Goal: Task Accomplishment & Management: Use online tool/utility

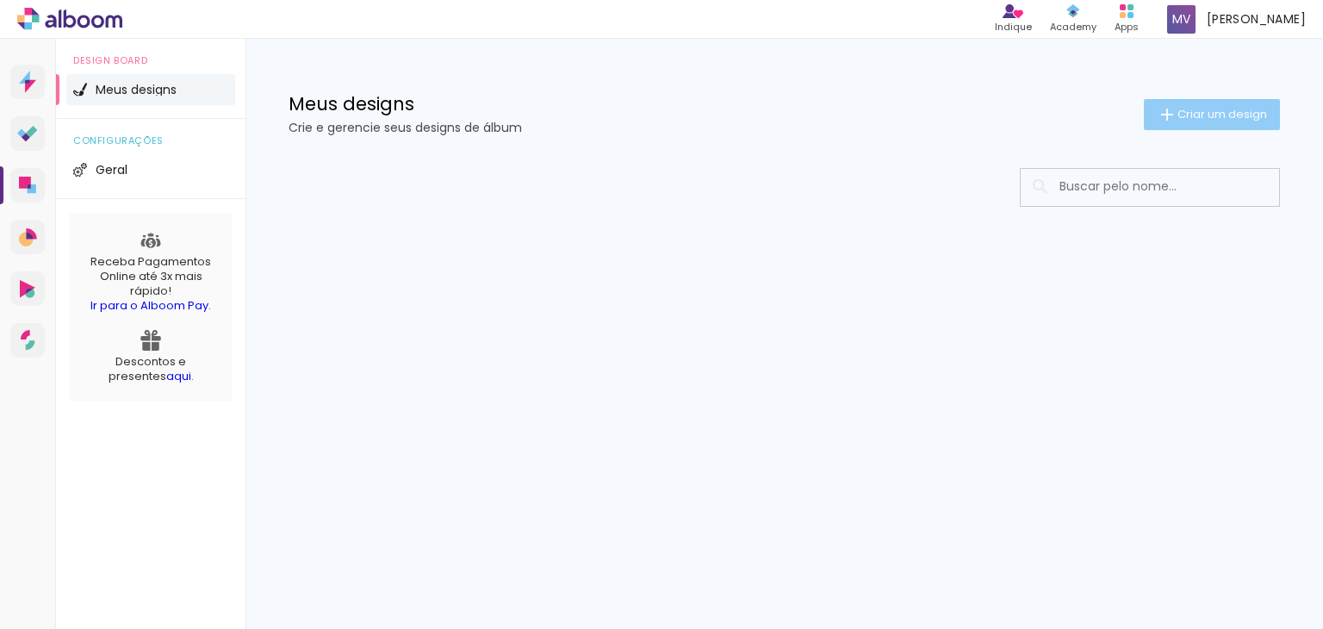
click at [1199, 115] on span "Criar um design" at bounding box center [1223, 114] width 90 height 11
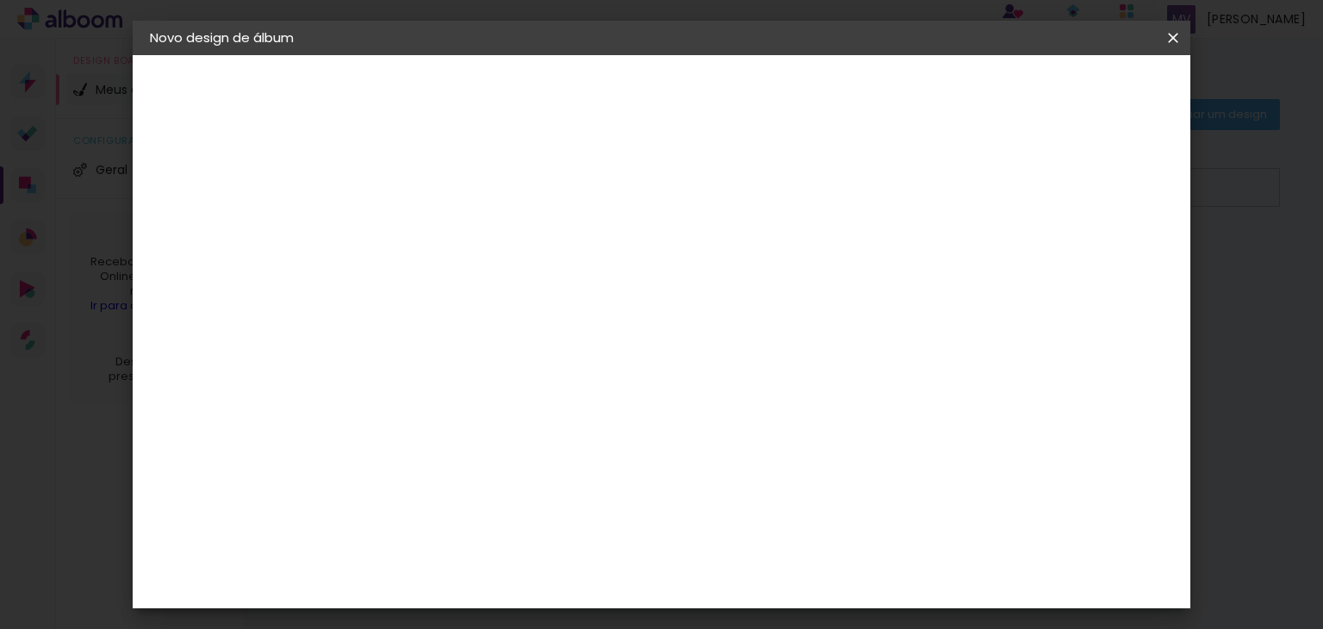
click at [432, 220] on input at bounding box center [432, 231] width 0 height 27
type input "Medicina FPS"
type paper-input "Medicina FPS"
click at [0, 0] on slot "Avançar" at bounding box center [0, 0] width 0 height 0
click at [754, 266] on paper-item "Tamanho Livre" at bounding box center [670, 262] width 165 height 38
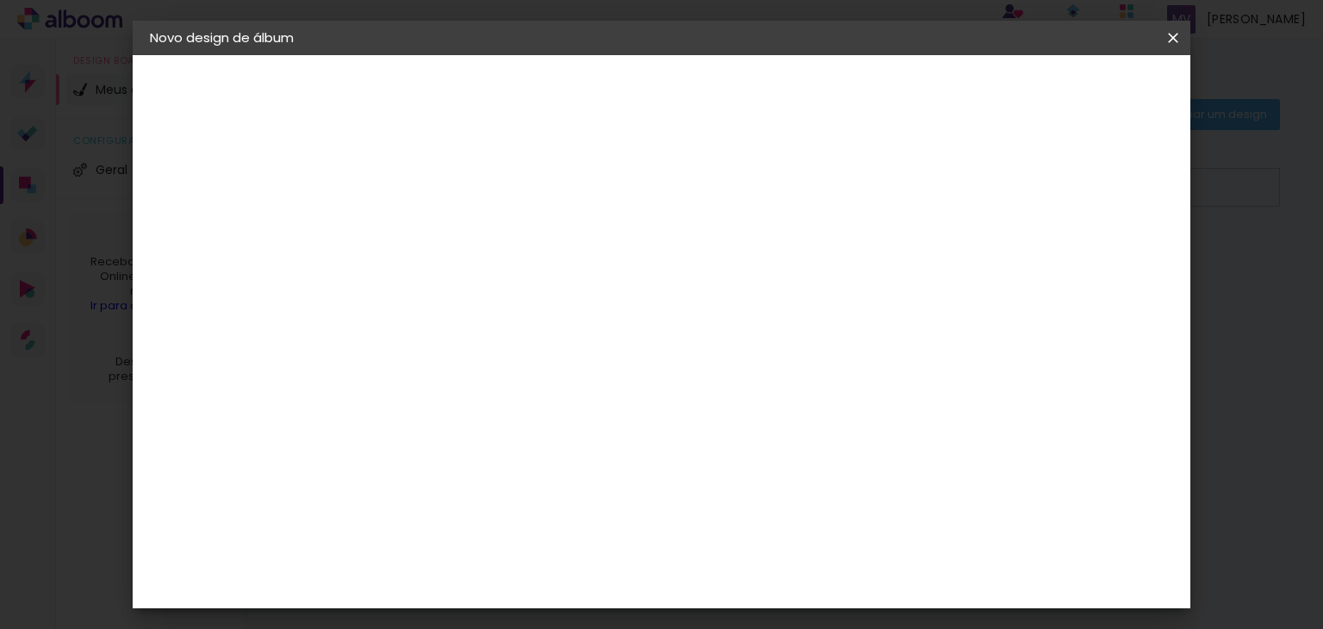
click at [754, 266] on paper-item "Tamanho Livre" at bounding box center [670, 262] width 165 height 38
click at [0, 0] on slot "Avançar" at bounding box center [0, 0] width 0 height 0
click at [1066, 91] on span "Iniciar design" at bounding box center [1026, 91] width 78 height 12
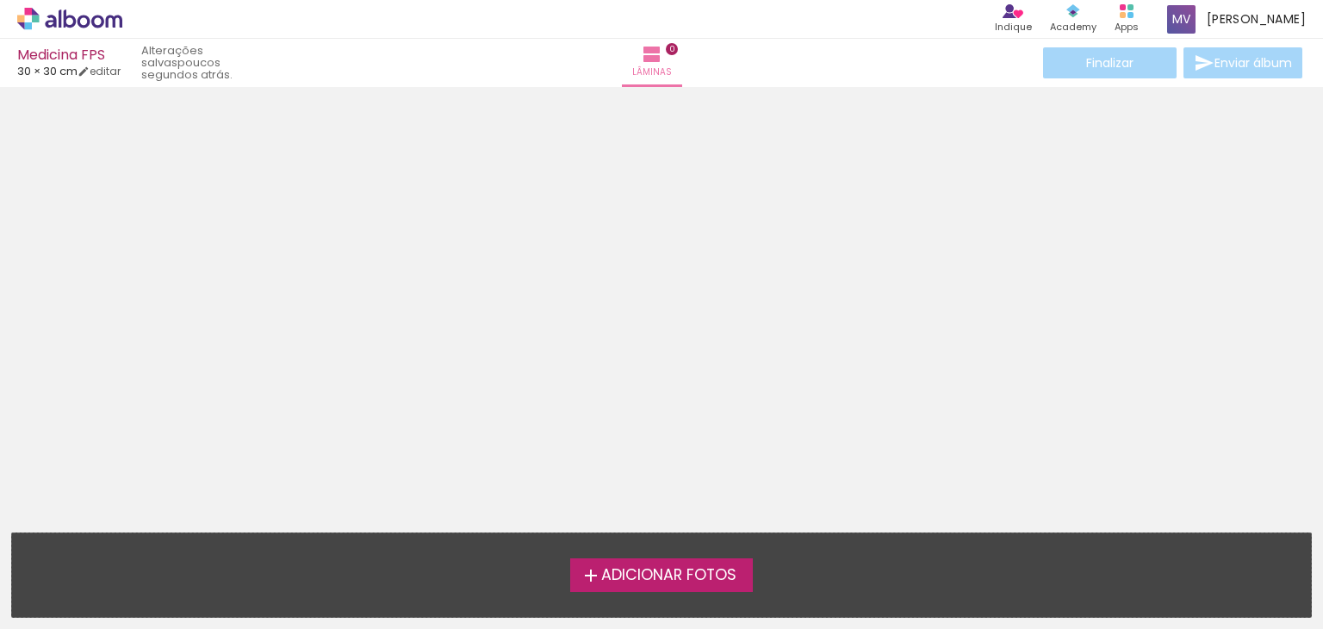
click at [737, 576] on span "Adicionar Fotos" at bounding box center [668, 576] width 135 height 16
click at [0, 0] on input "file" at bounding box center [0, 0] width 0 height 0
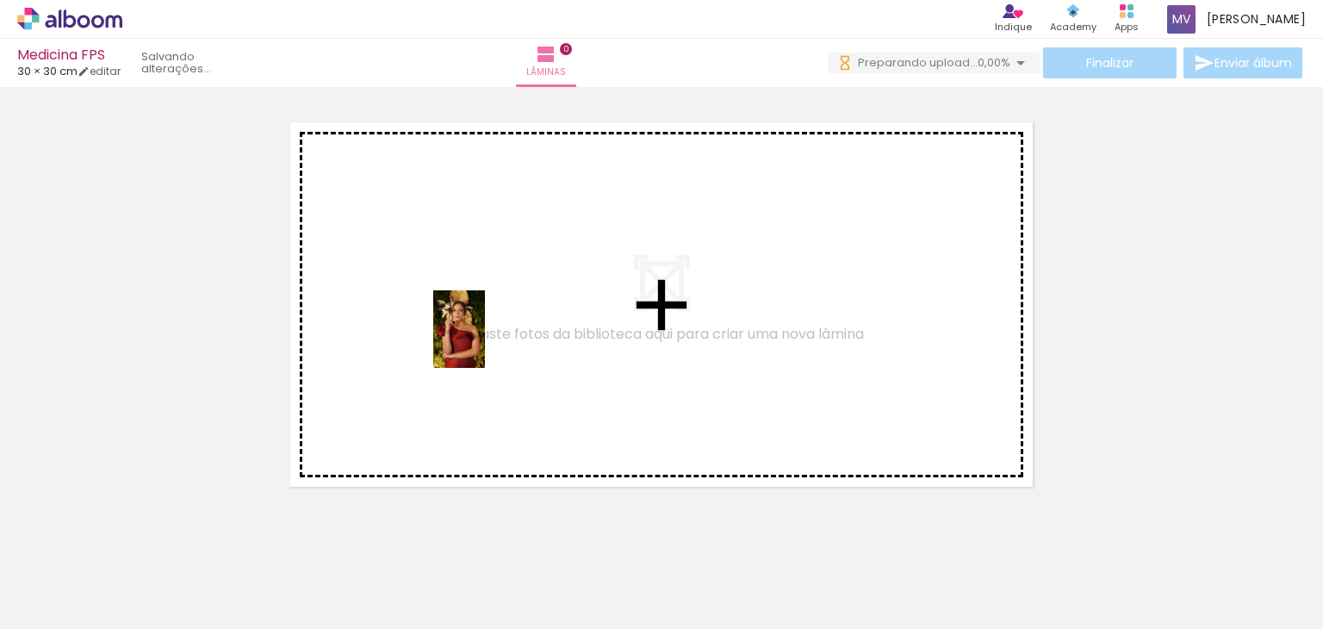
drag, startPoint x: 178, startPoint y: 585, endPoint x: 485, endPoint y: 342, distance: 391.3
click at [485, 342] on quentale-workspace at bounding box center [661, 314] width 1323 height 629
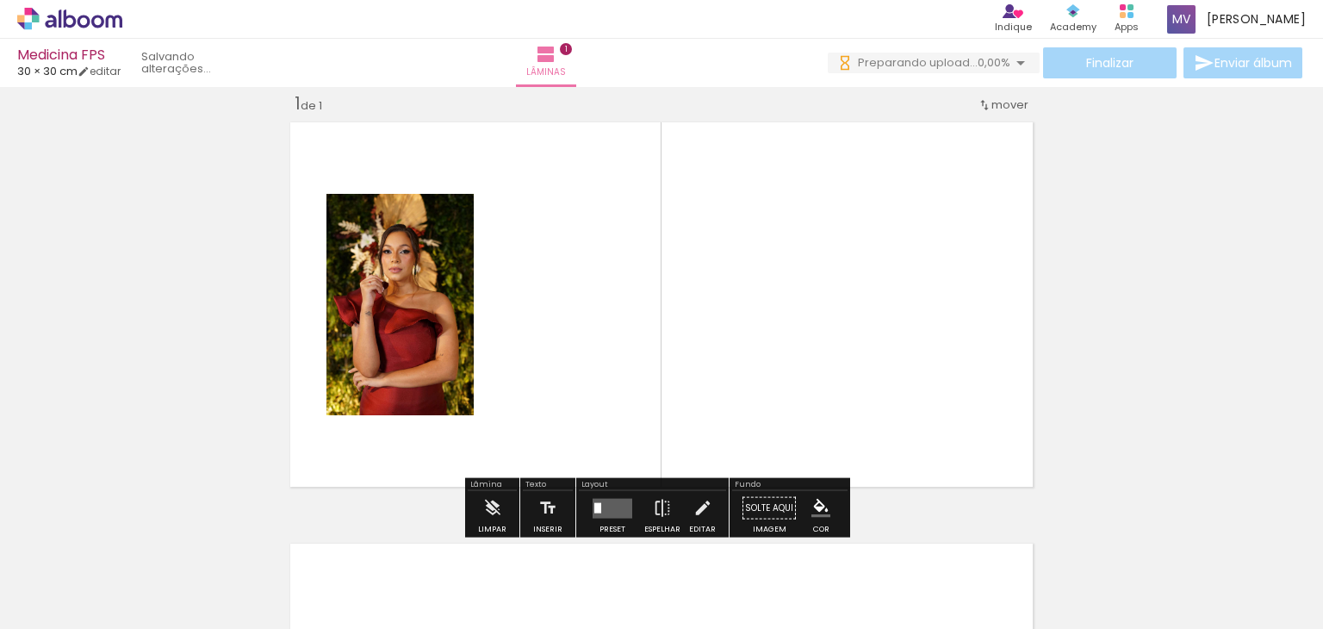
scroll to position [22, 0]
click at [419, 276] on quentale-photo at bounding box center [400, 304] width 147 height 221
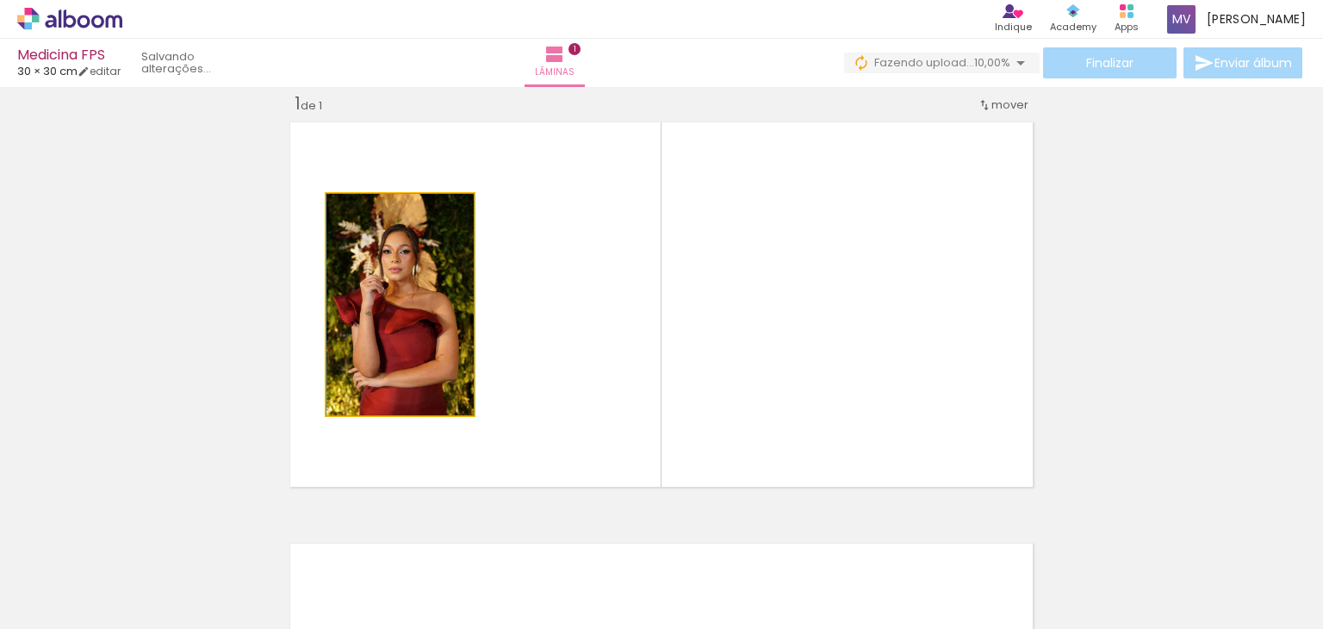
click at [445, 312] on quentale-photo at bounding box center [400, 304] width 147 height 221
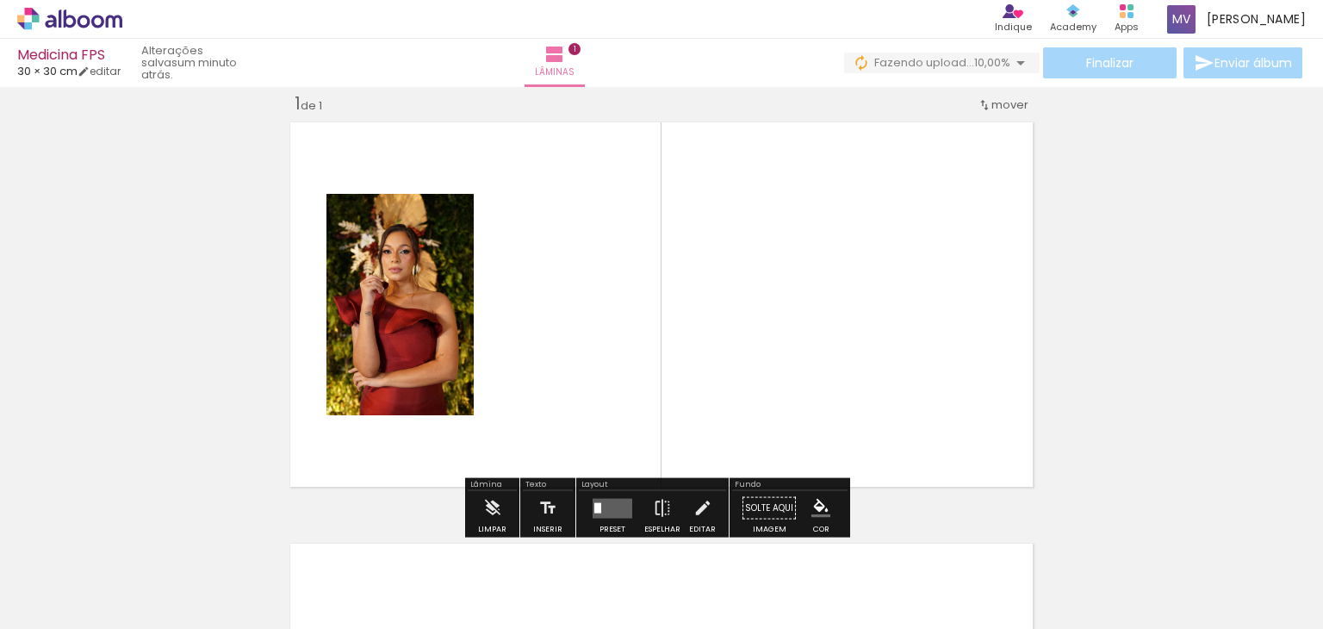
click at [445, 349] on quentale-photo at bounding box center [400, 304] width 147 height 221
click at [465, 398] on quentale-photo at bounding box center [400, 304] width 147 height 221
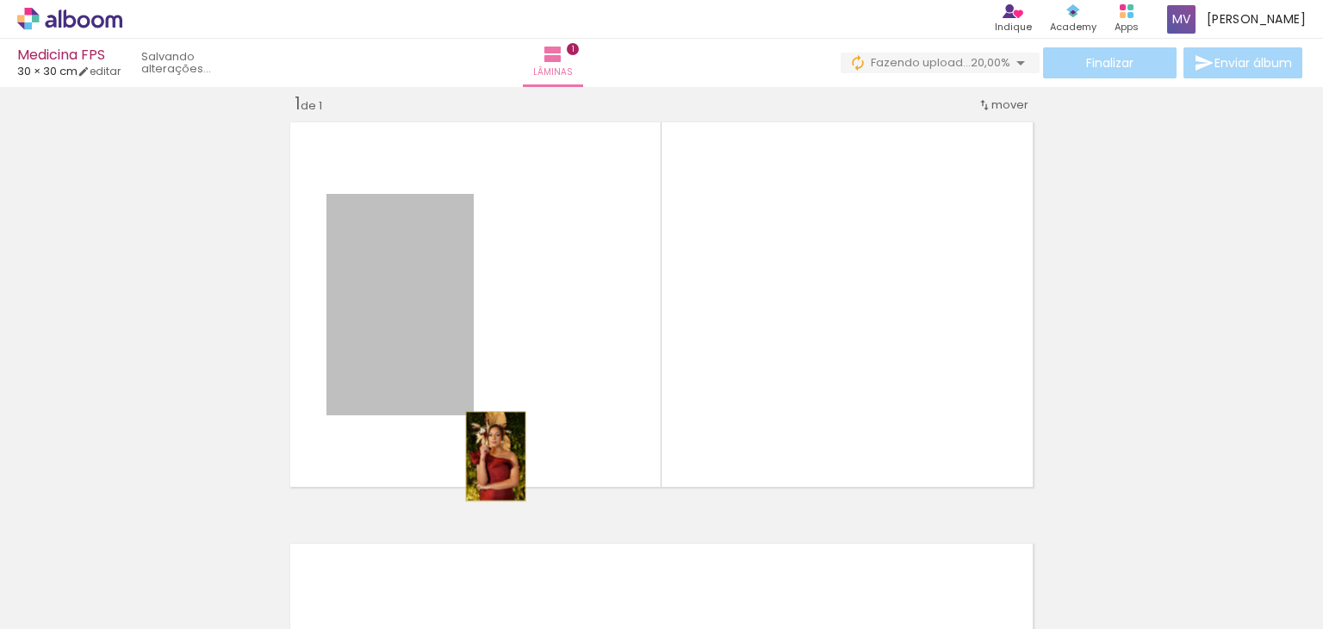
drag, startPoint x: 465, startPoint y: 411, endPoint x: 489, endPoint y: 456, distance: 50.9
click at [489, 456] on quentale-layouter at bounding box center [661, 304] width 756 height 378
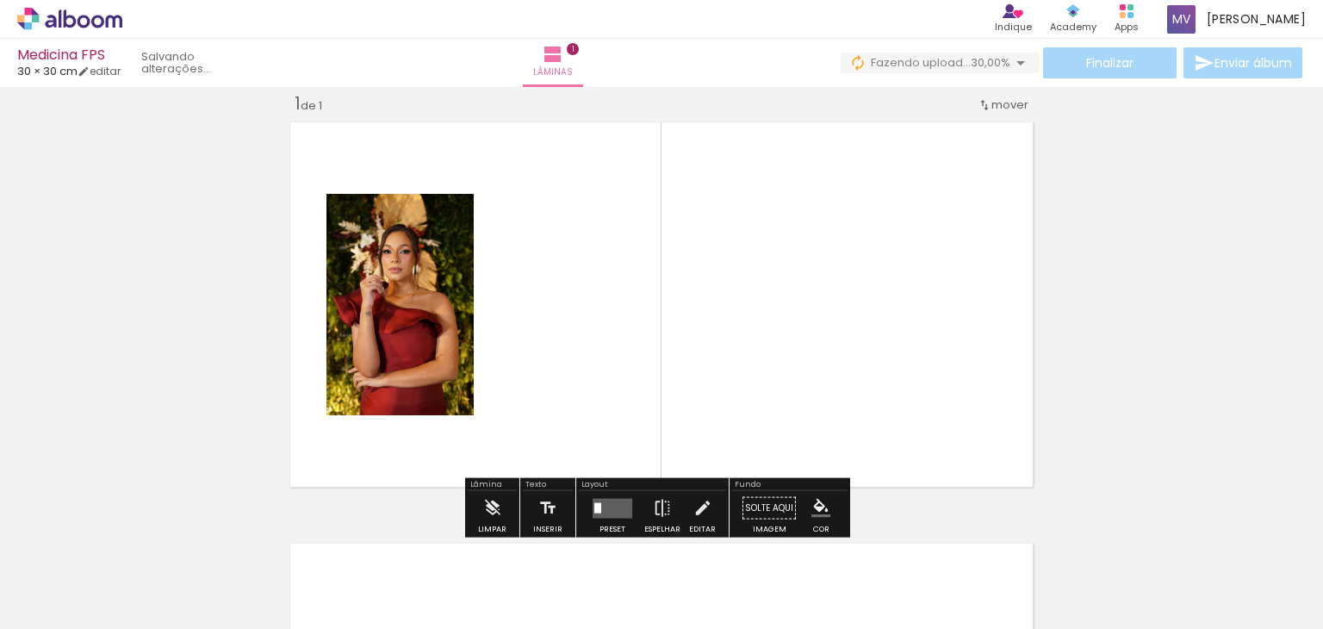
click at [562, 425] on quentale-layouter at bounding box center [661, 304] width 756 height 378
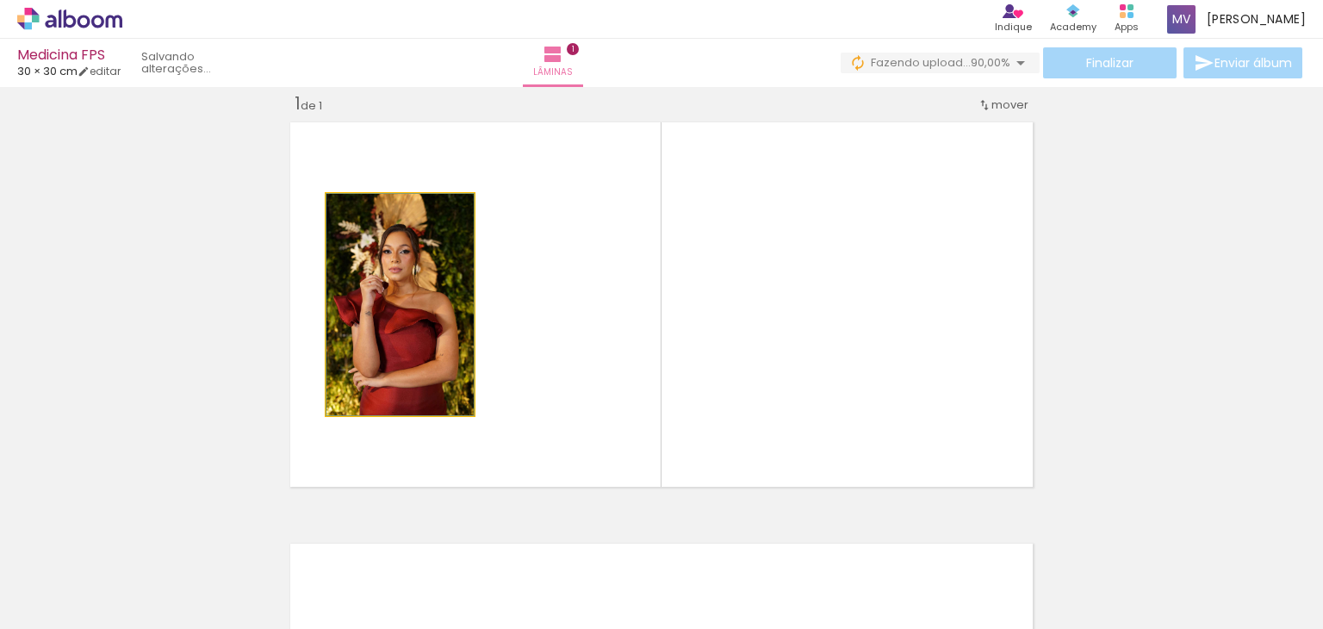
drag, startPoint x: 360, startPoint y: 208, endPoint x: 340, endPoint y: 237, distance: 34.7
type paper-slider "100"
click at [340, 198] on div "P&B Largura Cor" at bounding box center [404, 198] width 147 height 0
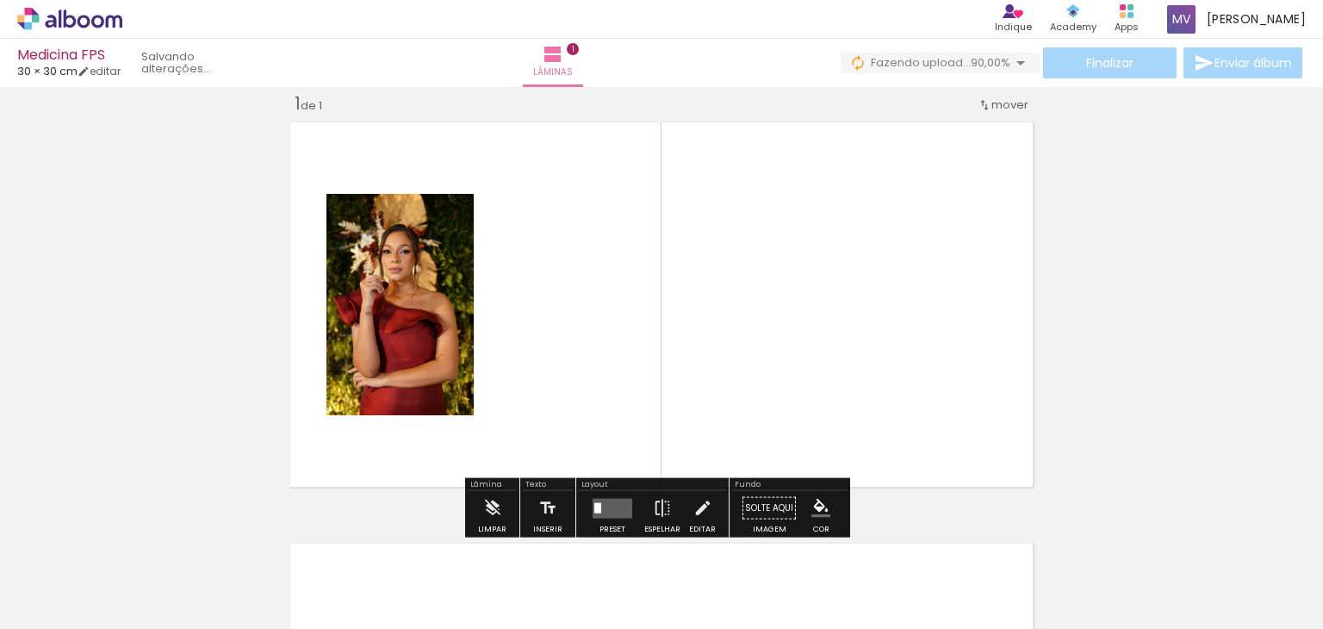
click at [579, 259] on quentale-layouter at bounding box center [661, 304] width 756 height 378
click at [458, 264] on quentale-photo at bounding box center [400, 304] width 147 height 221
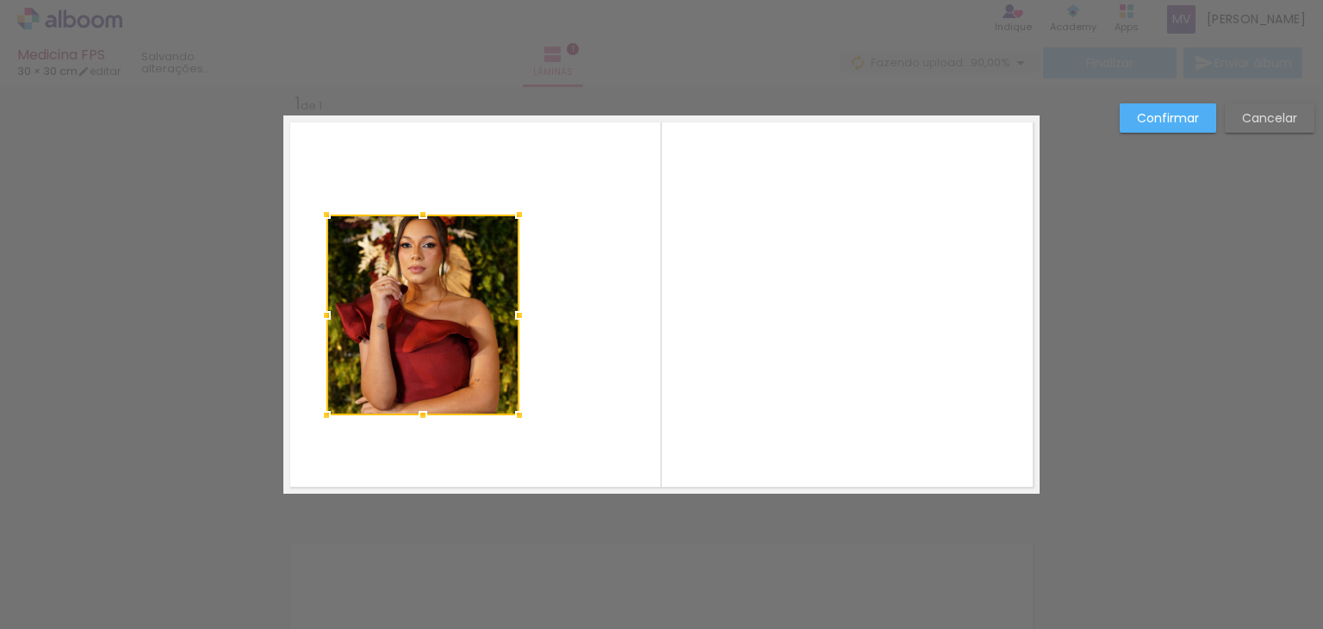
drag, startPoint x: 465, startPoint y: 194, endPoint x: 511, endPoint y: 215, distance: 50.1
click at [511, 215] on div at bounding box center [519, 214] width 34 height 34
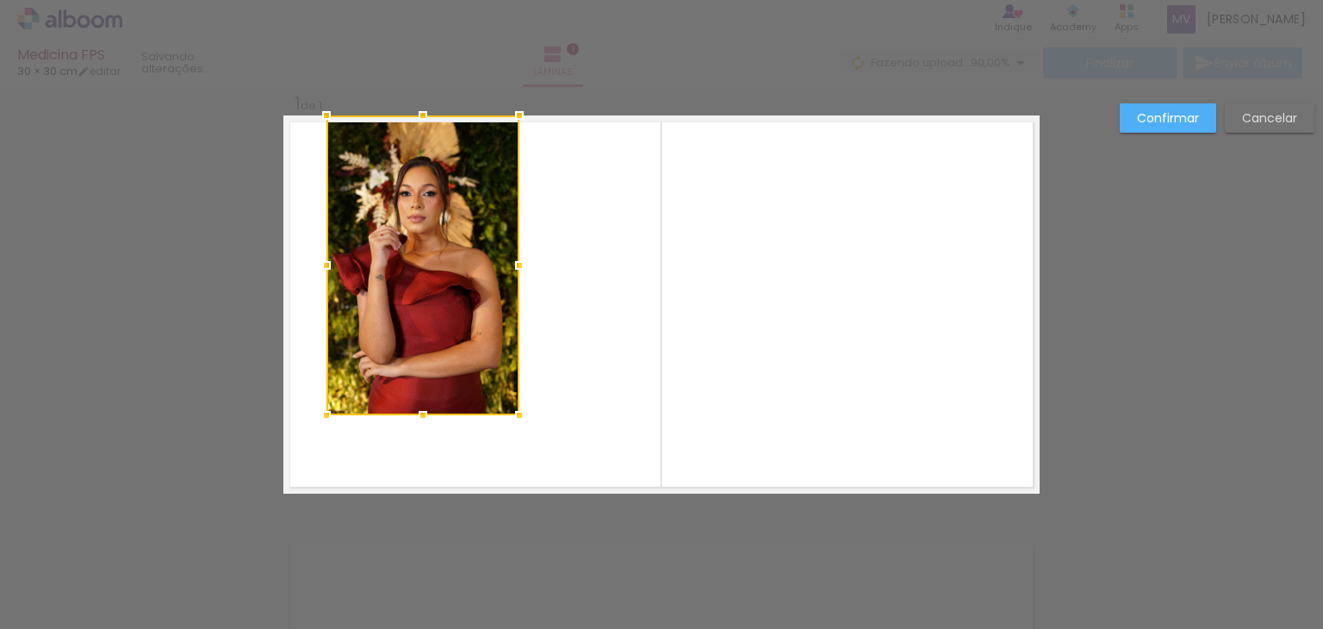
drag, startPoint x: 412, startPoint y: 214, endPoint x: 414, endPoint y: 121, distance: 93.1
click at [414, 121] on div at bounding box center [423, 115] width 34 height 34
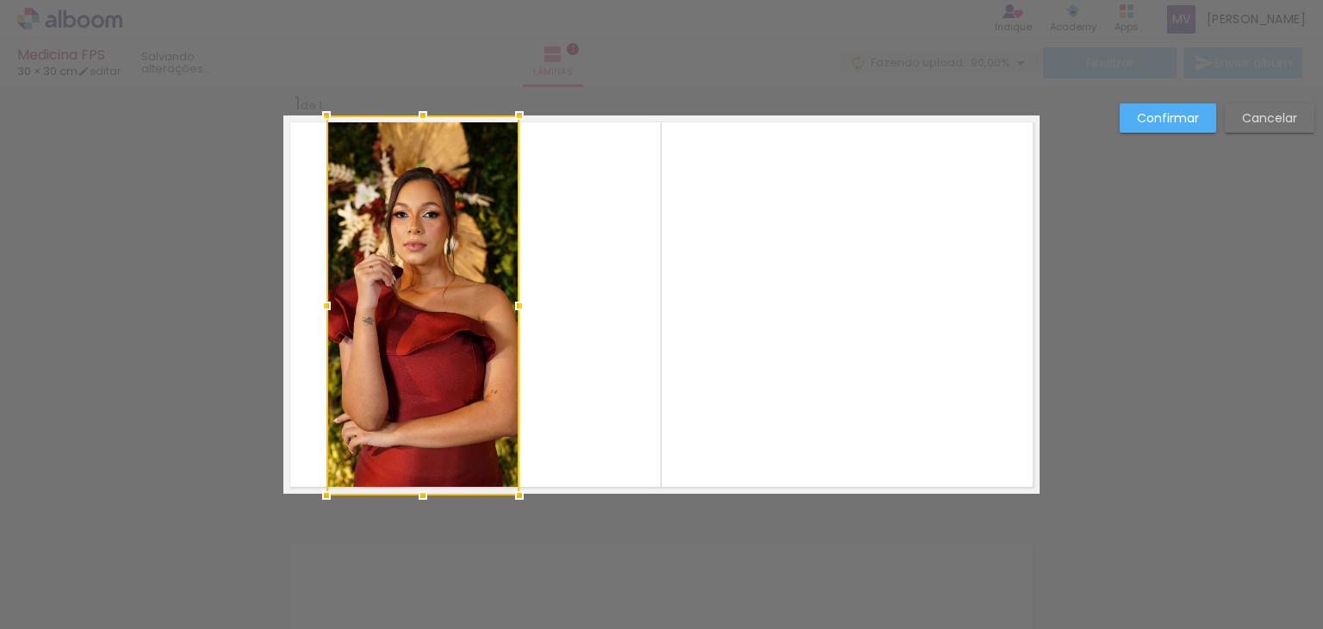
drag, startPoint x: 417, startPoint y: 418, endPoint x: 430, endPoint y: 457, distance: 41.7
click at [418, 488] on div at bounding box center [423, 495] width 34 height 34
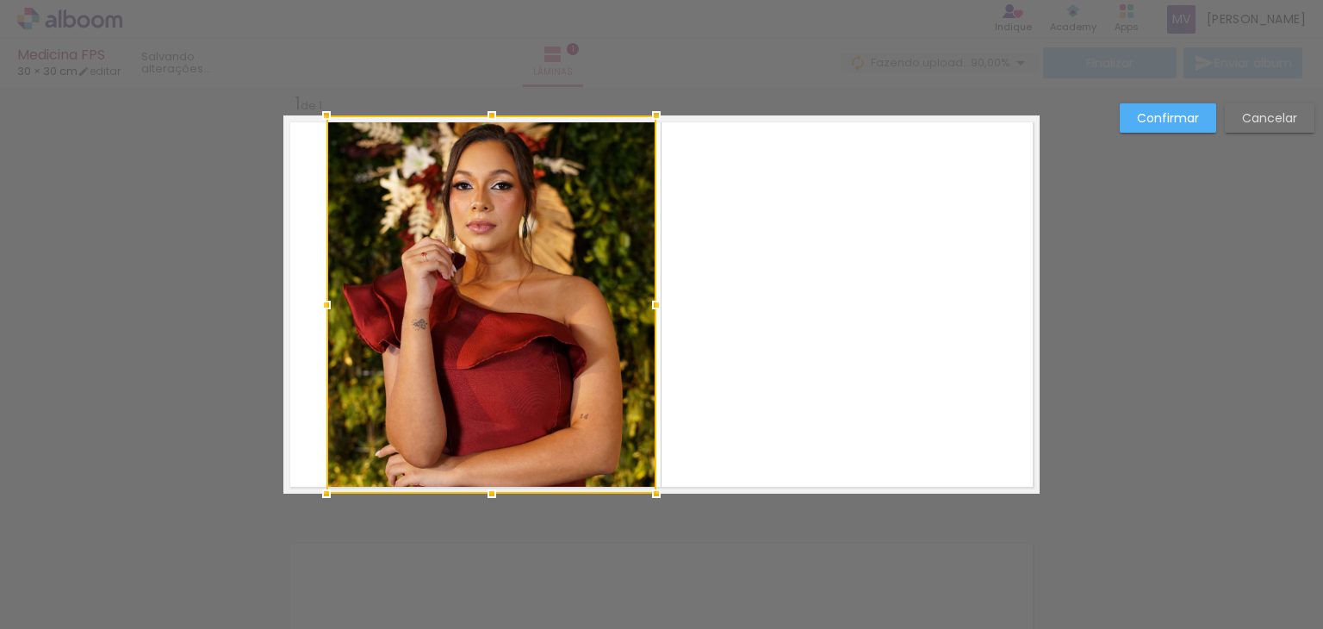
drag, startPoint x: 517, startPoint y: 304, endPoint x: 655, endPoint y: 307, distance: 137.9
click at [655, 307] on div at bounding box center [656, 305] width 34 height 34
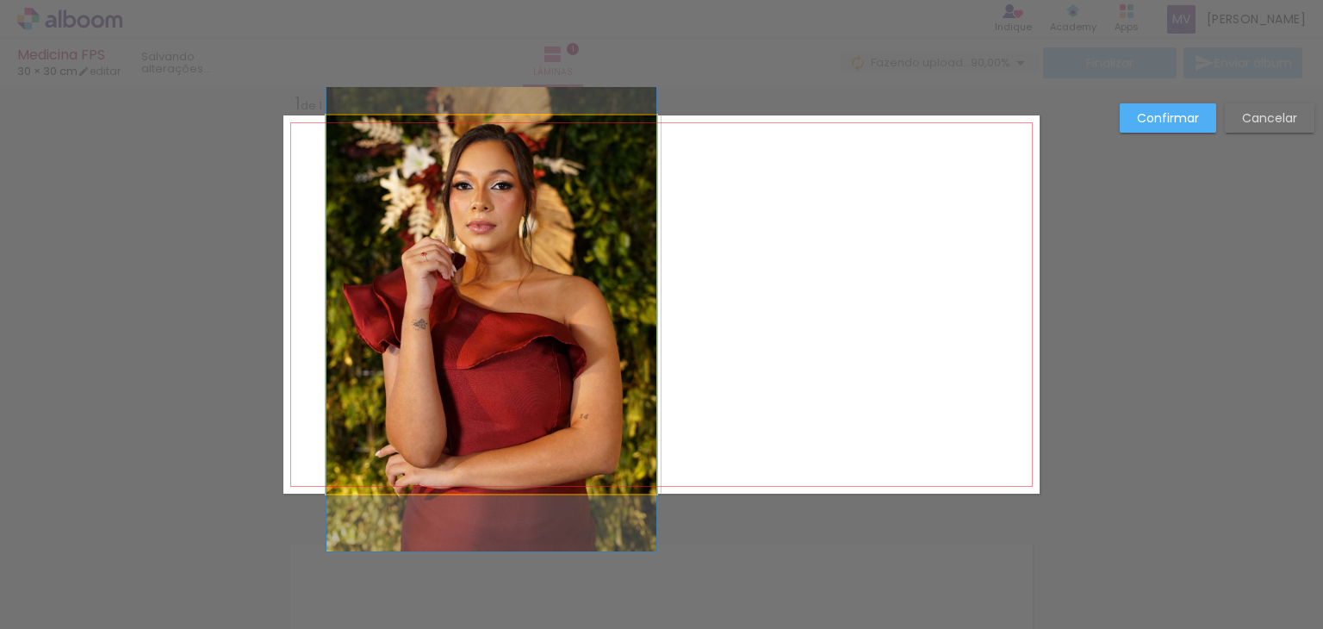
click at [327, 308] on quentale-photo at bounding box center [492, 304] width 330 height 378
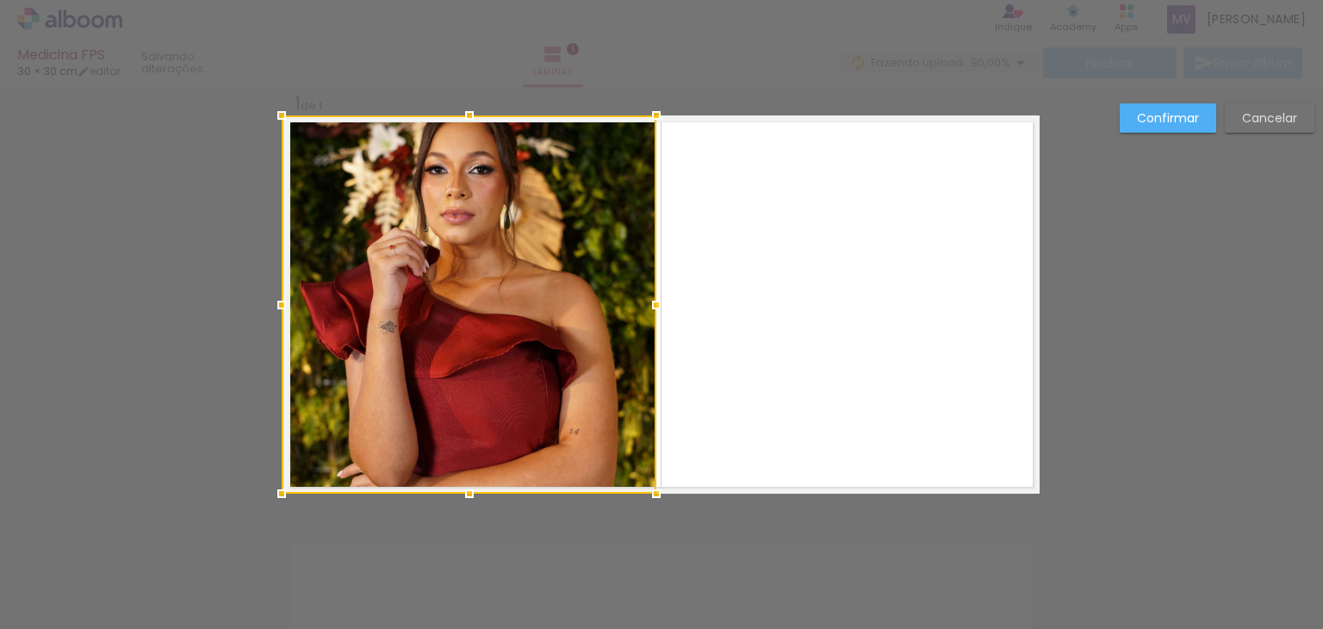
drag, startPoint x: 321, startPoint y: 303, endPoint x: 272, endPoint y: 314, distance: 50.4
click at [272, 314] on div at bounding box center [281, 305] width 34 height 34
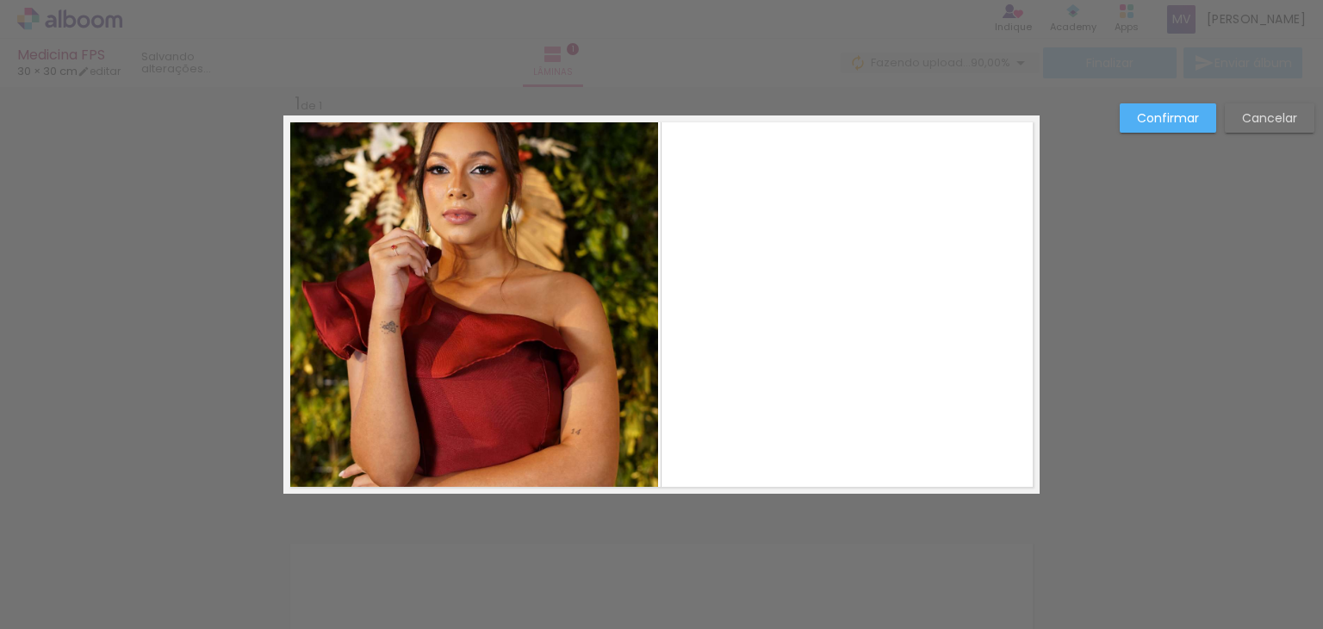
click at [445, 221] on quentale-photo at bounding box center [470, 304] width 375 height 378
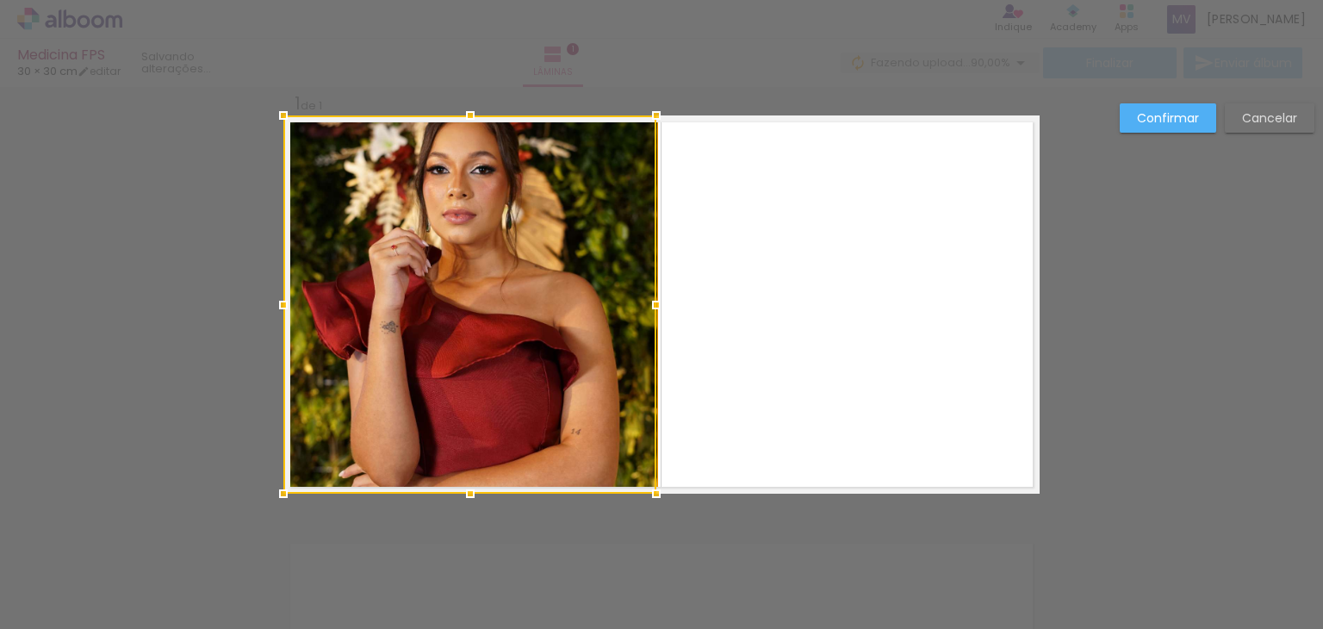
click at [445, 221] on div at bounding box center [469, 304] width 373 height 378
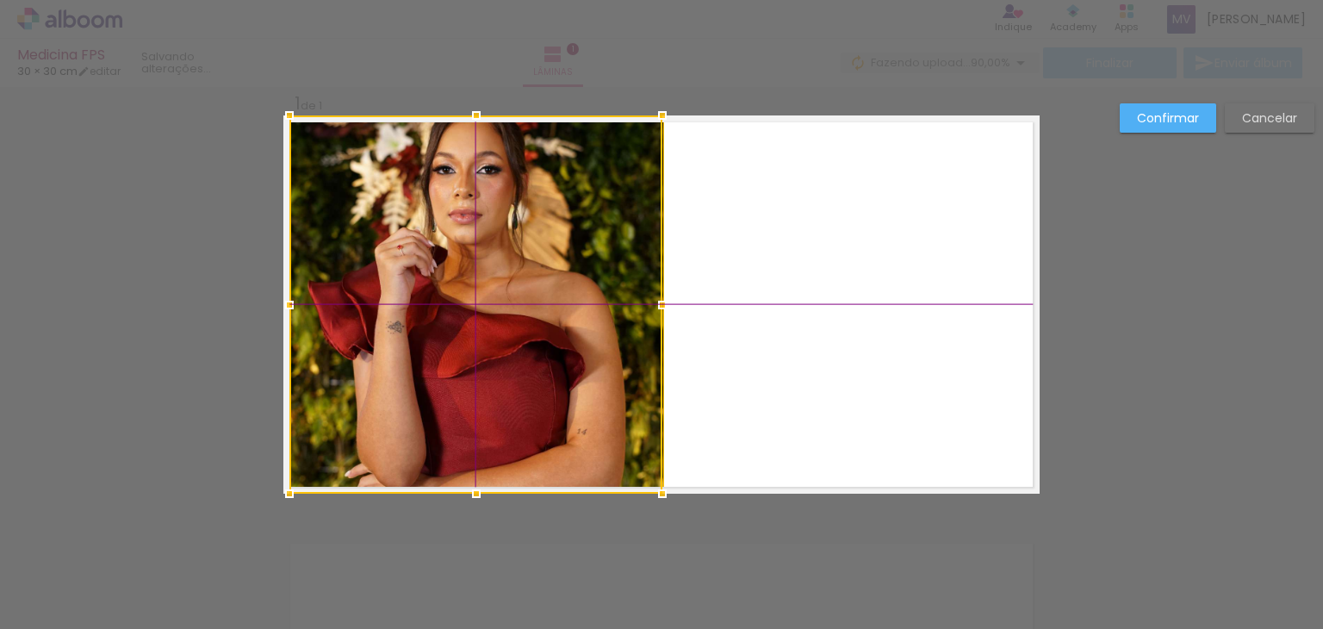
drag, startPoint x: 445, startPoint y: 221, endPoint x: 445, endPoint y: 253, distance: 31.9
click at [445, 253] on div at bounding box center [475, 304] width 373 height 378
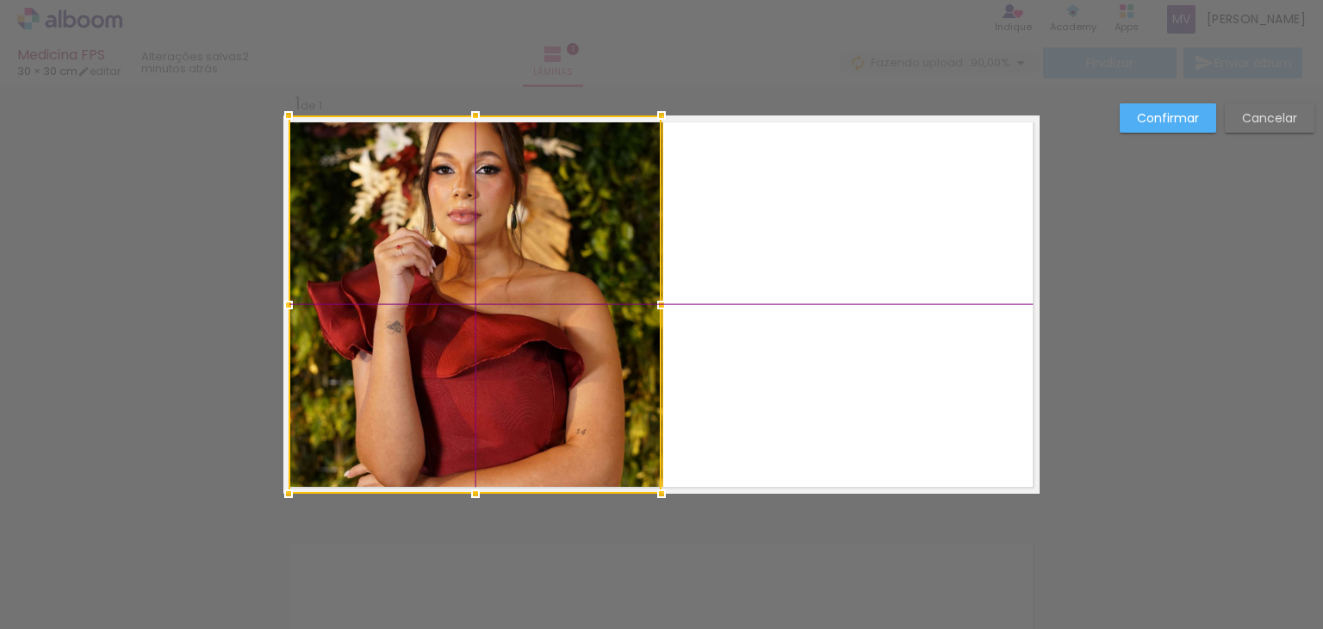
drag, startPoint x: 454, startPoint y: 225, endPoint x: 458, endPoint y: 278, distance: 53.6
click at [458, 278] on div at bounding box center [475, 304] width 373 height 378
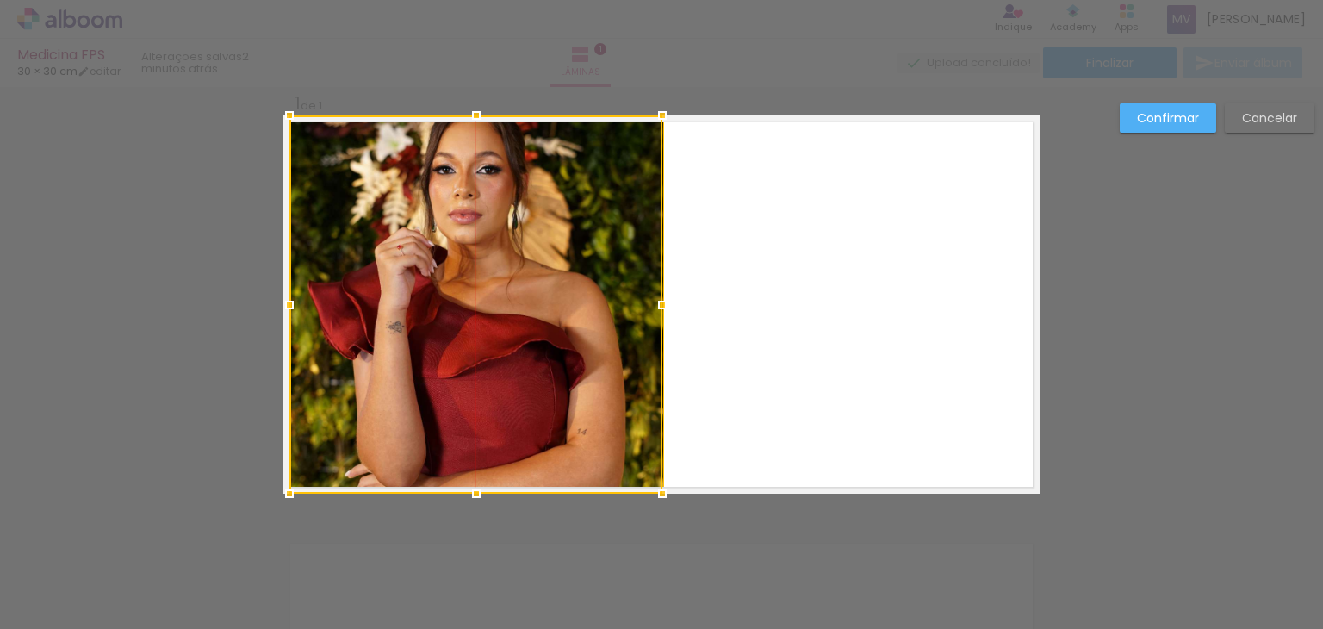
drag, startPoint x: 546, startPoint y: 254, endPoint x: 533, endPoint y: 358, distance: 105.0
click at [536, 341] on div at bounding box center [475, 304] width 373 height 378
drag, startPoint x: 526, startPoint y: 383, endPoint x: 527, endPoint y: 306, distance: 77.5
click at [526, 315] on div at bounding box center [475, 304] width 373 height 378
click at [535, 242] on div at bounding box center [475, 304] width 373 height 378
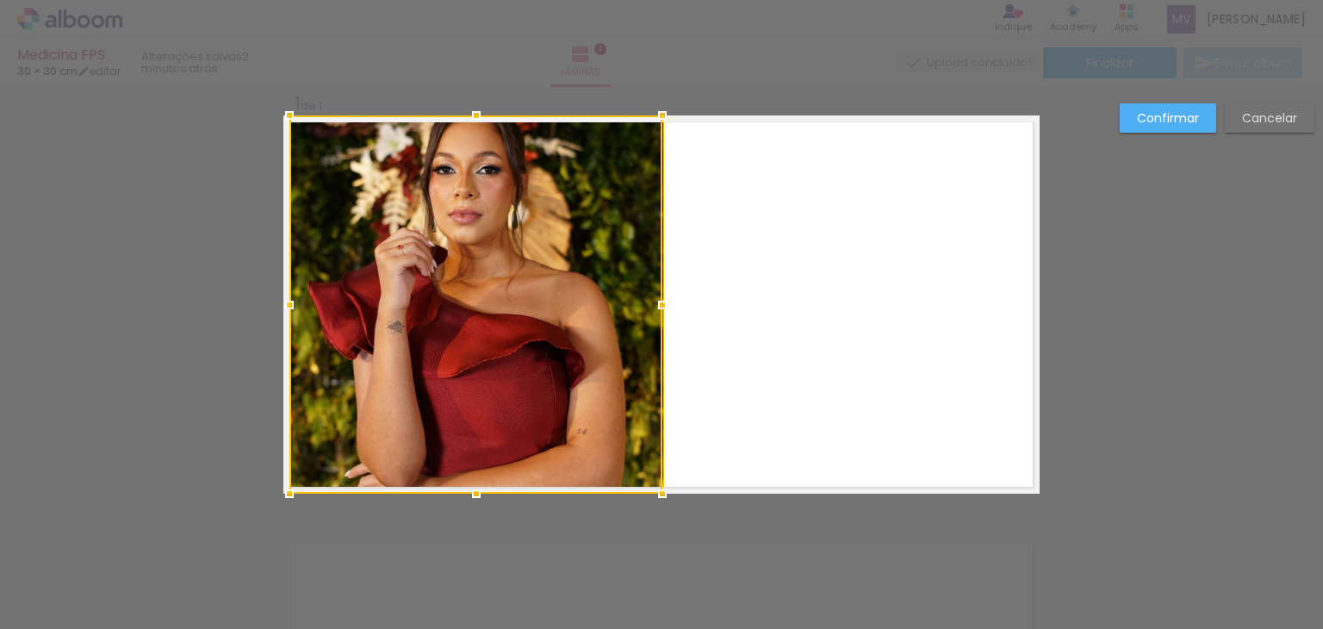
click at [535, 242] on div at bounding box center [475, 304] width 373 height 378
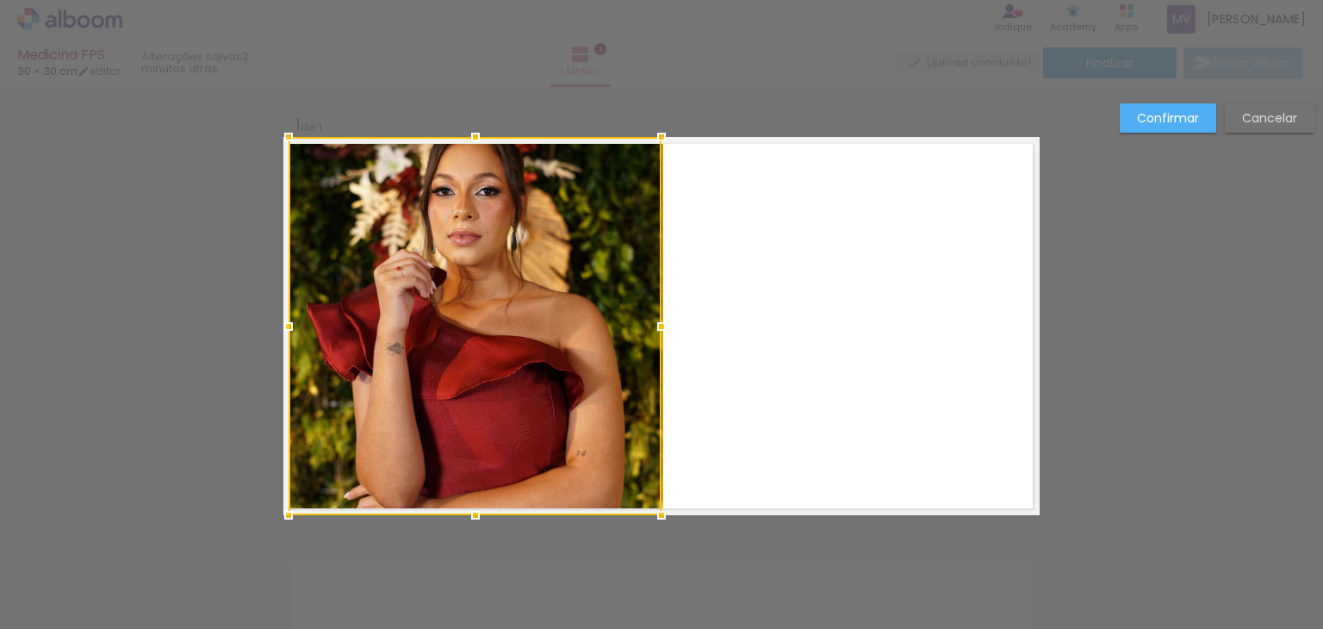
drag, startPoint x: 531, startPoint y: 277, endPoint x: 531, endPoint y: 251, distance: 25.8
click at [531, 251] on div at bounding box center [475, 326] width 373 height 378
click at [584, 237] on div at bounding box center [475, 326] width 373 height 378
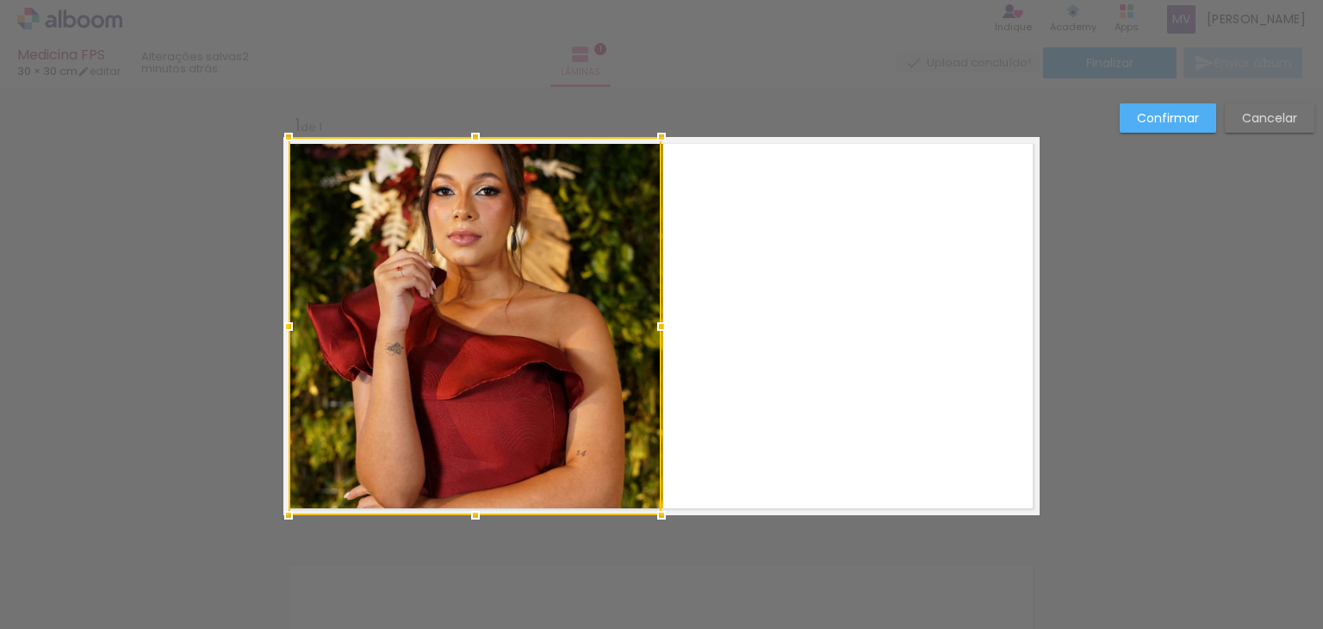
click at [584, 237] on div at bounding box center [475, 326] width 373 height 378
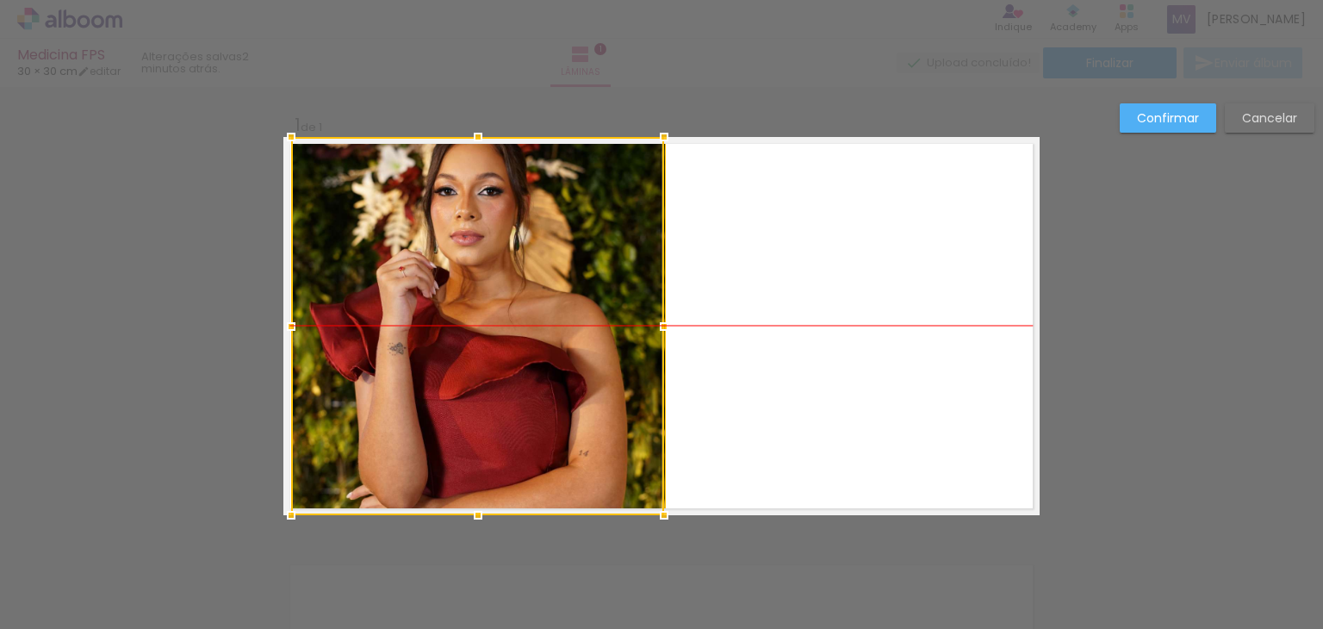
click at [605, 289] on div at bounding box center [477, 326] width 373 height 378
click at [1129, 117] on paper-button "Confirmar" at bounding box center [1168, 117] width 96 height 29
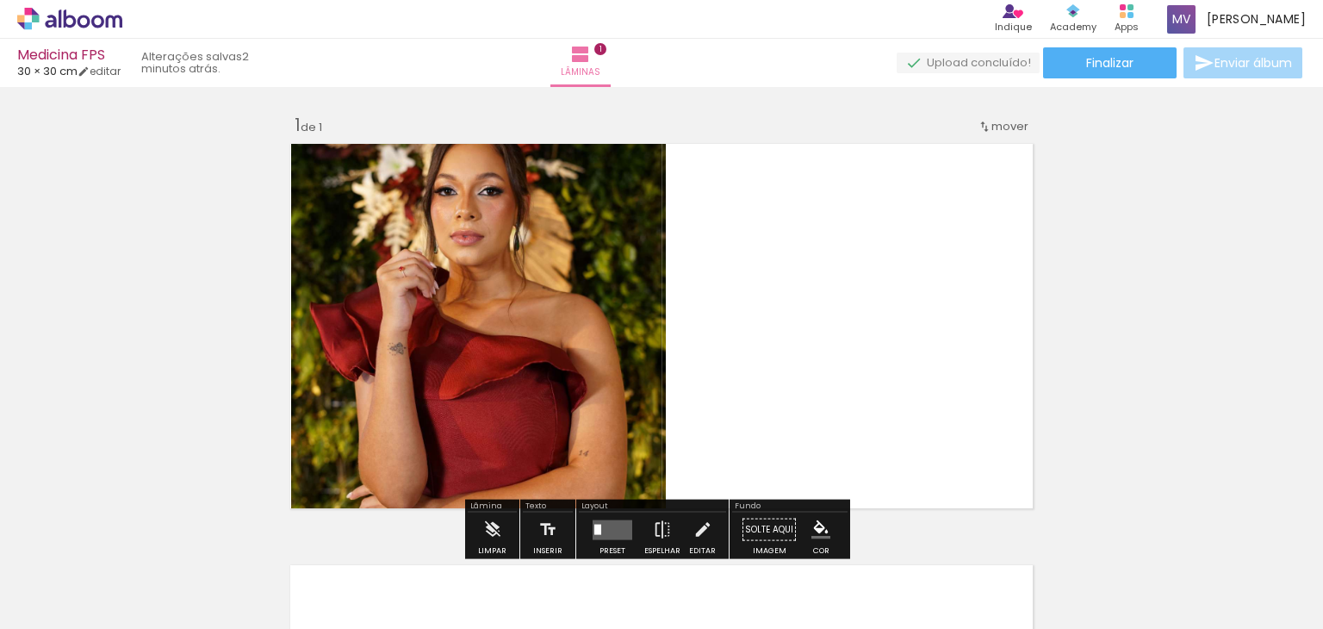
click at [917, 280] on quentale-layouter at bounding box center [661, 326] width 756 height 378
click at [749, 356] on quentale-layouter at bounding box center [661, 326] width 756 height 378
click at [538, 345] on quentale-photo at bounding box center [478, 326] width 375 height 378
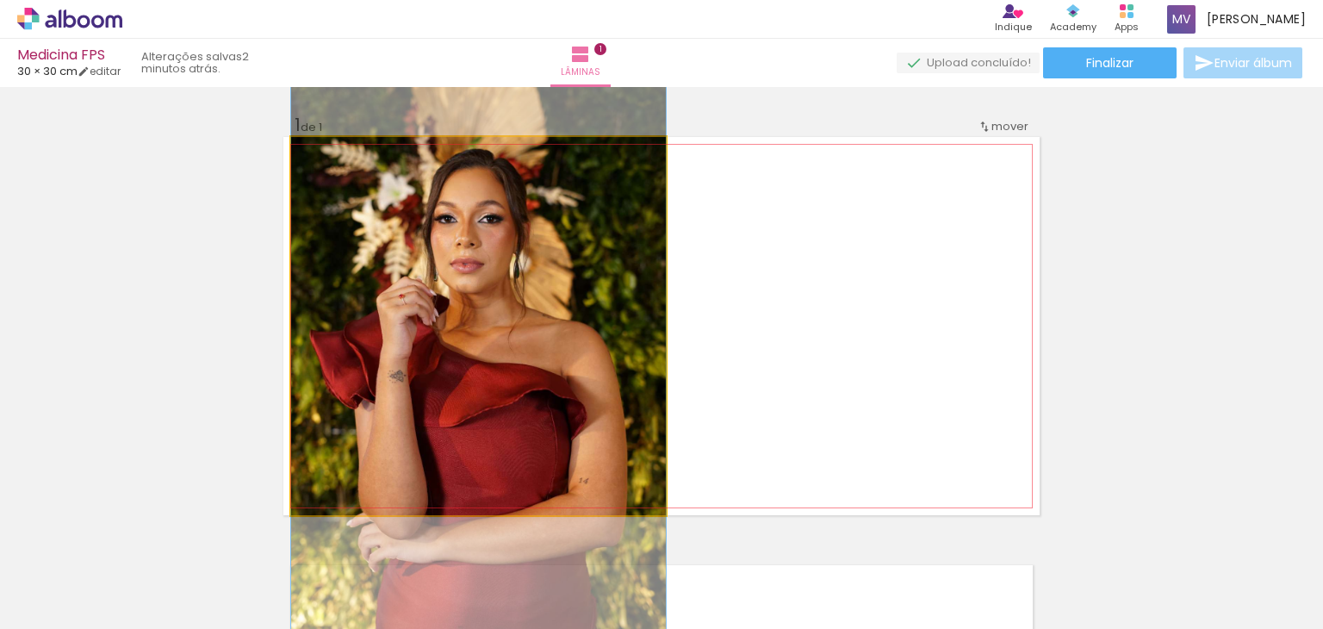
drag, startPoint x: 588, startPoint y: 355, endPoint x: 411, endPoint y: 383, distance: 179.7
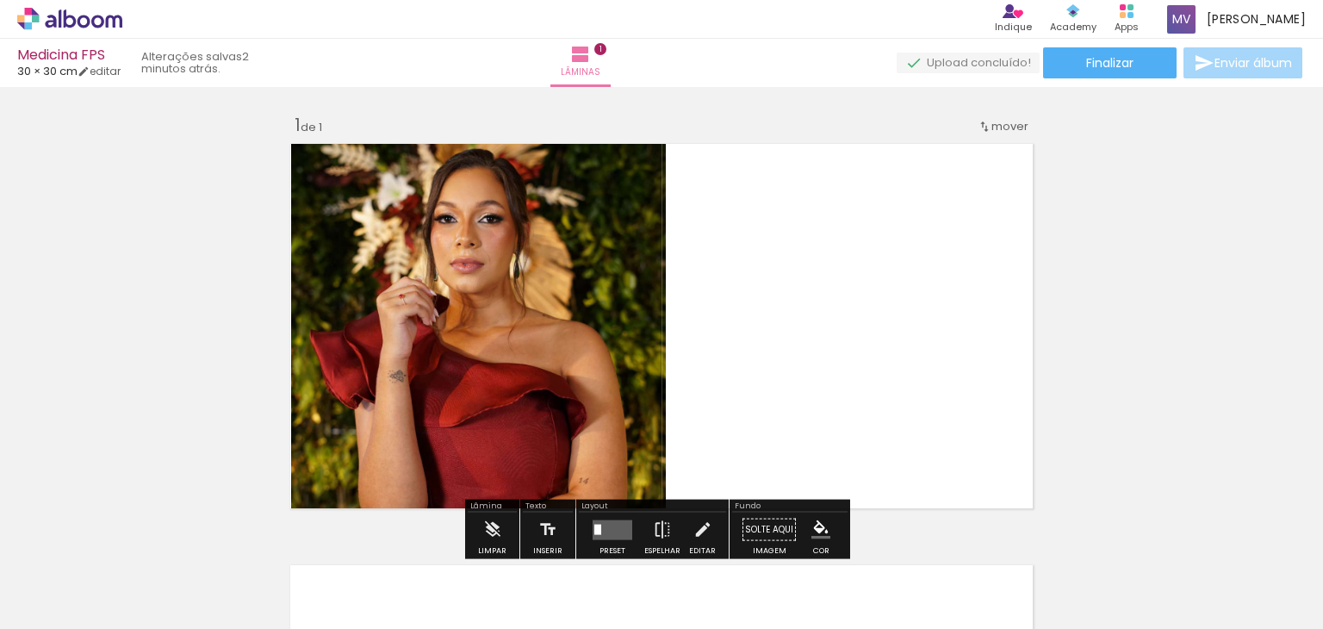
click at [1135, 299] on div "Inserir lâmina 1 de 1" at bounding box center [661, 514] width 1323 height 843
click at [786, 296] on quentale-layouter at bounding box center [661, 326] width 756 height 378
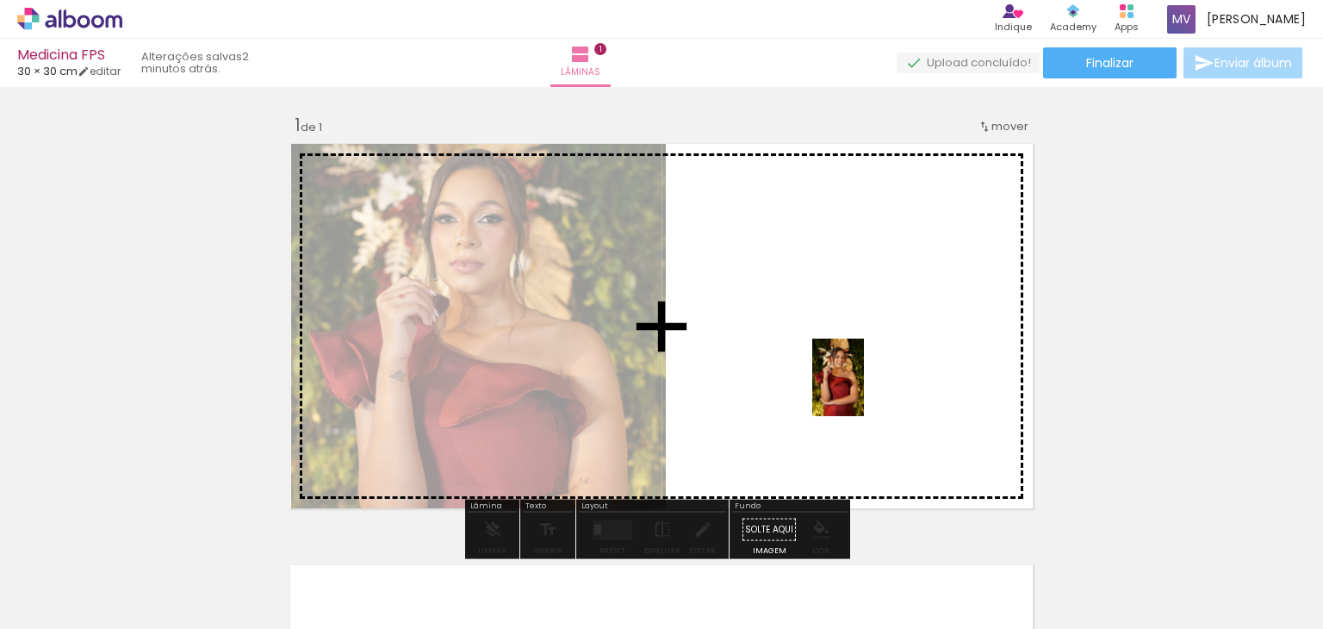
drag, startPoint x: 296, startPoint y: 580, endPoint x: 865, endPoint y: 390, distance: 599.3
click at [865, 390] on quentale-workspace at bounding box center [661, 314] width 1323 height 629
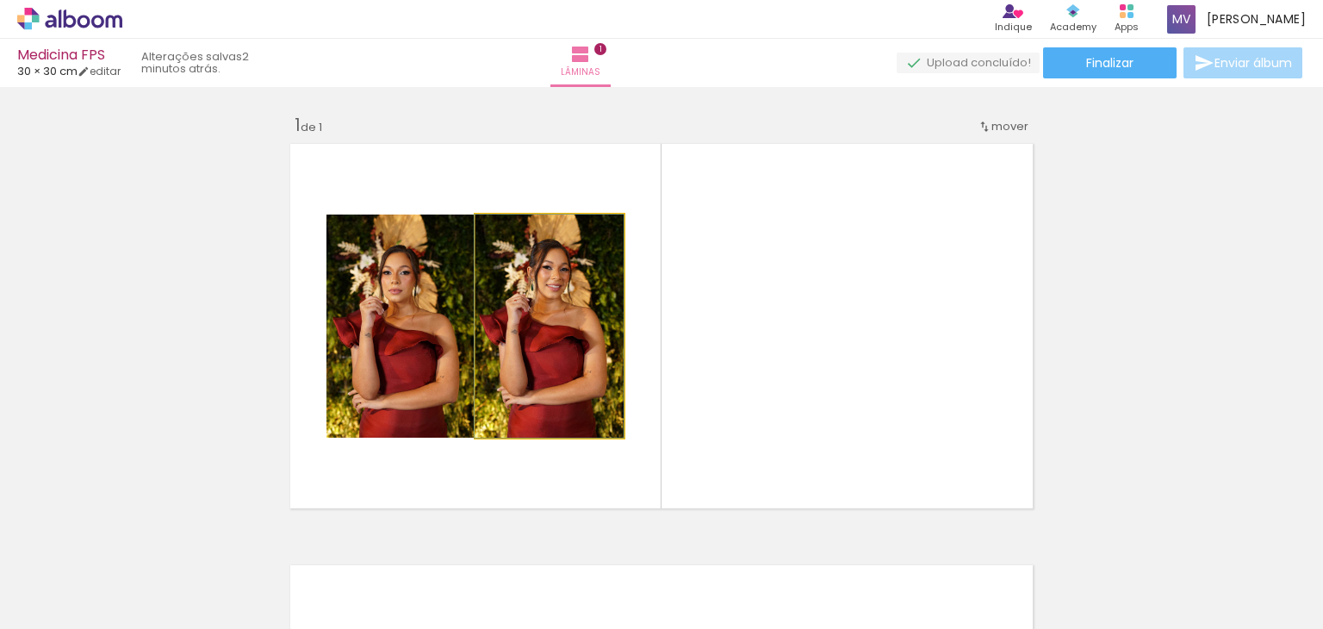
click at [617, 308] on quentale-photo at bounding box center [550, 326] width 148 height 223
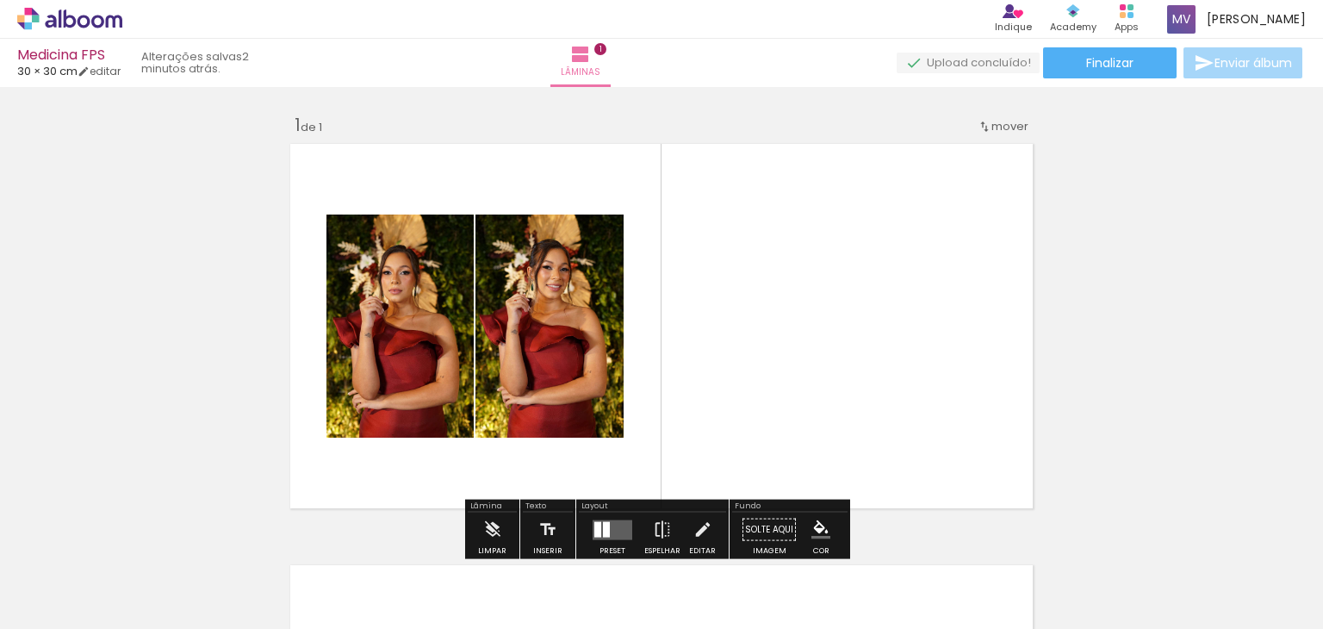
click at [856, 305] on quentale-layouter at bounding box center [661, 326] width 756 height 378
click at [523, 339] on quentale-photo at bounding box center [550, 326] width 148 height 223
click at [702, 310] on quentale-layouter at bounding box center [661, 326] width 756 height 378
click at [774, 220] on quentale-layouter at bounding box center [661, 326] width 756 height 378
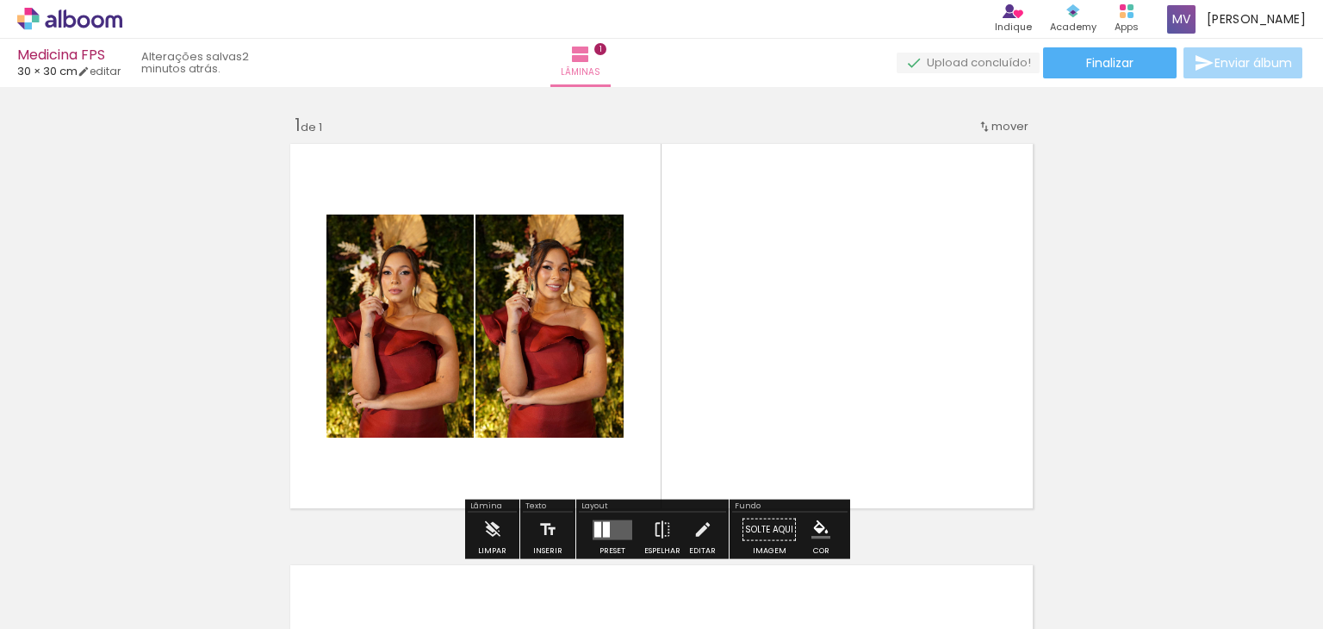
click at [551, 283] on quentale-photo at bounding box center [550, 326] width 148 height 223
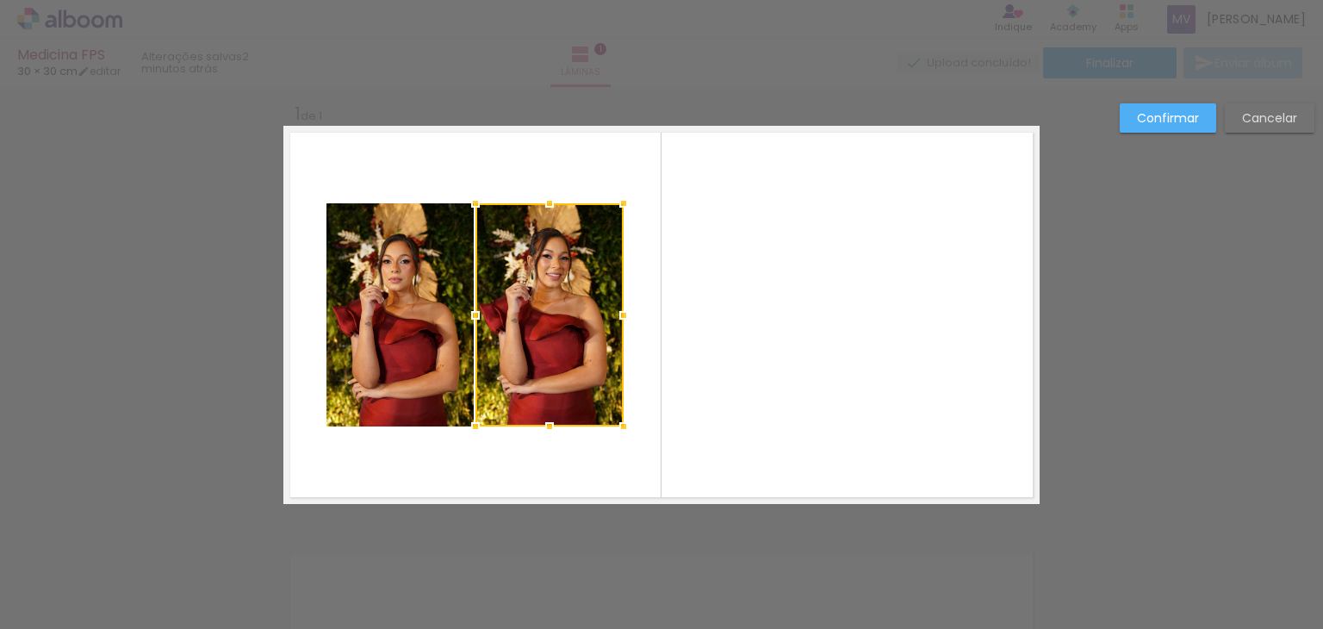
scroll to position [22, 0]
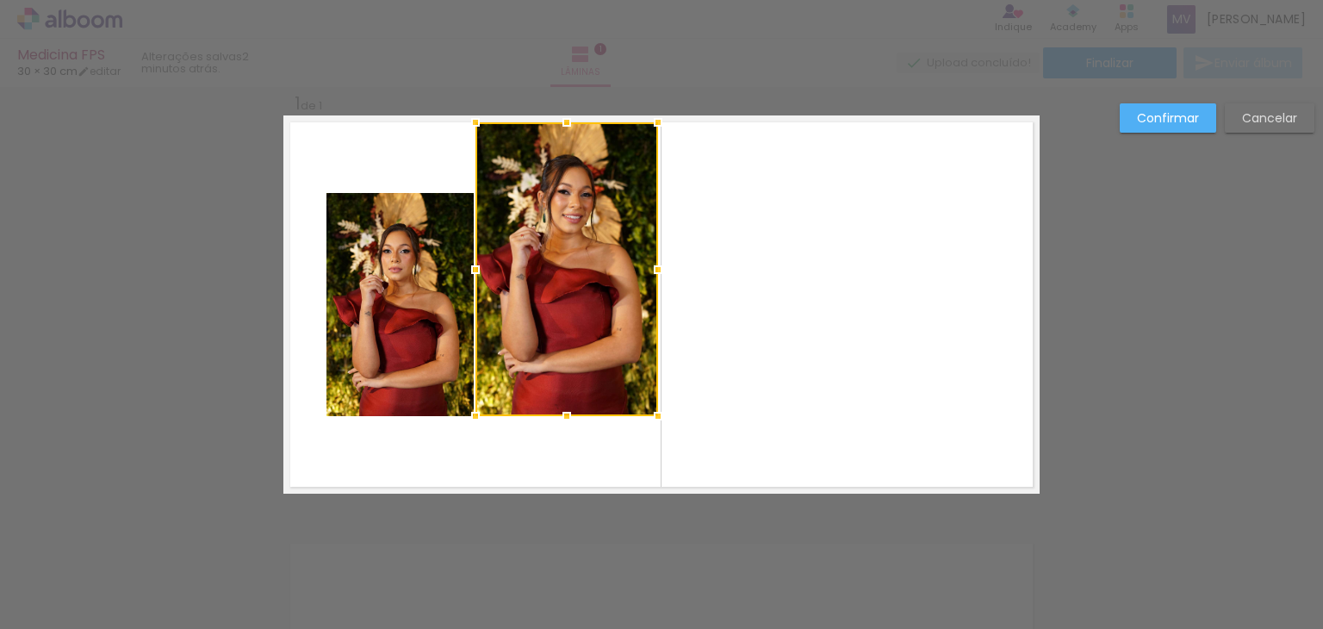
drag, startPoint x: 619, startPoint y: 194, endPoint x: 654, endPoint y: 123, distance: 78.6
click at [654, 123] on div at bounding box center [658, 122] width 34 height 34
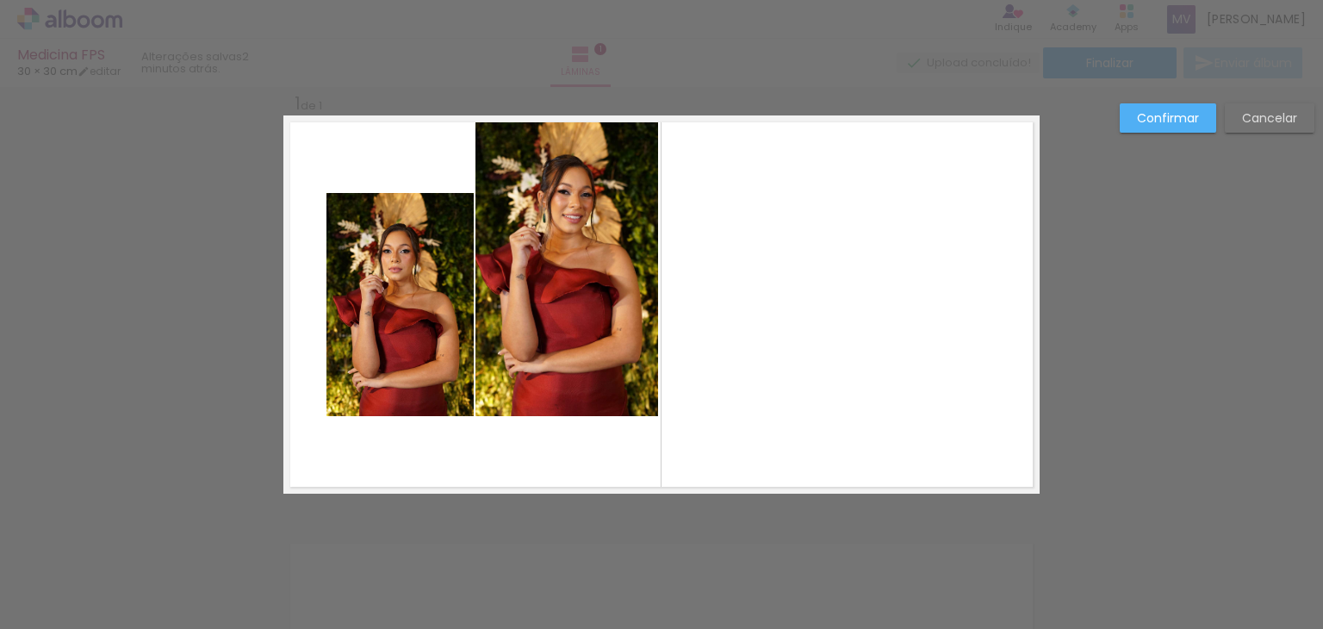
click at [565, 373] on quentale-photo at bounding box center [567, 269] width 183 height 294
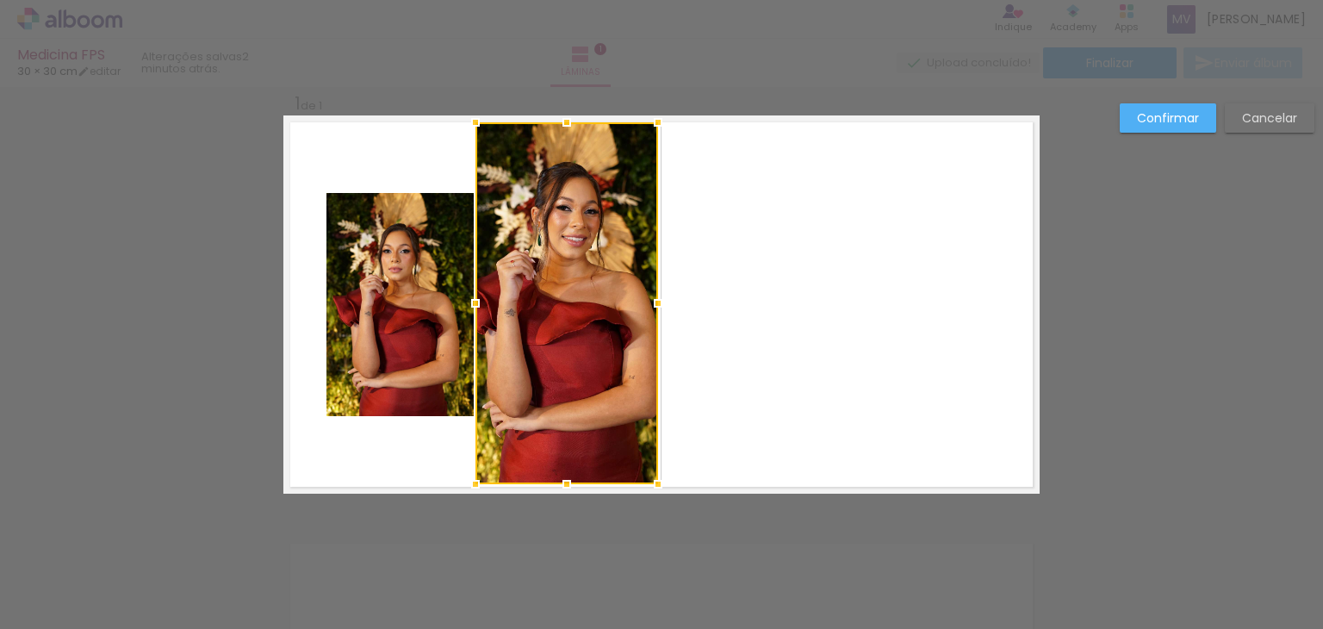
drag, startPoint x: 563, startPoint y: 415, endPoint x: 564, endPoint y: 483, distance: 68.1
click at [564, 483] on div at bounding box center [567, 484] width 34 height 34
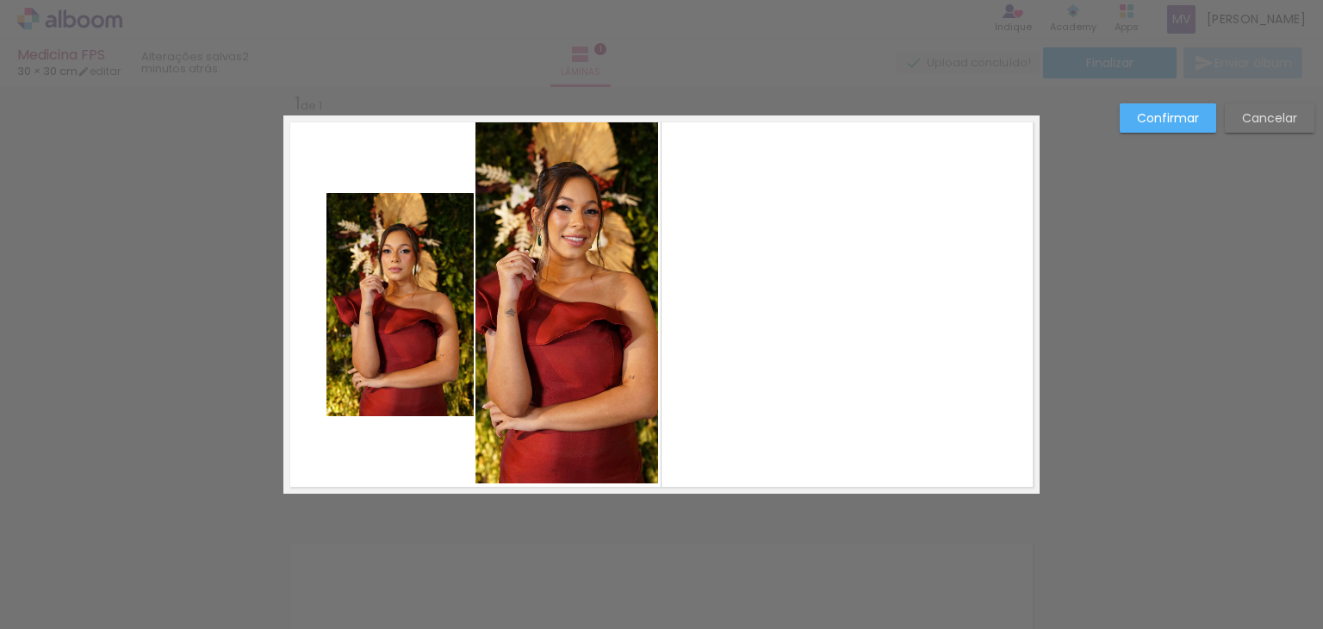
click at [386, 308] on quentale-photo at bounding box center [400, 304] width 147 height 223
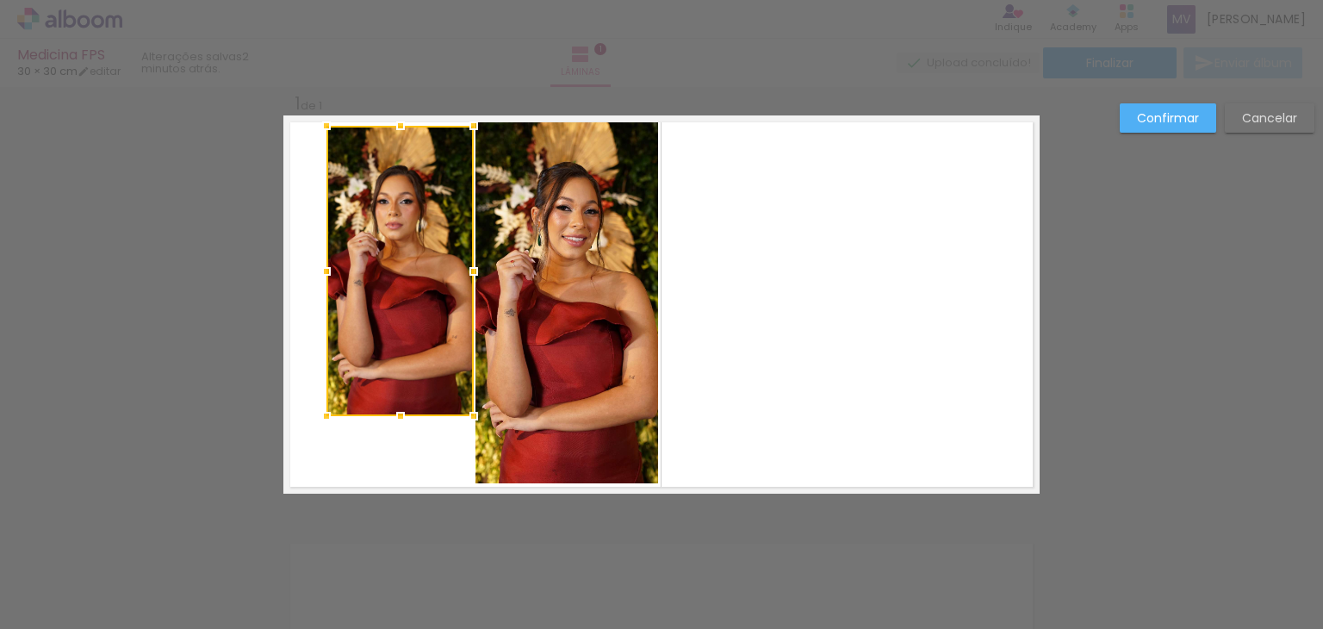
drag, startPoint x: 396, startPoint y: 191, endPoint x: 392, endPoint y: 125, distance: 66.5
click at [392, 125] on div at bounding box center [400, 126] width 34 height 34
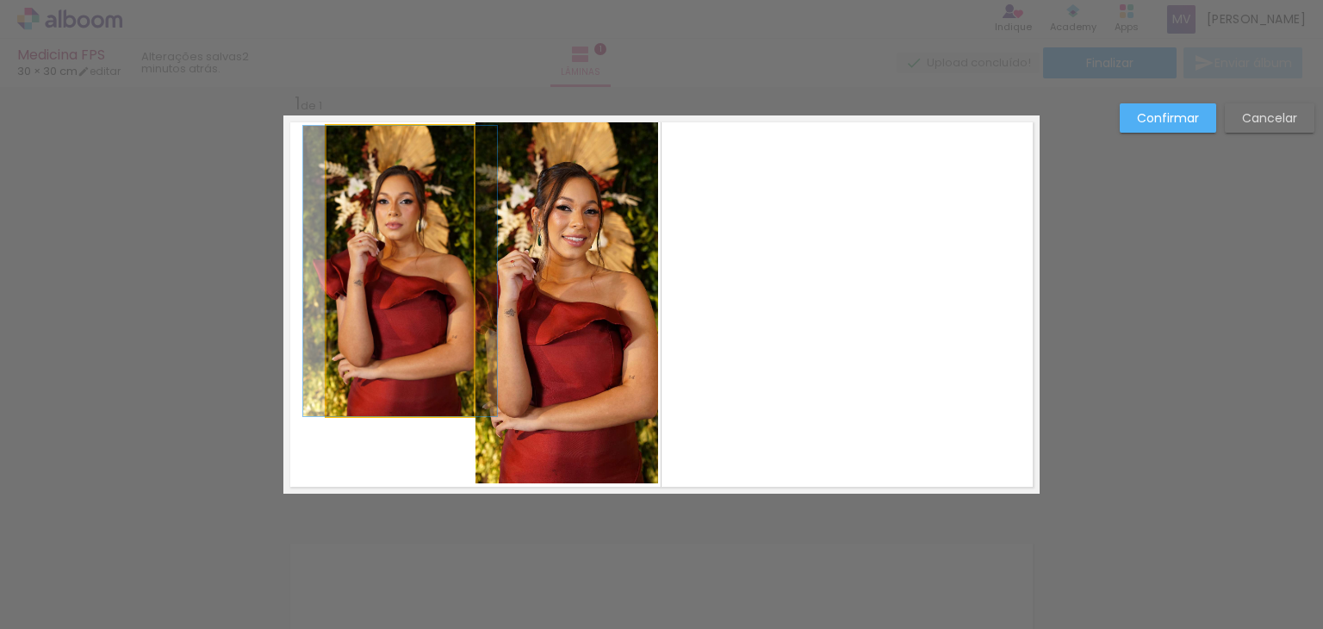
click at [370, 287] on quentale-photo at bounding box center [400, 271] width 147 height 290
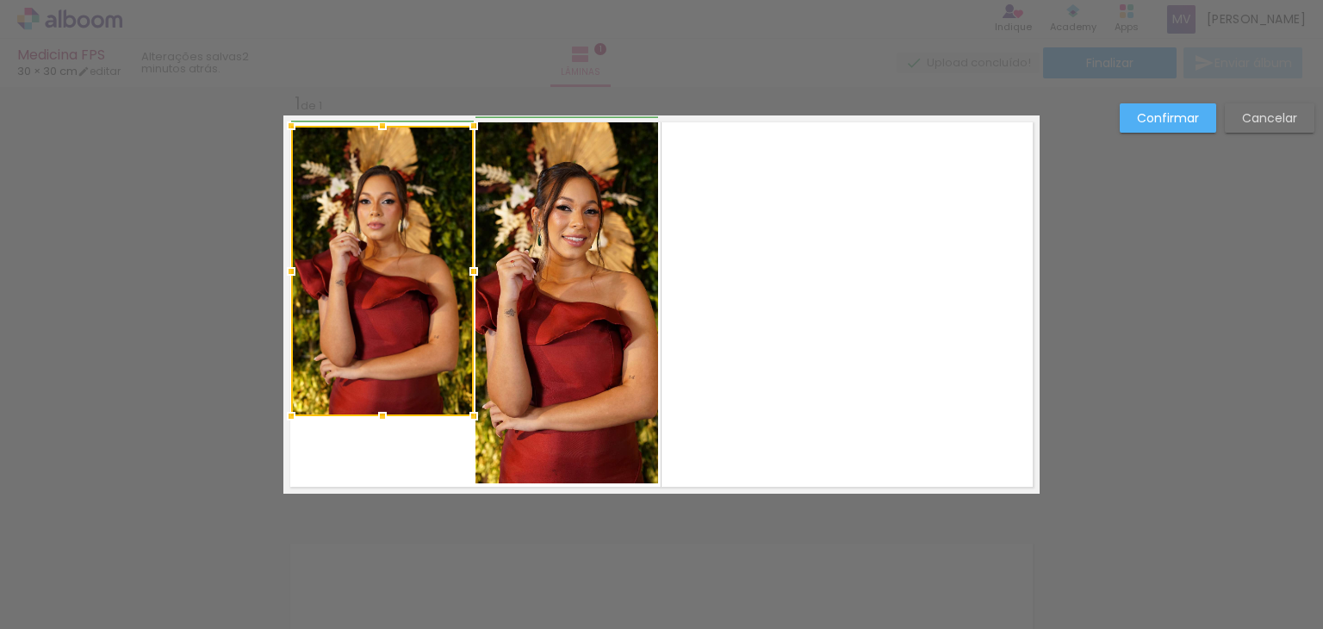
drag, startPoint x: 323, startPoint y: 270, endPoint x: 289, endPoint y: 271, distance: 33.6
click at [289, 271] on div at bounding box center [291, 271] width 34 height 34
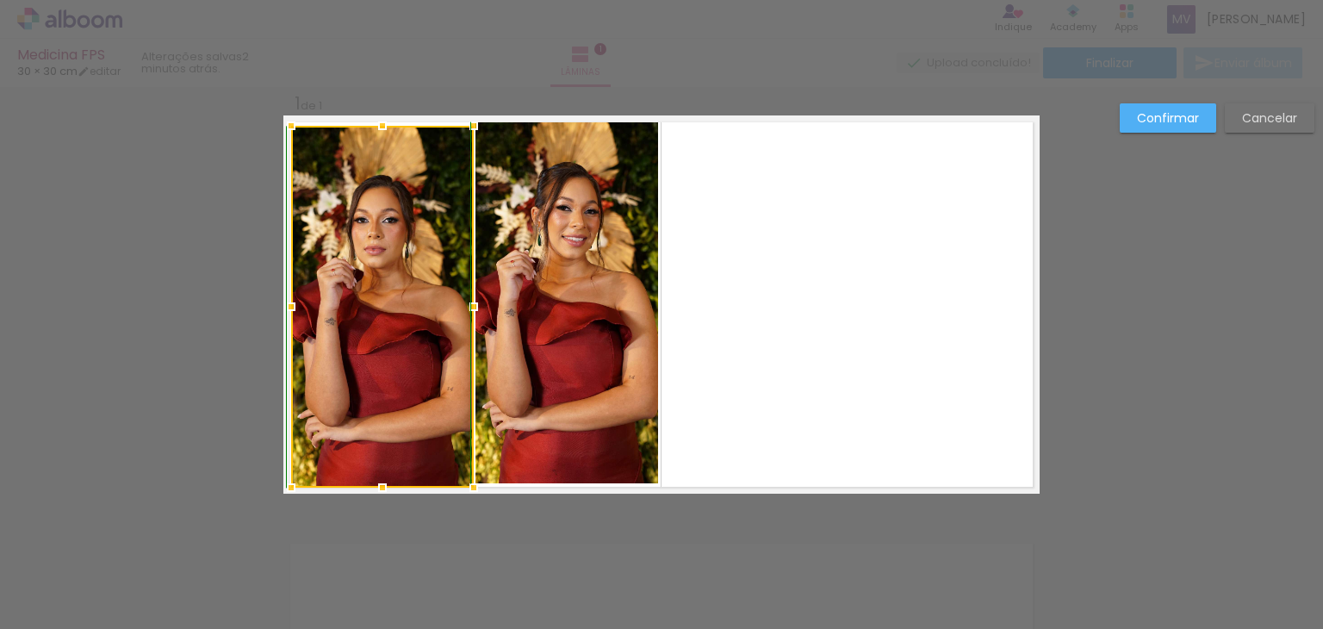
drag, startPoint x: 377, startPoint y: 411, endPoint x: 366, endPoint y: 470, distance: 59.6
click at [366, 480] on div at bounding box center [382, 487] width 34 height 34
click at [667, 39] on div at bounding box center [661, 43] width 1323 height 87
click at [741, 53] on div at bounding box center [661, 43] width 1323 height 87
click at [0, 0] on slot "Confirmar" at bounding box center [0, 0] width 0 height 0
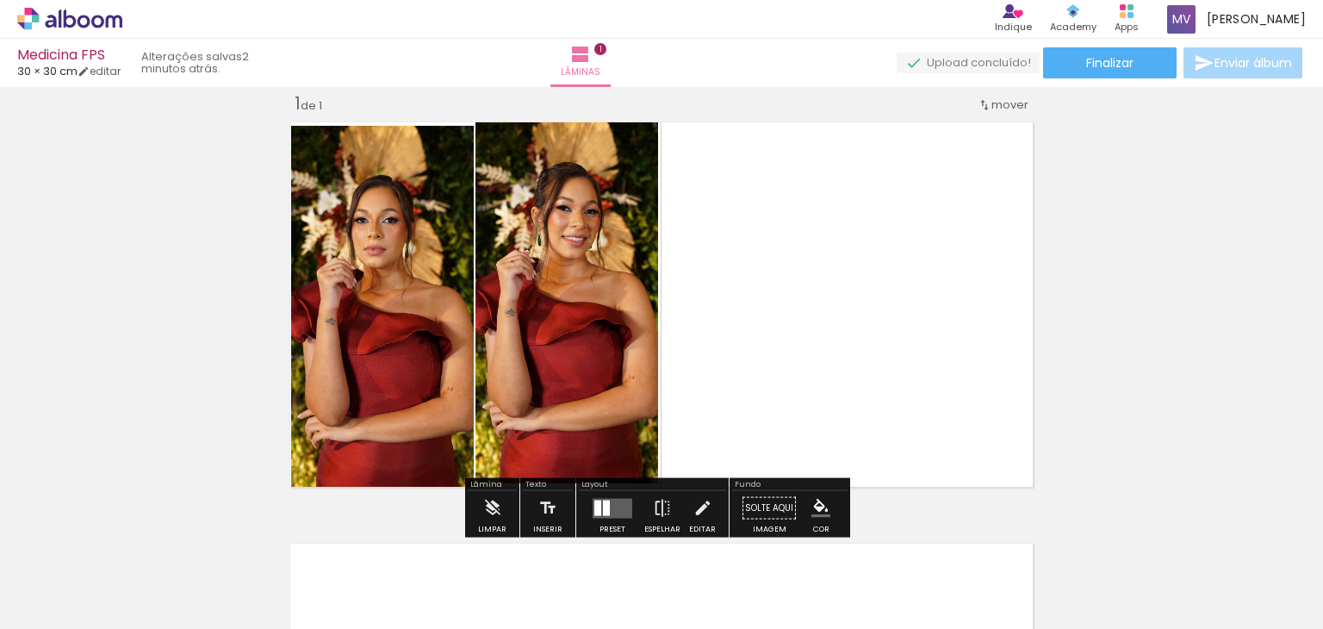
click at [448, 216] on quentale-photo at bounding box center [382, 307] width 183 height 362
click at [547, 246] on quentale-photo at bounding box center [567, 303] width 183 height 362
click at [391, 199] on quentale-photo at bounding box center [382, 307] width 183 height 362
click at [393, 199] on quentale-photo at bounding box center [382, 307] width 183 height 362
click at [432, 224] on quentale-photo at bounding box center [382, 307] width 183 height 362
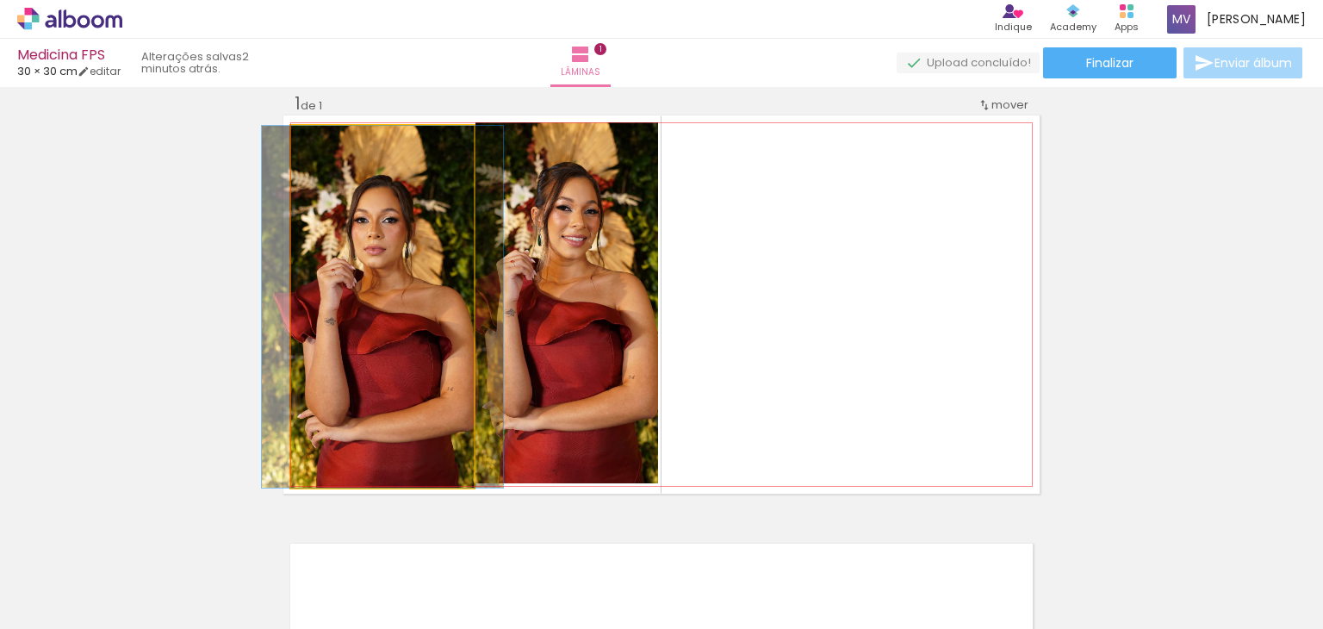
click at [432, 224] on quentale-photo at bounding box center [382, 307] width 183 height 362
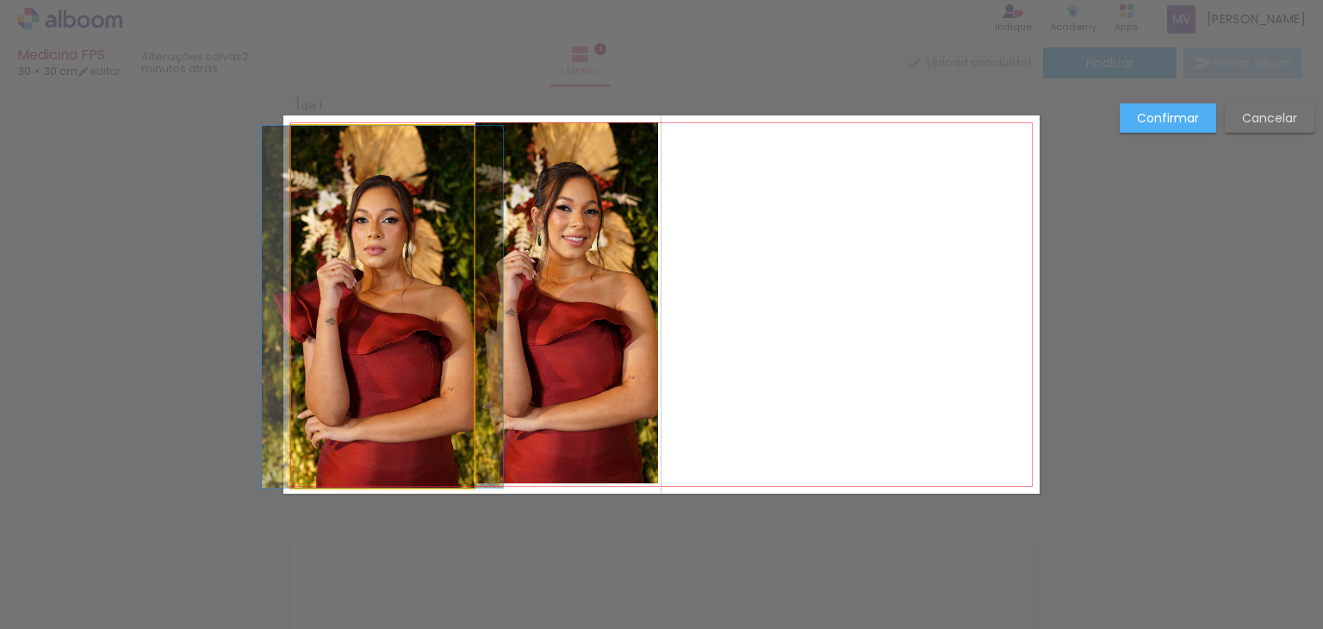
click at [378, 128] on quentale-photo at bounding box center [382, 307] width 183 height 362
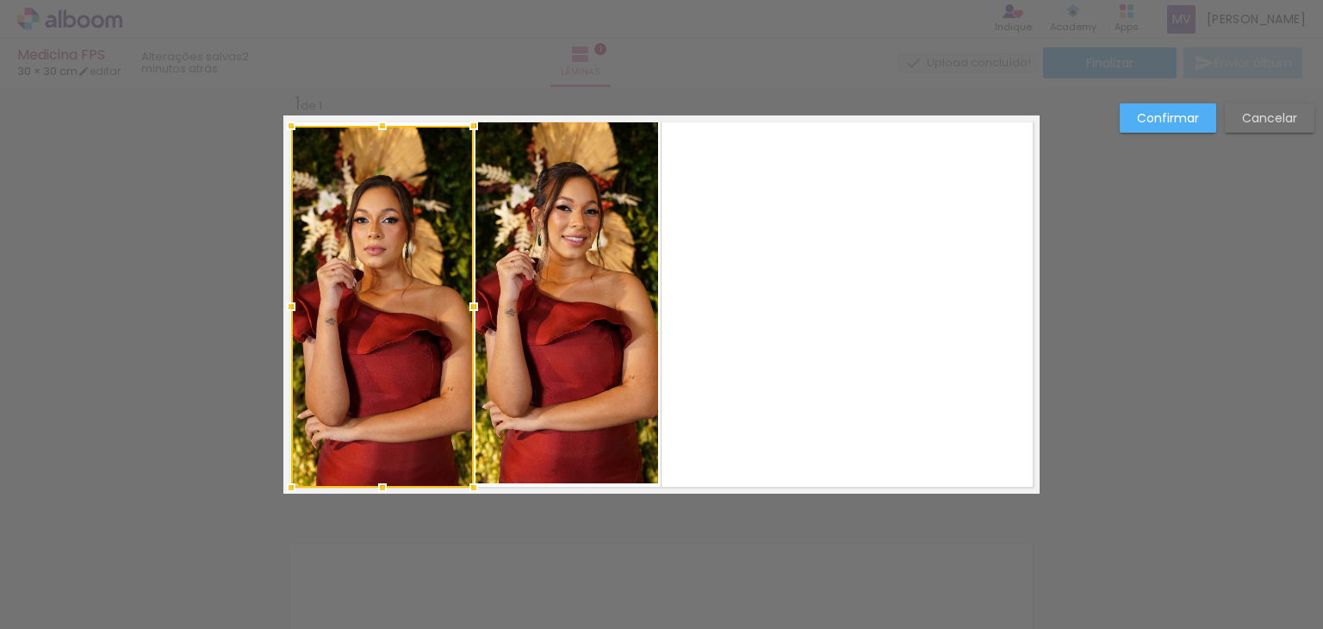
click at [377, 149] on div at bounding box center [382, 307] width 183 height 362
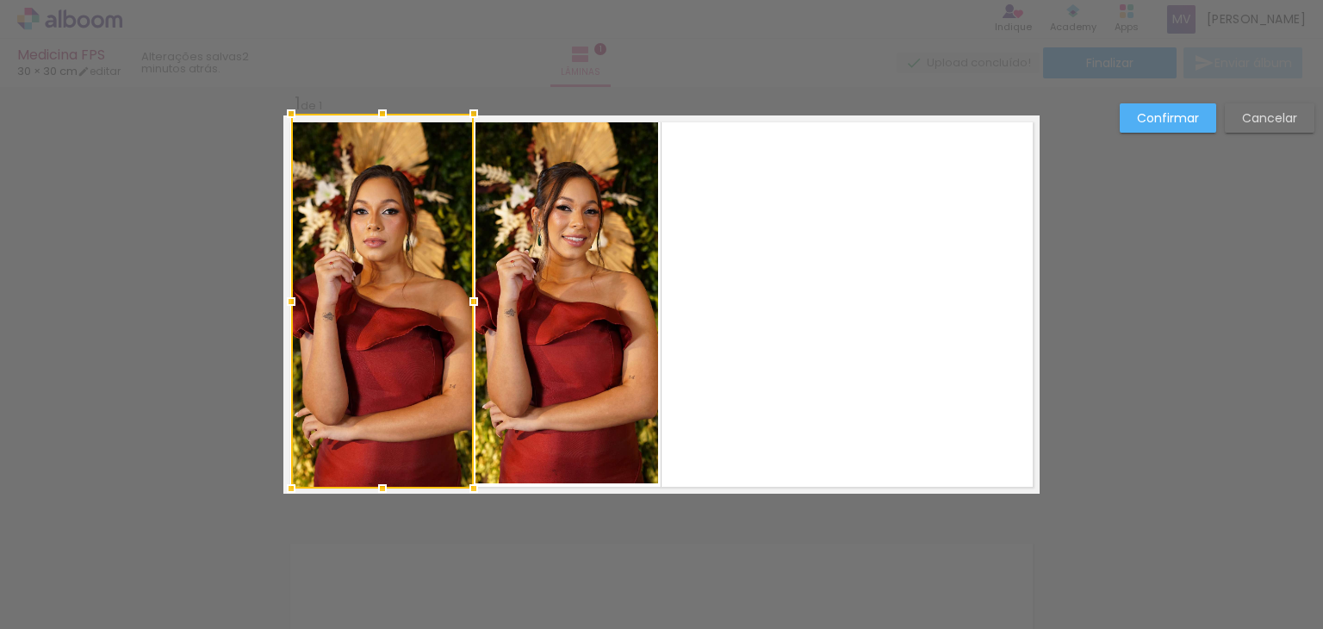
drag, startPoint x: 374, startPoint y: 125, endPoint x: 374, endPoint y: 111, distance: 13.8
click at [374, 111] on div at bounding box center [382, 113] width 34 height 34
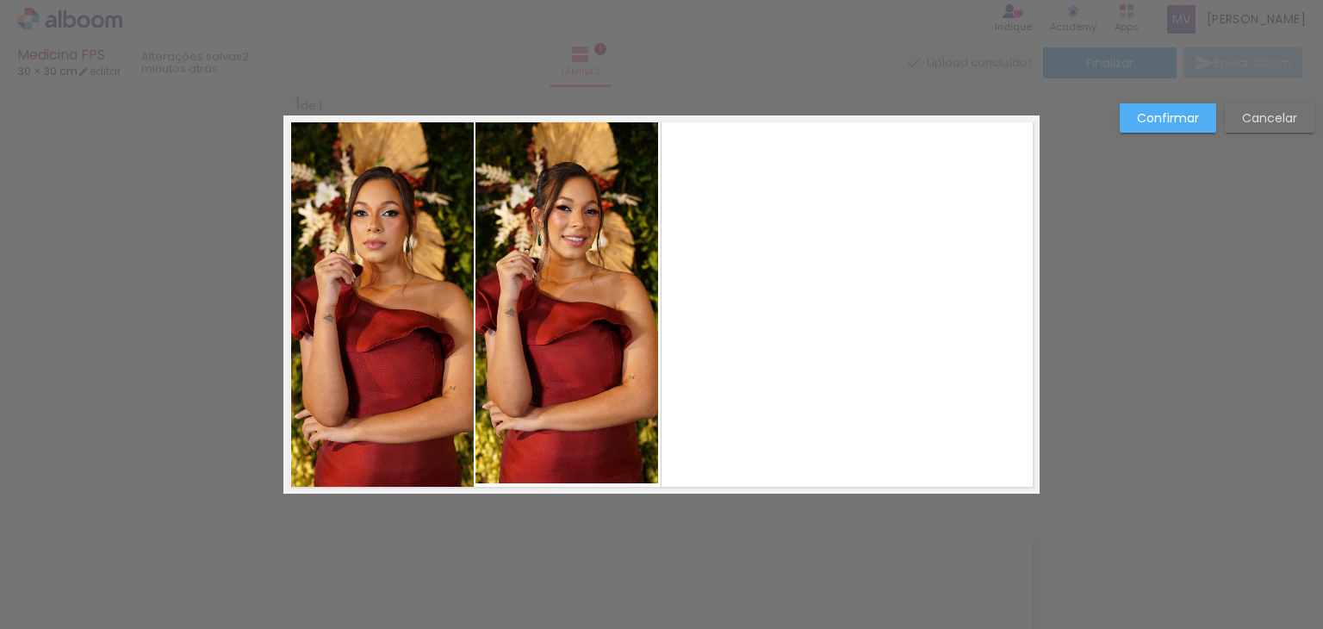
click at [0, 0] on slot "Confirmar" at bounding box center [0, 0] width 0 height 0
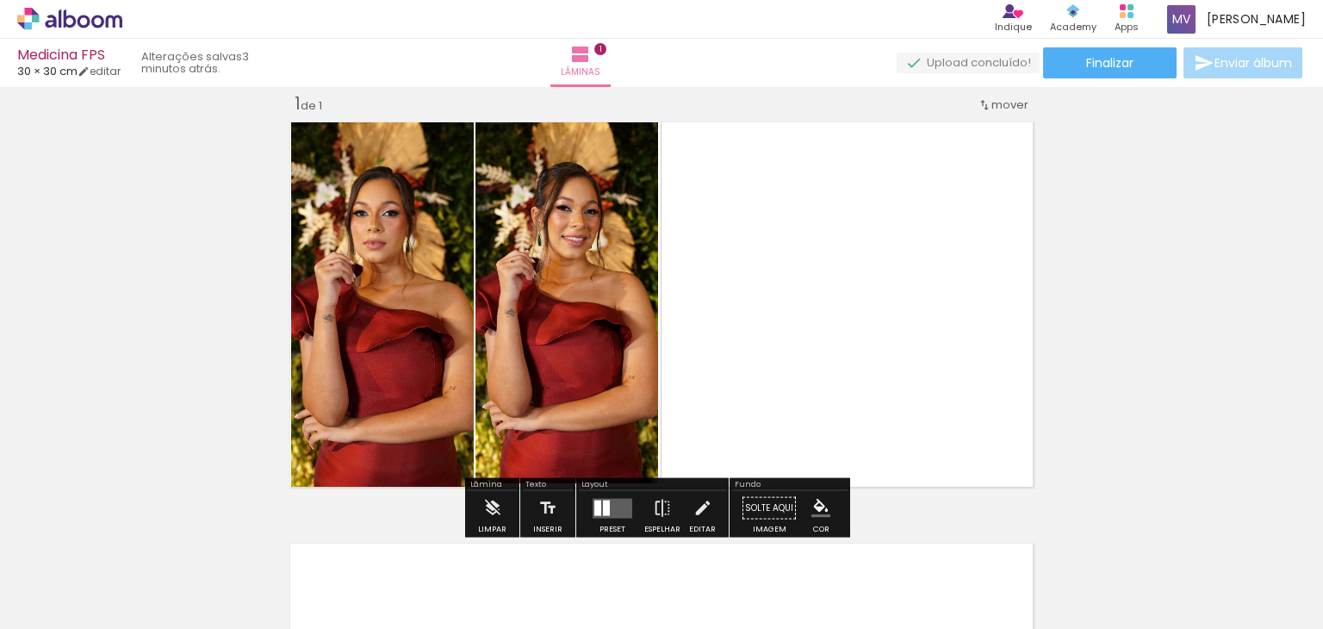
click at [1033, 288] on quentale-layouter at bounding box center [661, 304] width 756 height 378
click at [798, 287] on quentale-layouter at bounding box center [661, 304] width 756 height 378
click at [1148, 361] on div "Inserir lâmina 1 de 1" at bounding box center [661, 493] width 1323 height 843
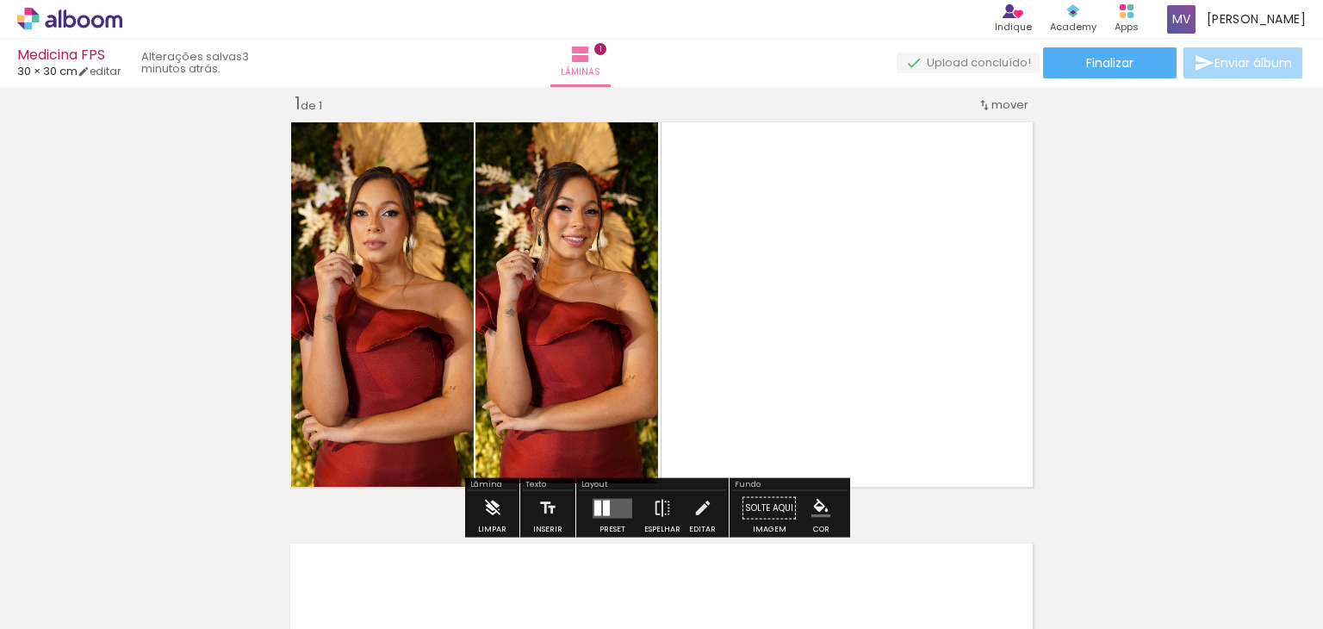
click at [503, 507] on paper-button "Limpar" at bounding box center [492, 513] width 37 height 44
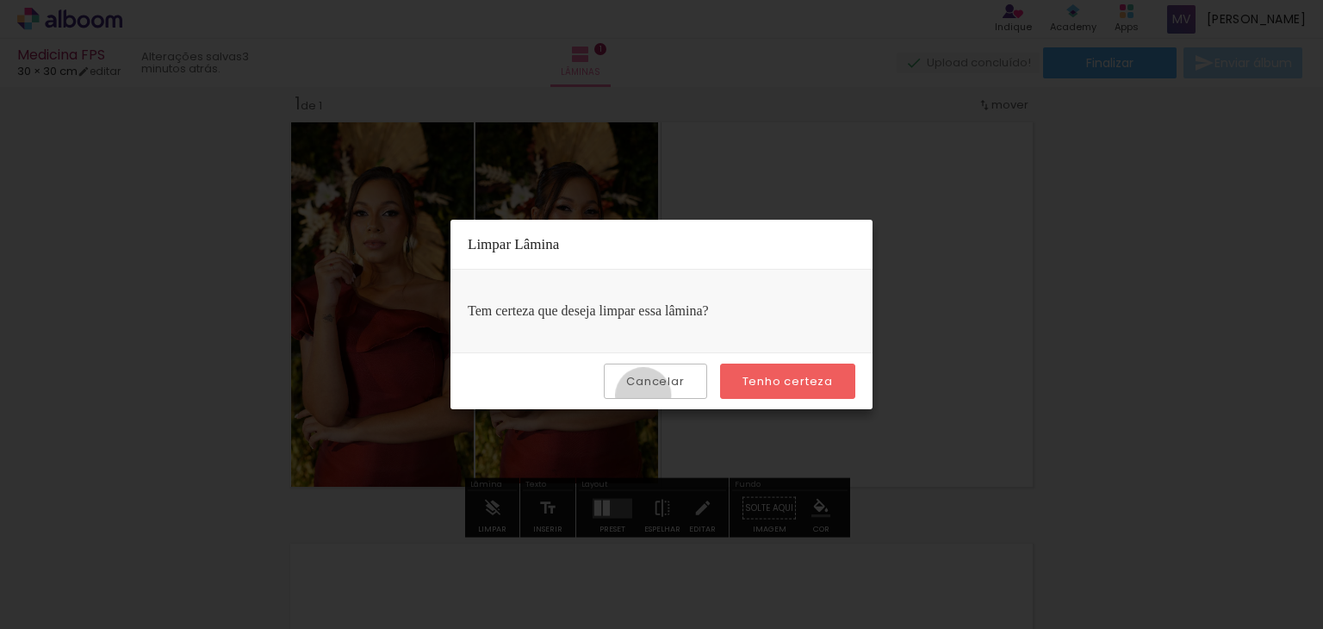
click at [648, 395] on paper-button "Cancelar" at bounding box center [655, 381] width 103 height 35
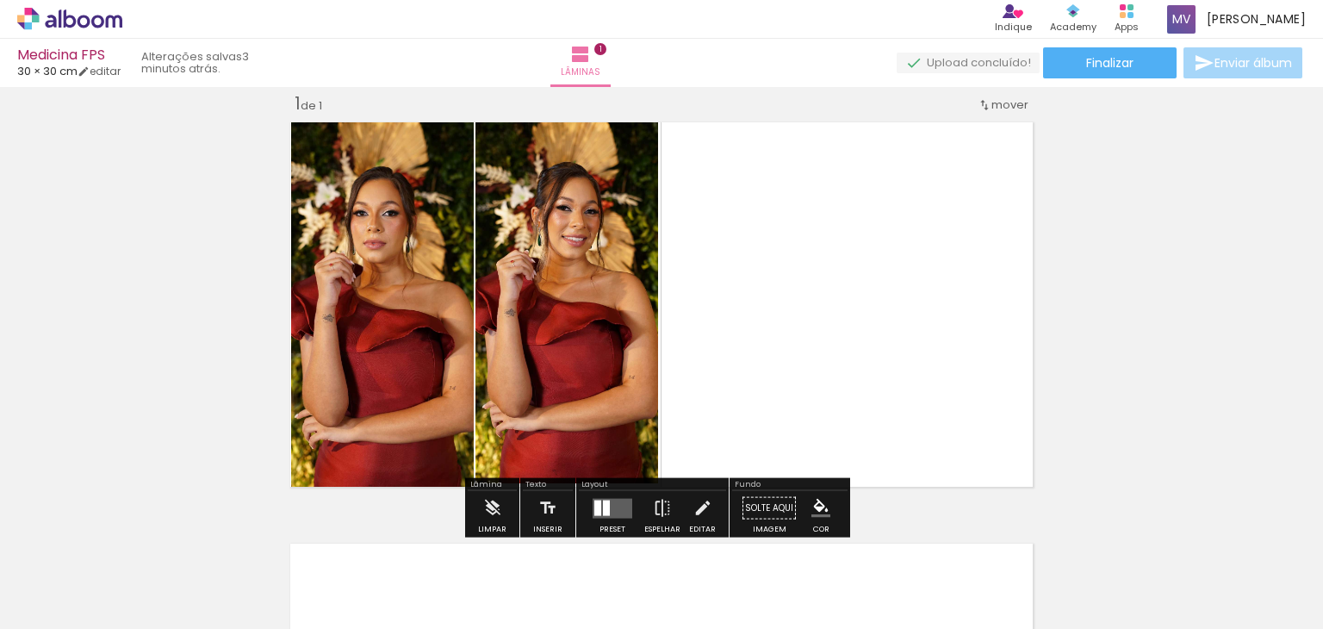
click at [1003, 370] on quentale-layouter at bounding box center [661, 304] width 756 height 378
click at [735, 239] on quentale-layouter at bounding box center [661, 304] width 756 height 378
click at [946, 241] on quentale-layouter at bounding box center [661, 304] width 756 height 378
click at [198, 570] on div at bounding box center [172, 571] width 52 height 78
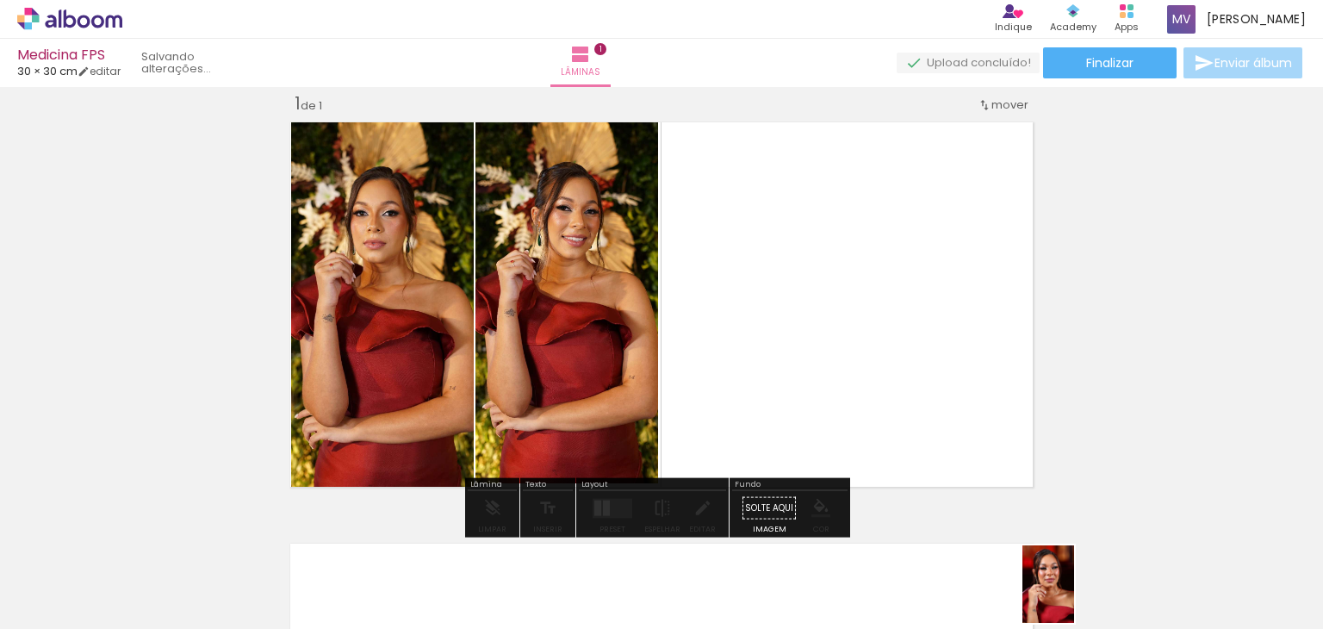
drag, startPoint x: 1051, startPoint y: 575, endPoint x: 1074, endPoint y: 597, distance: 32.3
click at [1069, 597] on div at bounding box center [1040, 570] width 57 height 85
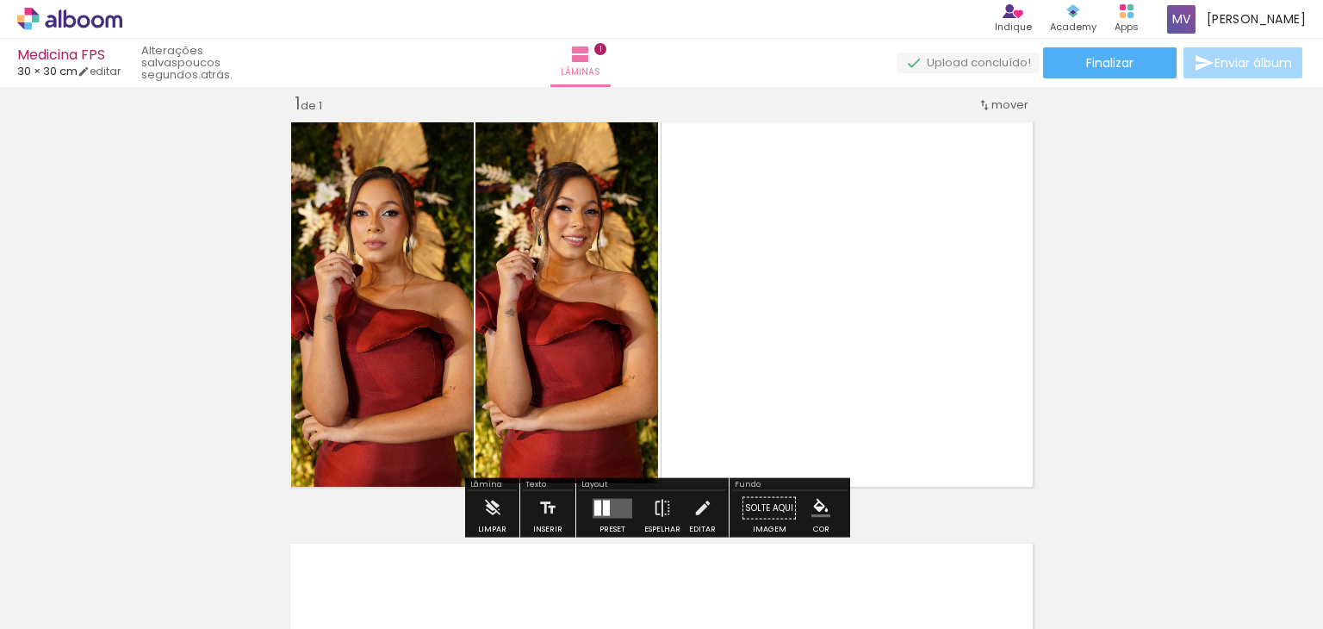
click at [1094, 449] on div "Inserir lâmina 1 de 1" at bounding box center [661, 493] width 1323 height 843
click at [775, 507] on paper-button "Solte aqui Imagem" at bounding box center [769, 513] width 62 height 44
click at [1005, 414] on quentale-layouter at bounding box center [661, 304] width 756 height 378
click at [993, 90] on div "mover" at bounding box center [1003, 104] width 51 height 28
click at [913, 134] on quentale-layouter at bounding box center [661, 304] width 756 height 378
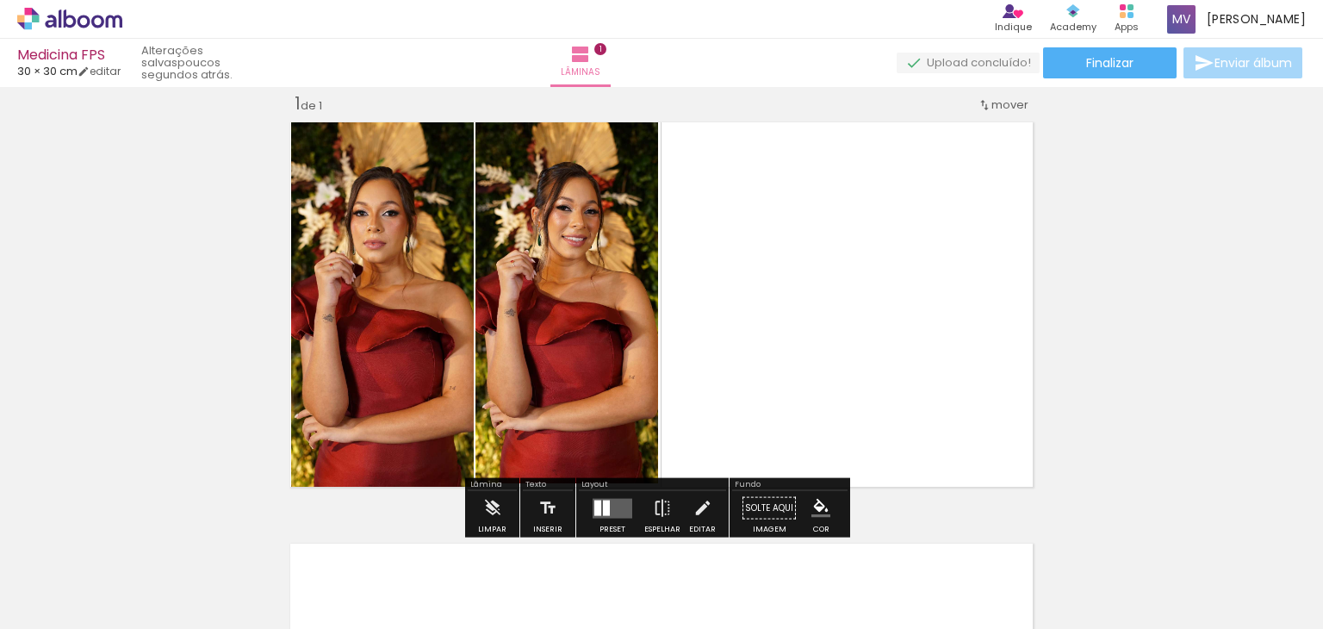
click at [1074, 133] on div "Inserir lâmina 1 de 1" at bounding box center [661, 493] width 1323 height 843
click at [306, 104] on div "1 de 1" at bounding box center [309, 104] width 28 height 16
click at [983, 365] on quentale-layouter at bounding box center [661, 304] width 756 height 378
click at [1007, 97] on span "mover" at bounding box center [1010, 104] width 37 height 16
click at [1007, 97] on div "Posição atual: 1" at bounding box center [958, 92] width 131 height 28
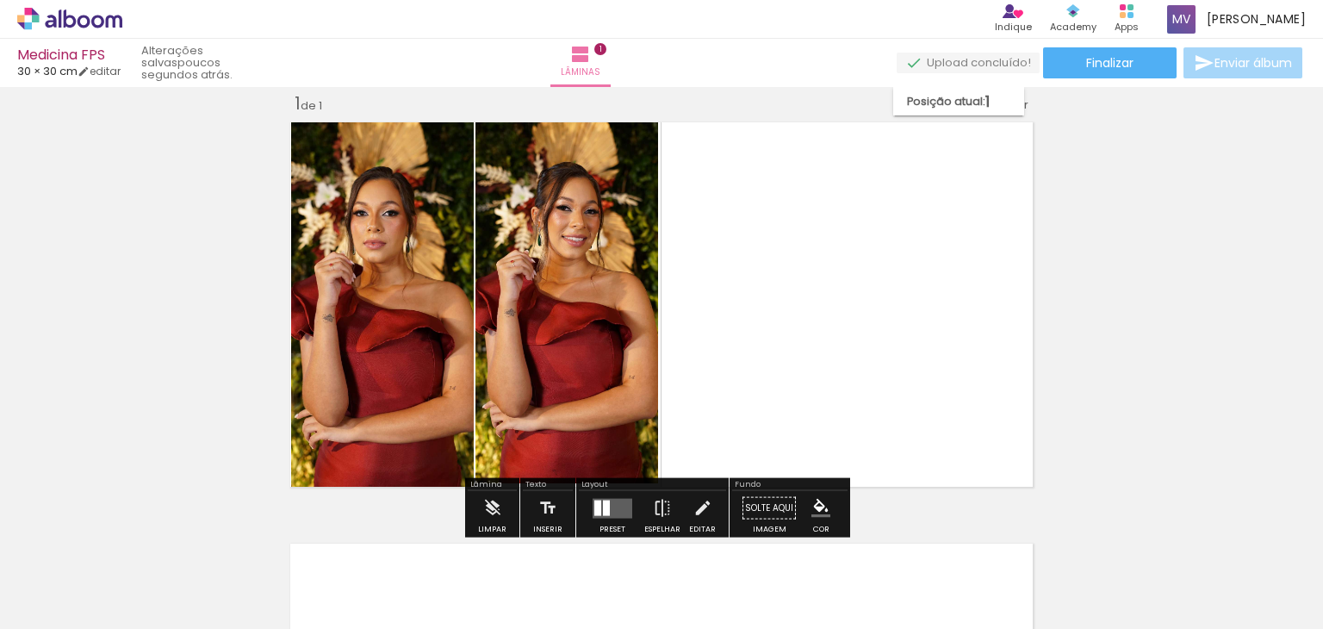
click at [1007, 97] on paper-item "Posição atual: 1" at bounding box center [958, 101] width 131 height 28
click at [878, 174] on quentale-layouter at bounding box center [661, 304] width 756 height 378
click at [744, 364] on quentale-layouter at bounding box center [661, 304] width 756 height 378
click at [750, 363] on quentale-layouter at bounding box center [661, 304] width 756 height 378
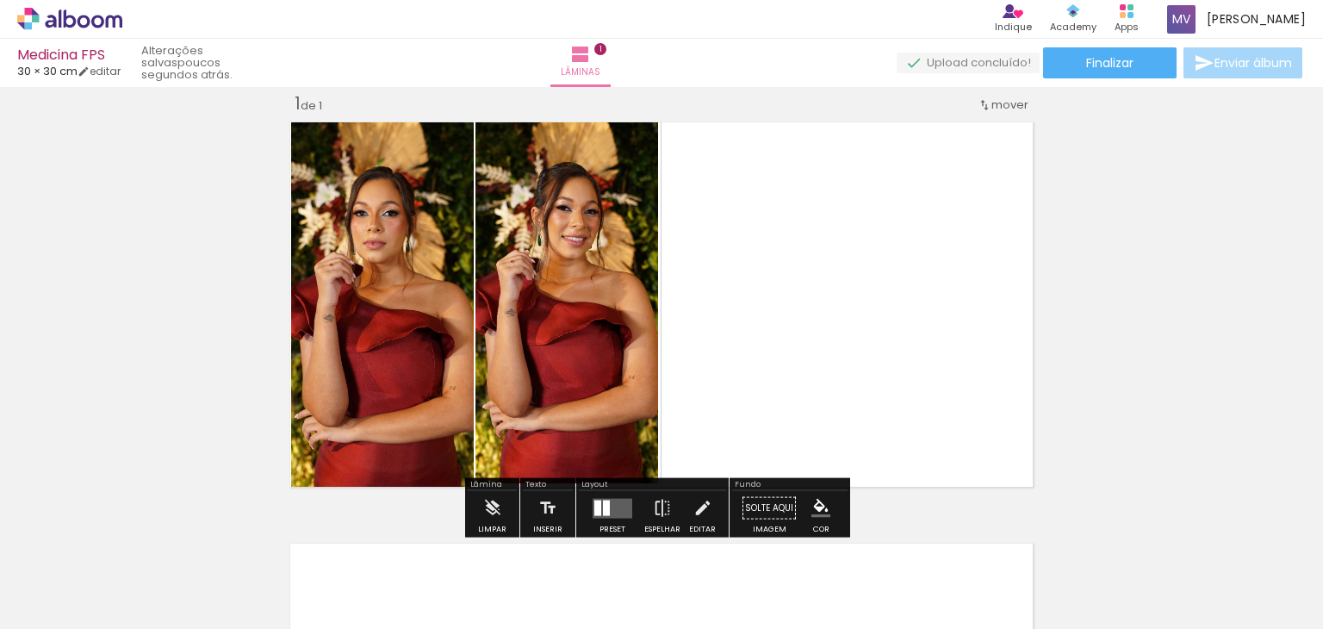
click at [607, 507] on quentale-layouter at bounding box center [613, 508] width 40 height 20
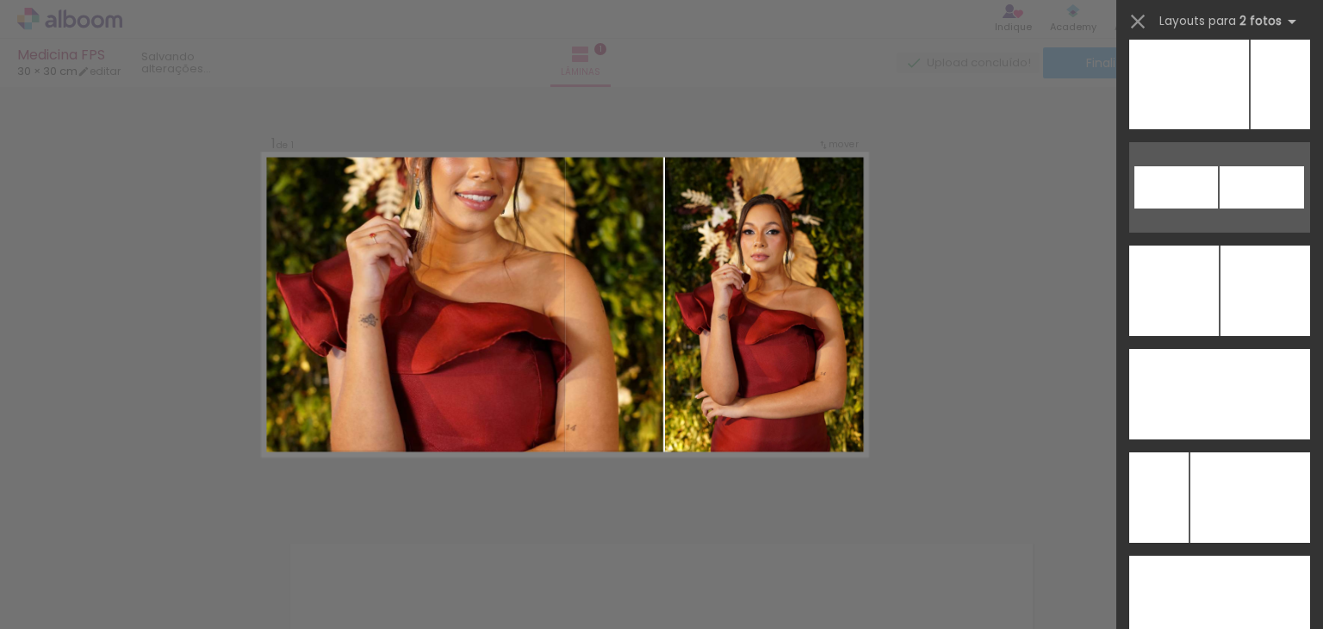
scroll to position [7767, 0]
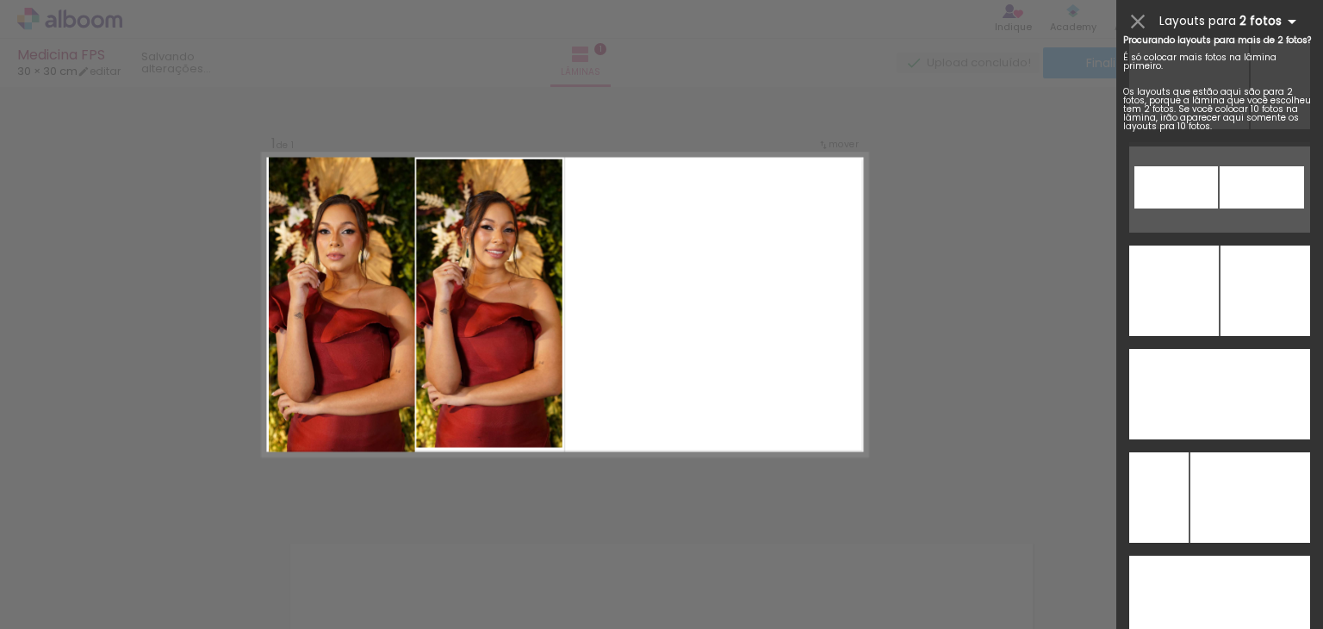
click at [1272, 20] on b "2 fotos" at bounding box center [1271, 21] width 63 height 16
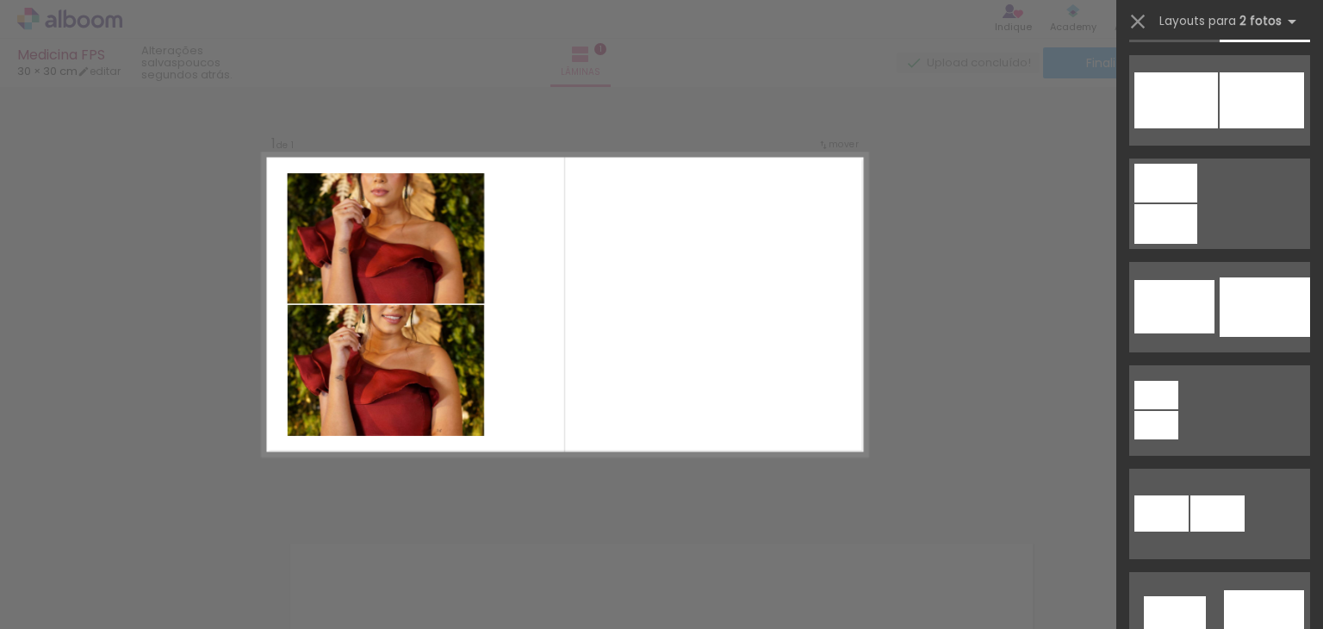
scroll to position [4652, 0]
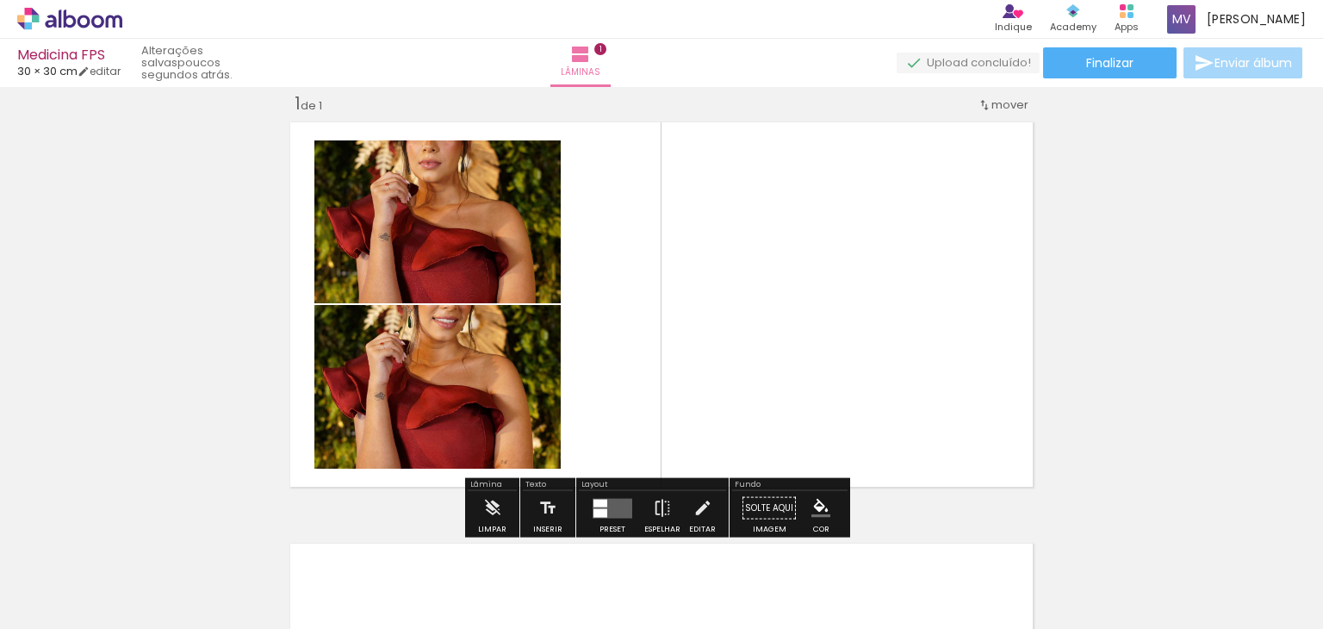
click at [943, 245] on quentale-layouter at bounding box center [661, 304] width 756 height 378
click at [493, 239] on quentale-photo at bounding box center [437, 221] width 246 height 163
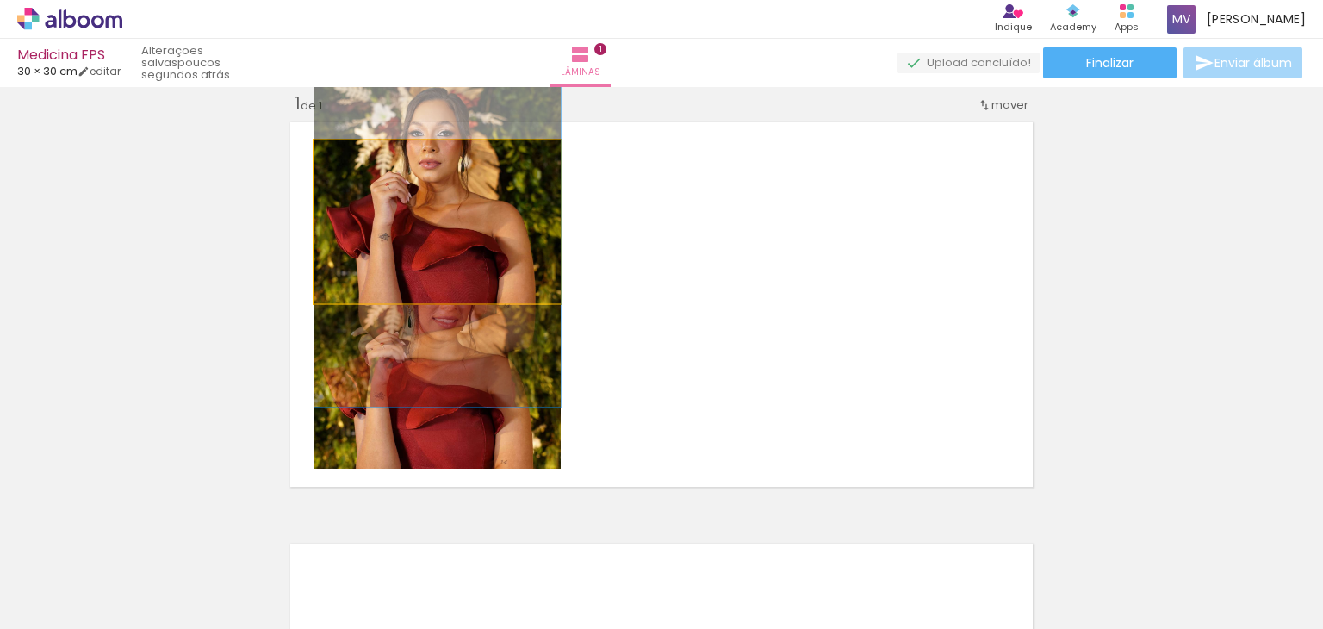
click at [483, 288] on quentale-photo at bounding box center [437, 221] width 246 height 163
click at [492, 273] on quentale-photo at bounding box center [437, 221] width 246 height 163
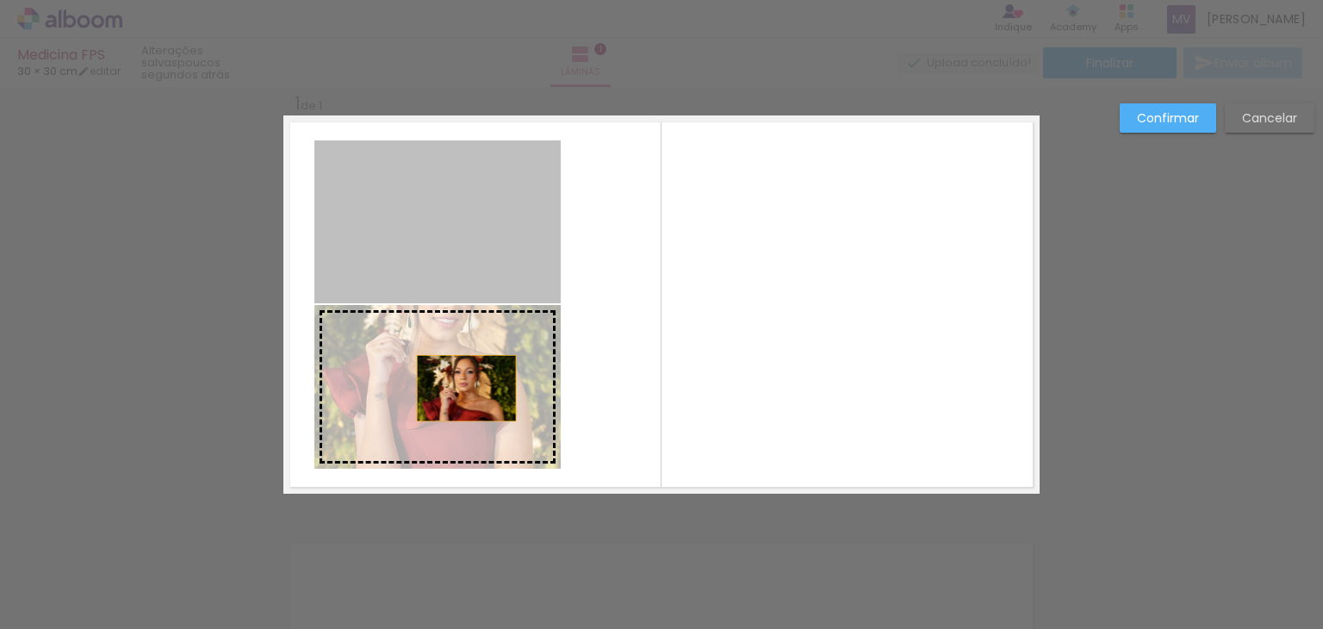
drag, startPoint x: 492, startPoint y: 263, endPoint x: 460, endPoint y: 388, distance: 128.9
click at [0, 0] on slot at bounding box center [0, 0] width 0 height 0
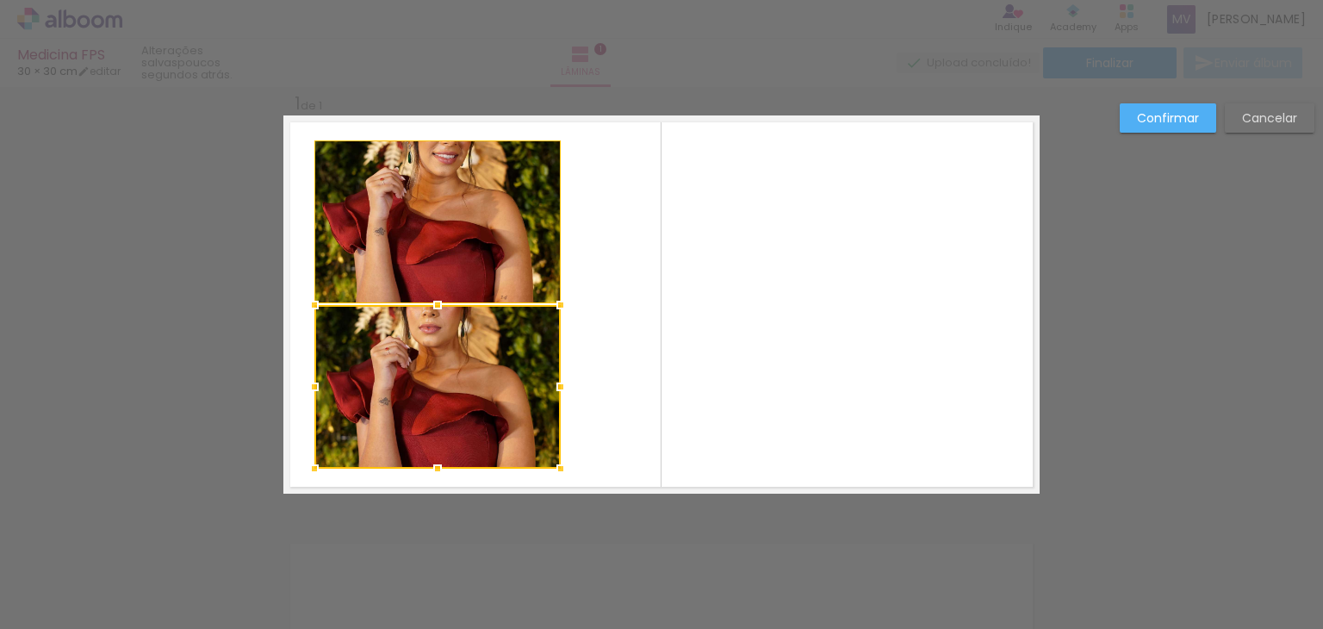
click at [448, 376] on div at bounding box center [437, 387] width 246 height 164
click at [455, 317] on div at bounding box center [437, 387] width 246 height 164
click at [458, 334] on div at bounding box center [437, 387] width 246 height 164
click at [725, 283] on quentale-layouter at bounding box center [661, 304] width 756 height 378
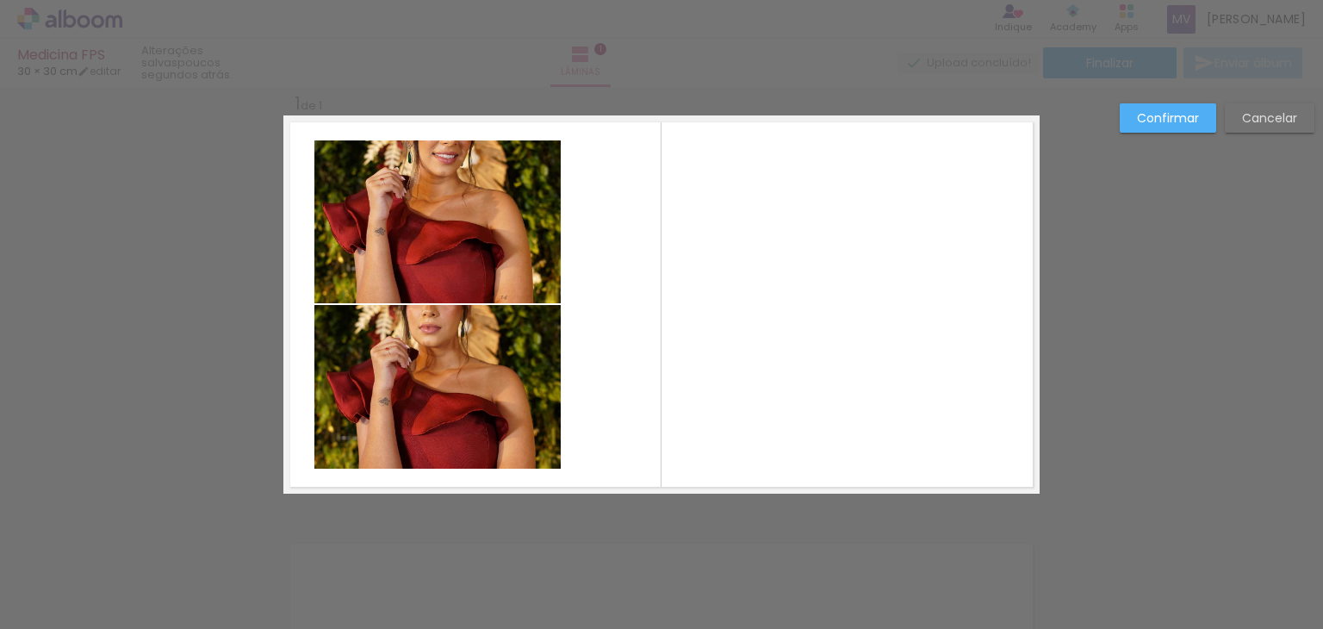
click at [788, 287] on quentale-layouter at bounding box center [661, 304] width 756 height 378
click at [1201, 119] on paper-button "Confirmar" at bounding box center [1168, 117] width 96 height 29
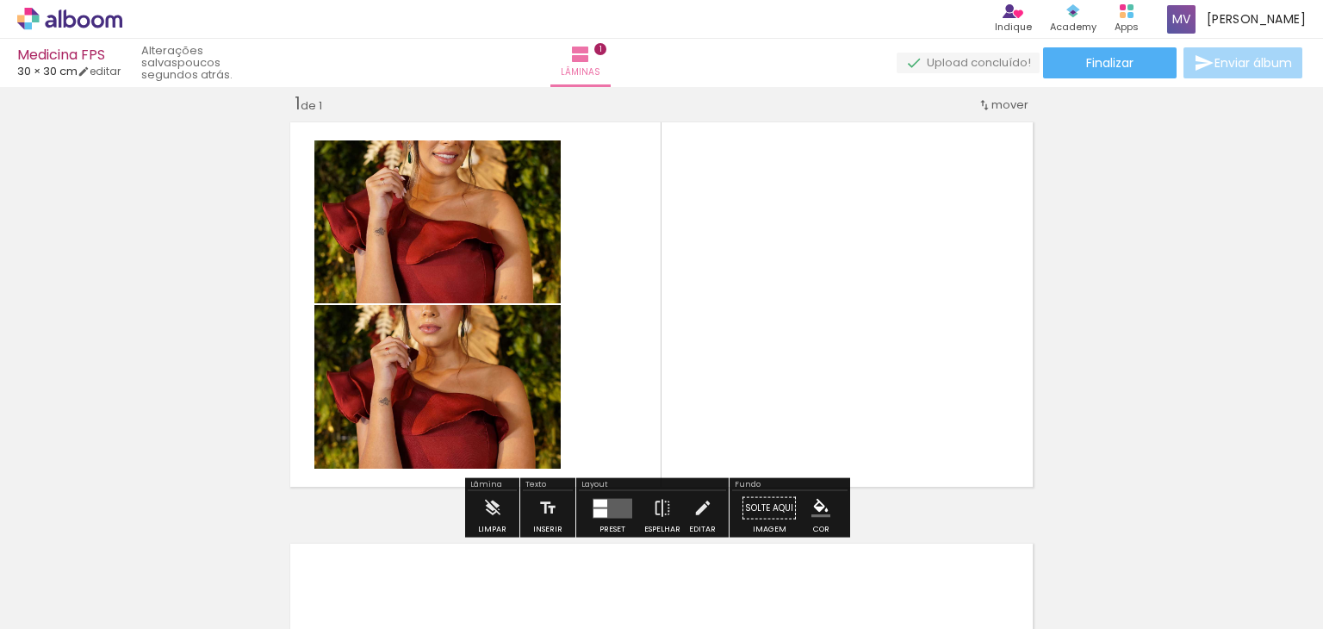
click at [198, 577] on div at bounding box center [172, 571] width 52 height 78
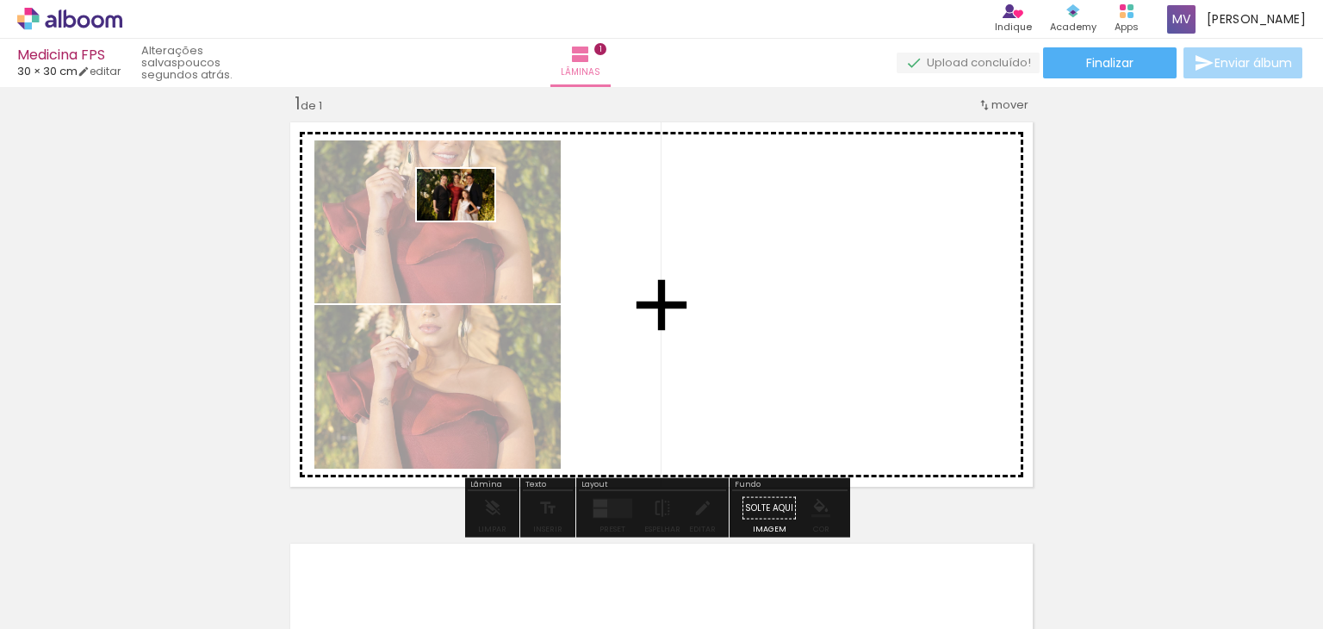
drag, startPoint x: 566, startPoint y: 580, endPoint x: 469, endPoint y: 221, distance: 372.2
click at [469, 221] on quentale-workspace at bounding box center [661, 314] width 1323 height 629
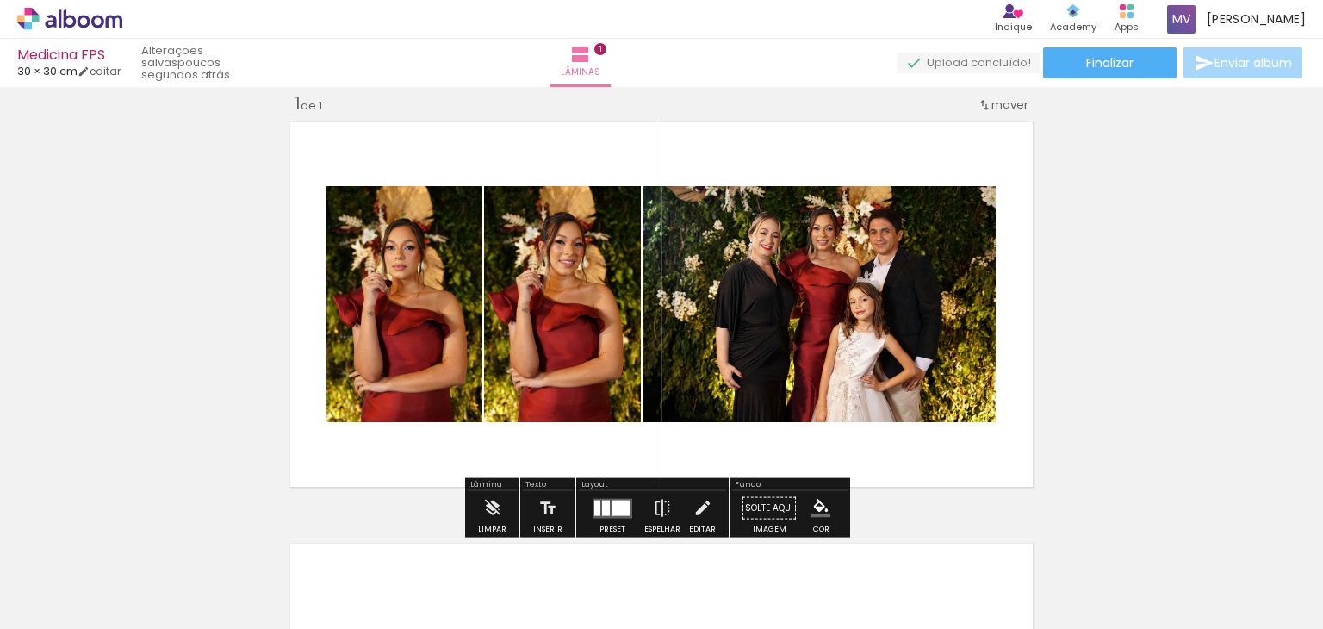
click at [1254, 278] on div "Inserir lâmina 1 de 1" at bounding box center [661, 493] width 1323 height 843
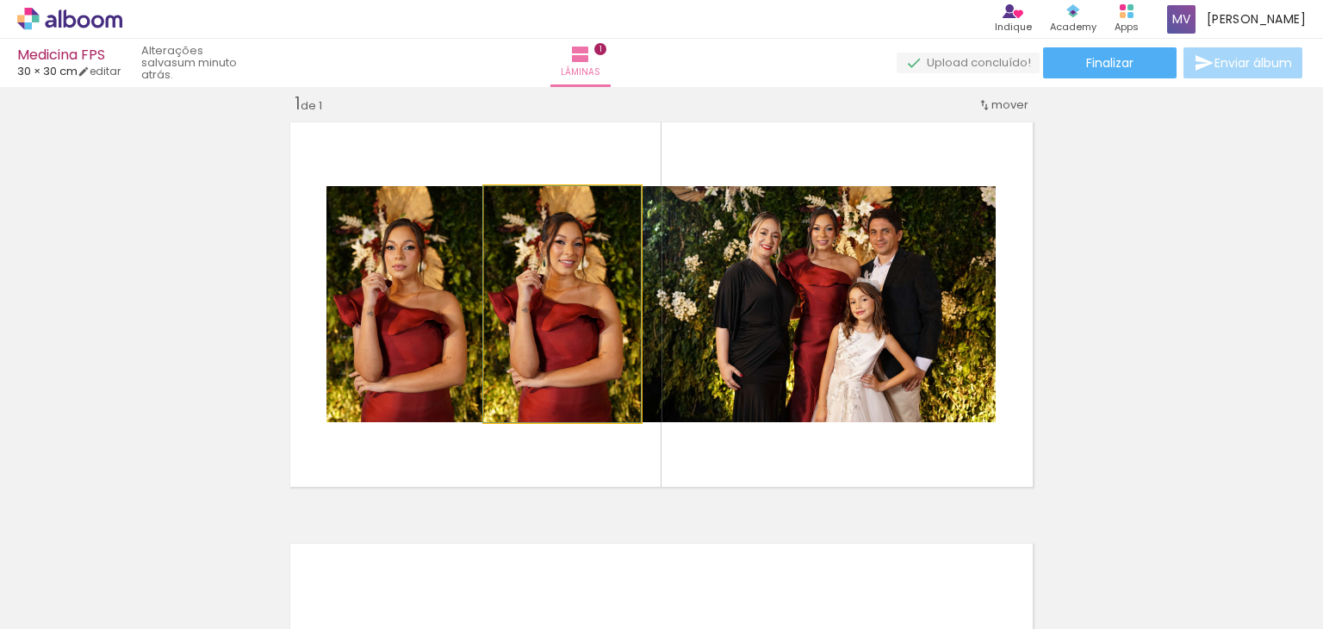
click at [569, 337] on quentale-photo at bounding box center [562, 304] width 157 height 236
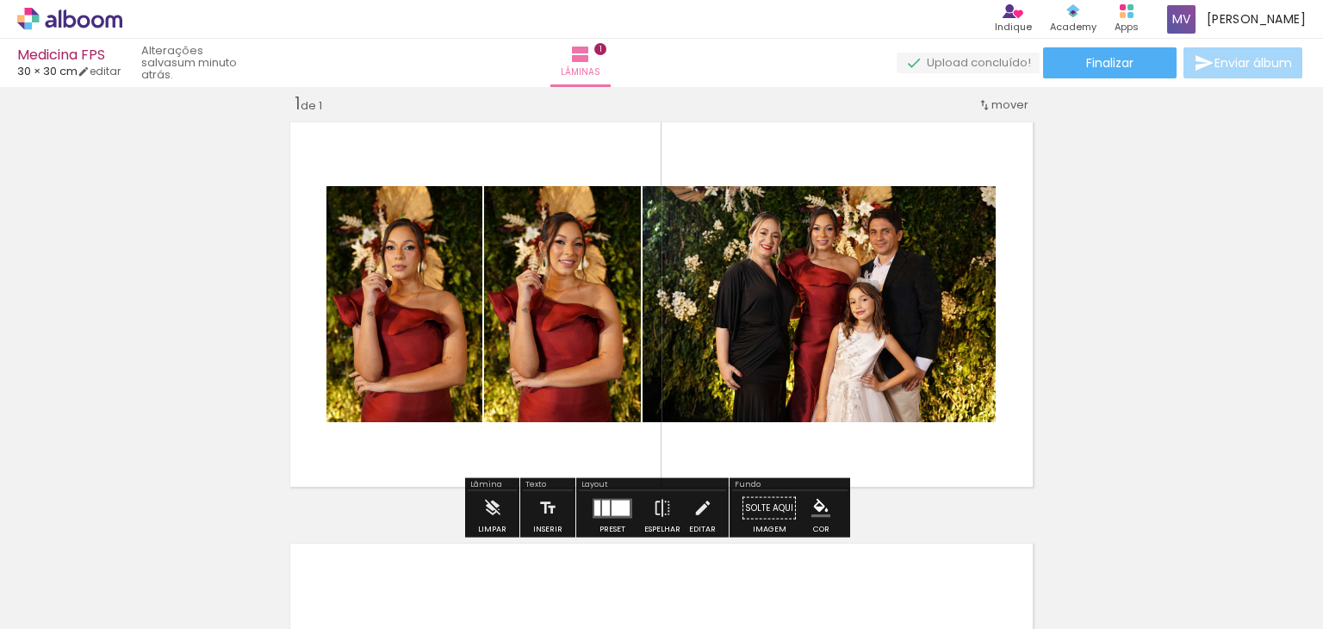
click at [569, 337] on quentale-photo at bounding box center [562, 304] width 157 height 236
click at [1154, 316] on div "Inserir lâmina 1 de 1" at bounding box center [661, 493] width 1323 height 843
click at [596, 504] on quentale-layouter at bounding box center [613, 508] width 40 height 20
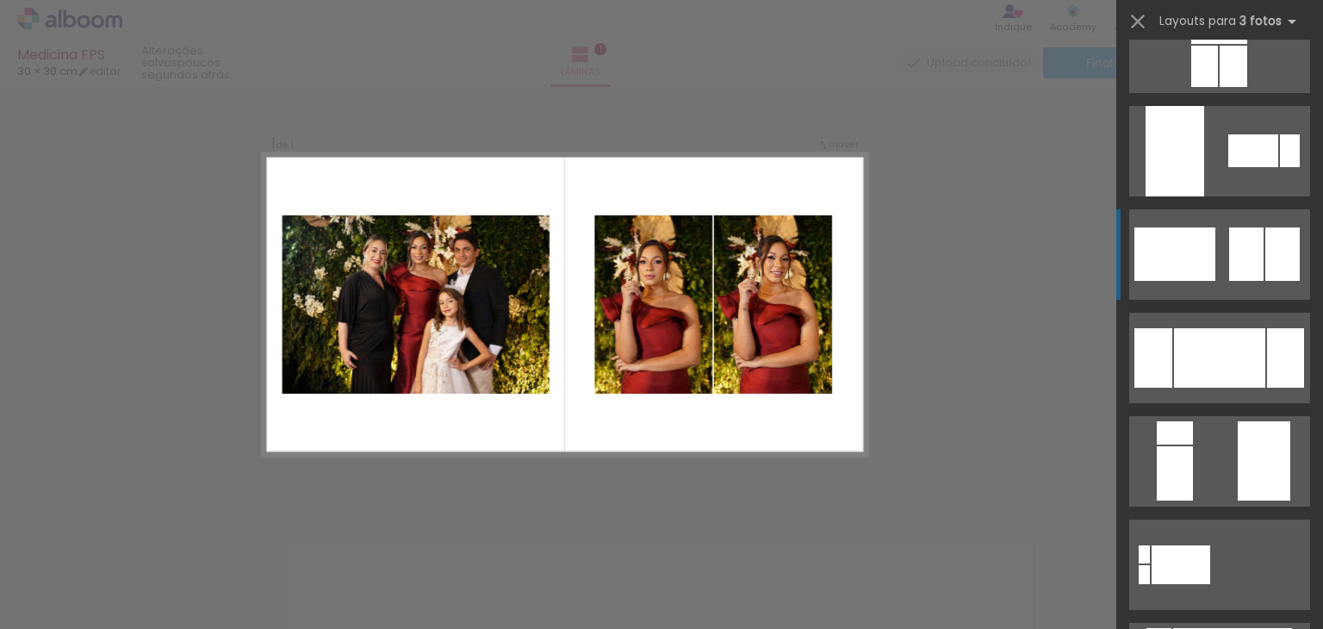
scroll to position [258, 0]
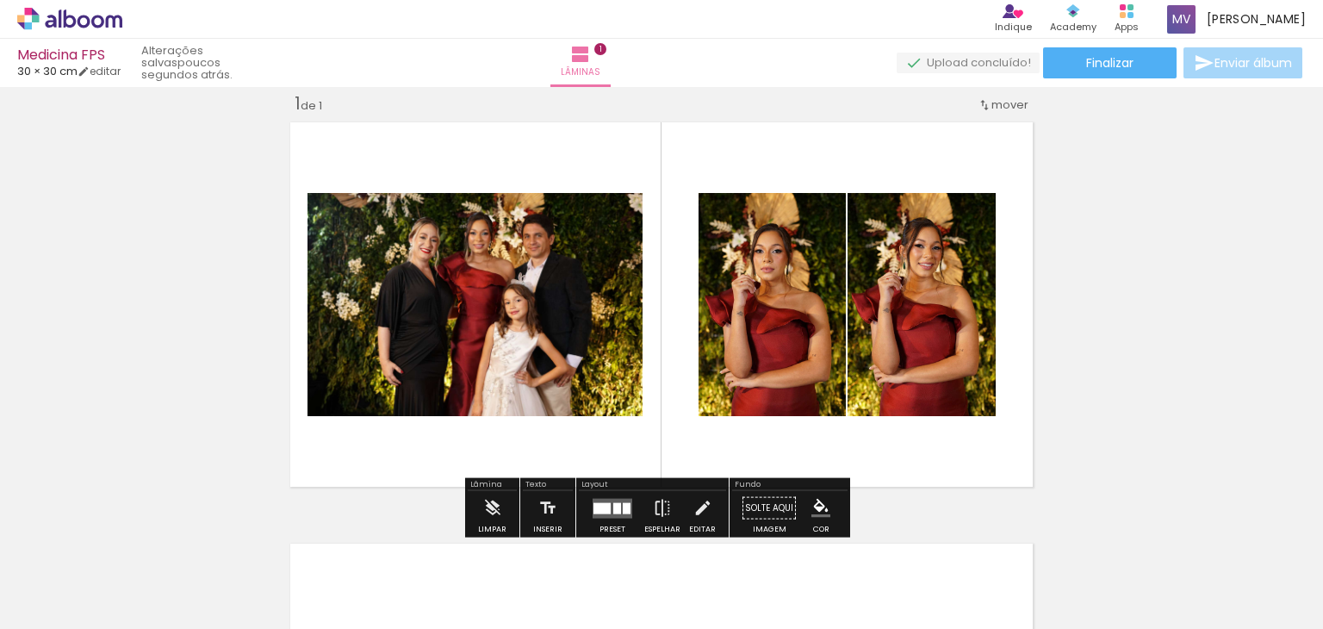
click at [1169, 316] on div "Inserir lâmina 1 de 1" at bounding box center [661, 493] width 1323 height 843
click at [70, 611] on span "Adicionar Fotos" at bounding box center [61, 605] width 52 height 19
click at [0, 0] on input "file" at bounding box center [0, 0] width 0 height 0
click at [1285, 135] on div "Inserir lâmina 1 de 1" at bounding box center [661, 493] width 1323 height 843
click at [1086, 65] on span "Finalizar" at bounding box center [1109, 63] width 47 height 12
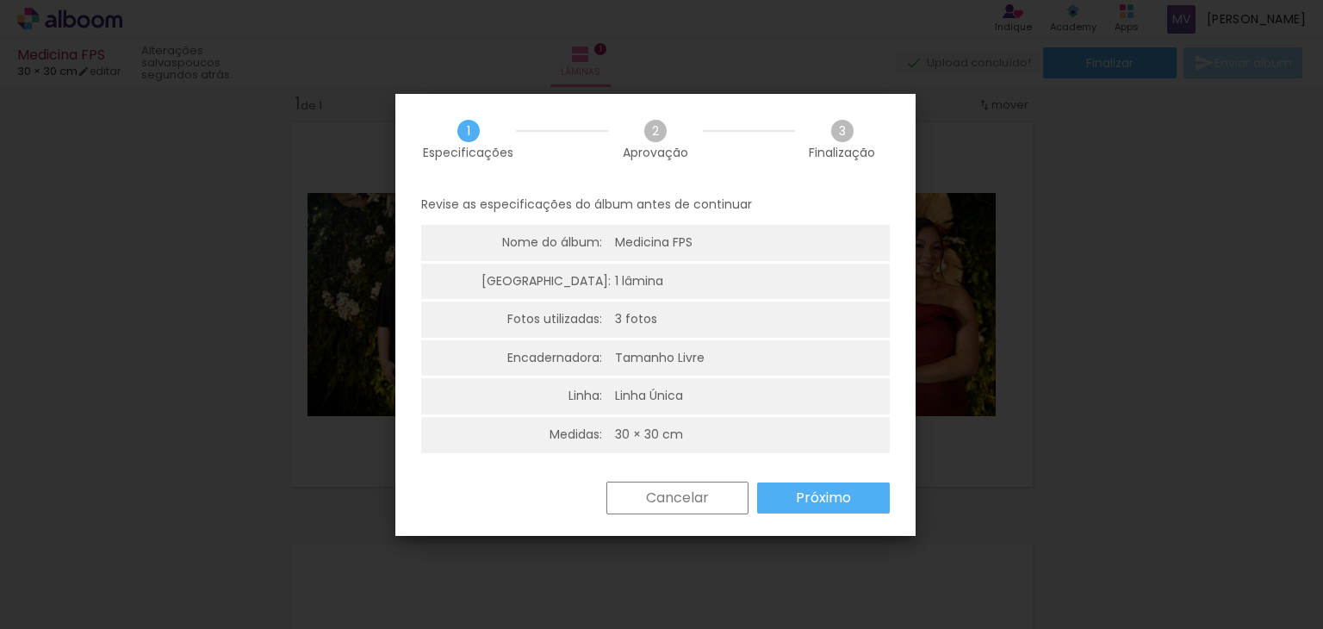
click at [641, 496] on paper-button "Cancelar" at bounding box center [677, 498] width 142 height 33
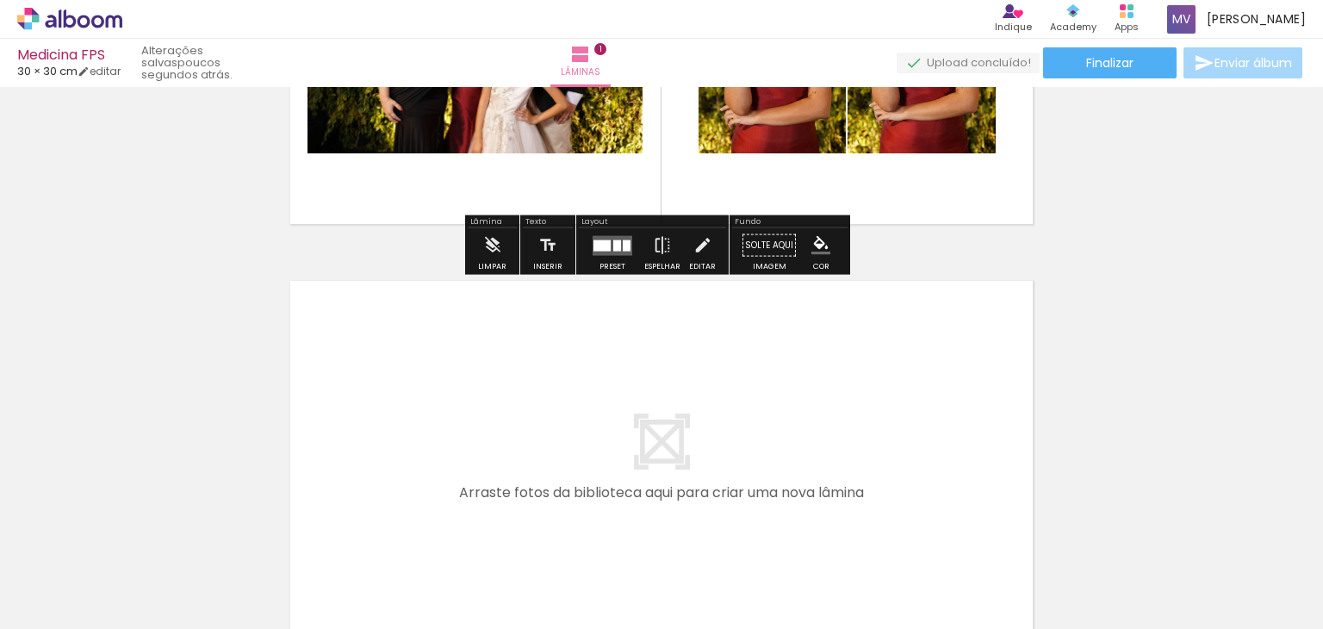
scroll to position [476, 0]
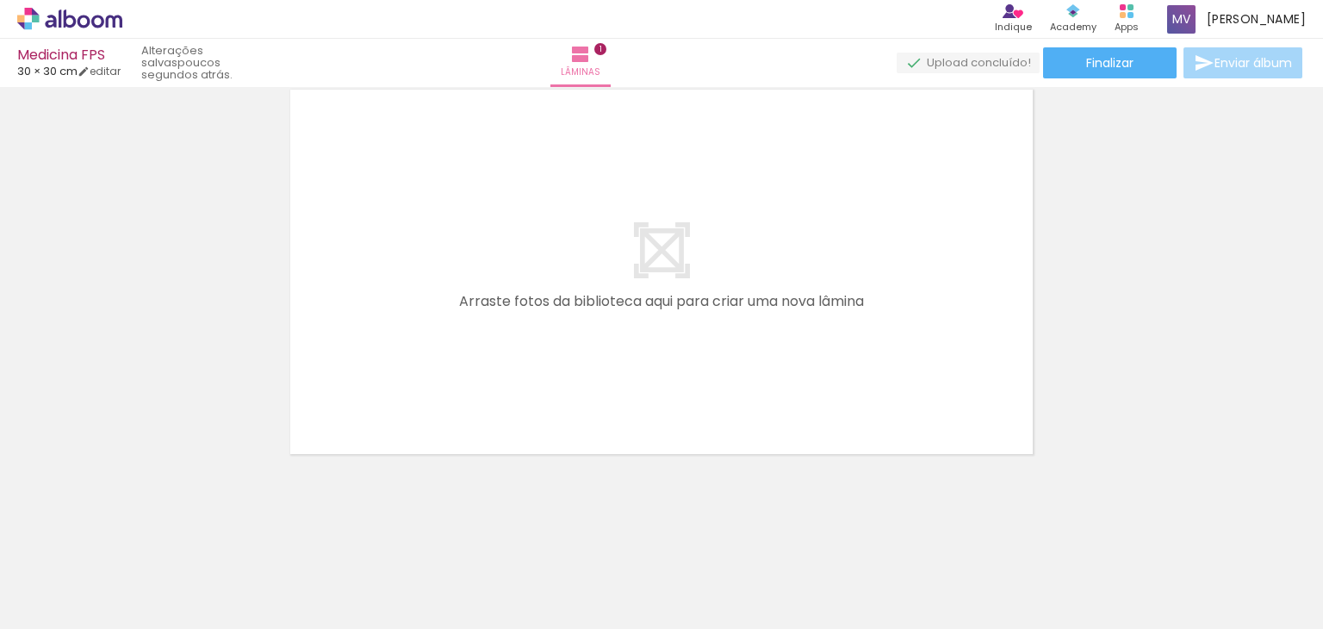
click at [662, 256] on quentale-layouter at bounding box center [661, 272] width 756 height 378
click at [662, 301] on quentale-layouter at bounding box center [661, 272] width 756 height 378
click at [873, 266] on quentale-layouter at bounding box center [661, 272] width 756 height 378
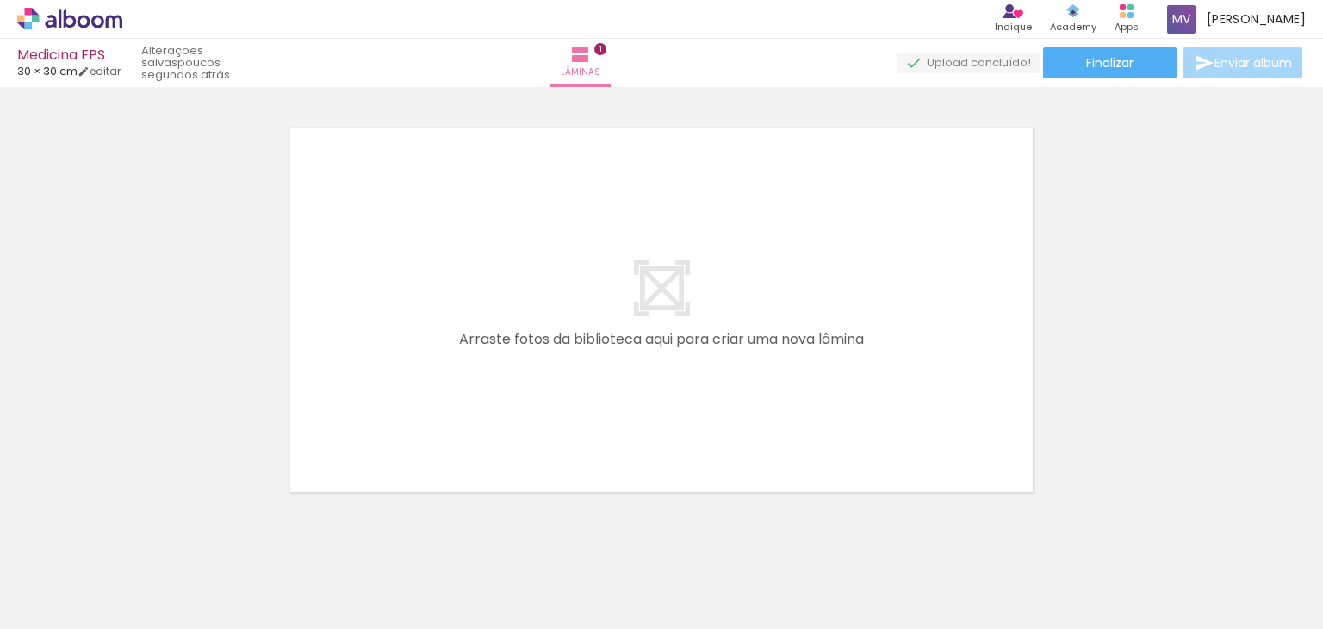
scroll to position [389, 0]
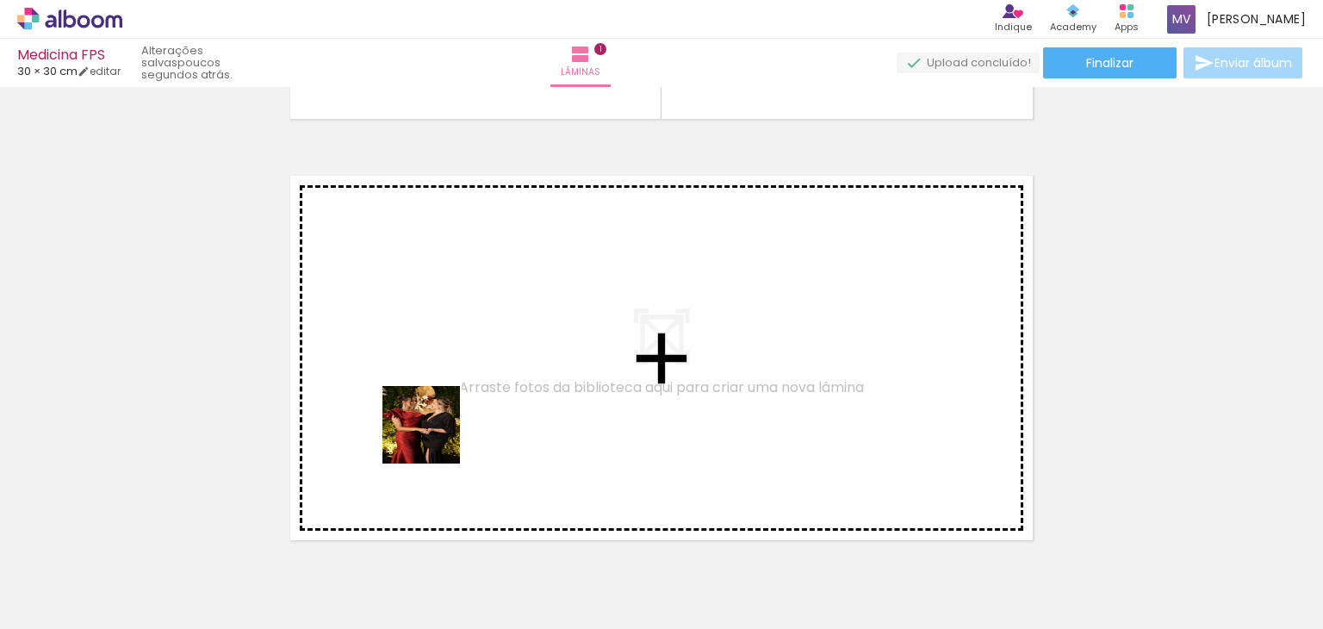
drag, startPoint x: 374, startPoint y: 582, endPoint x: 434, endPoint y: 432, distance: 161.6
click at [434, 432] on quentale-workspace at bounding box center [661, 314] width 1323 height 629
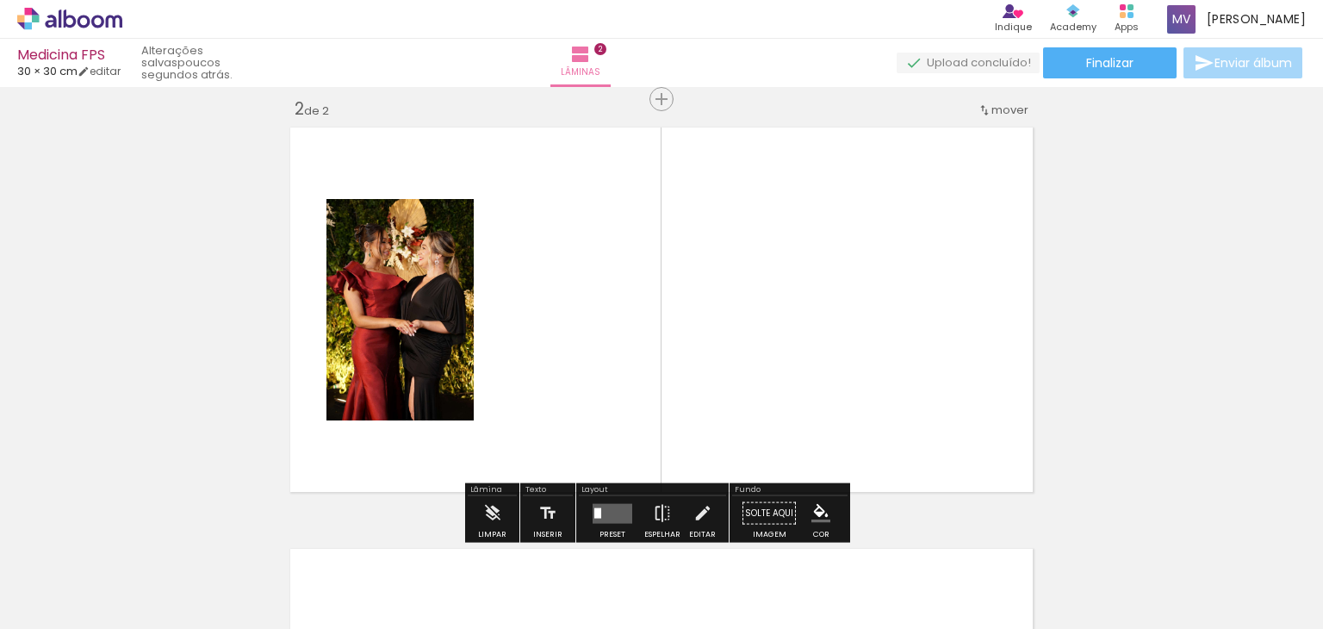
scroll to position [443, 0]
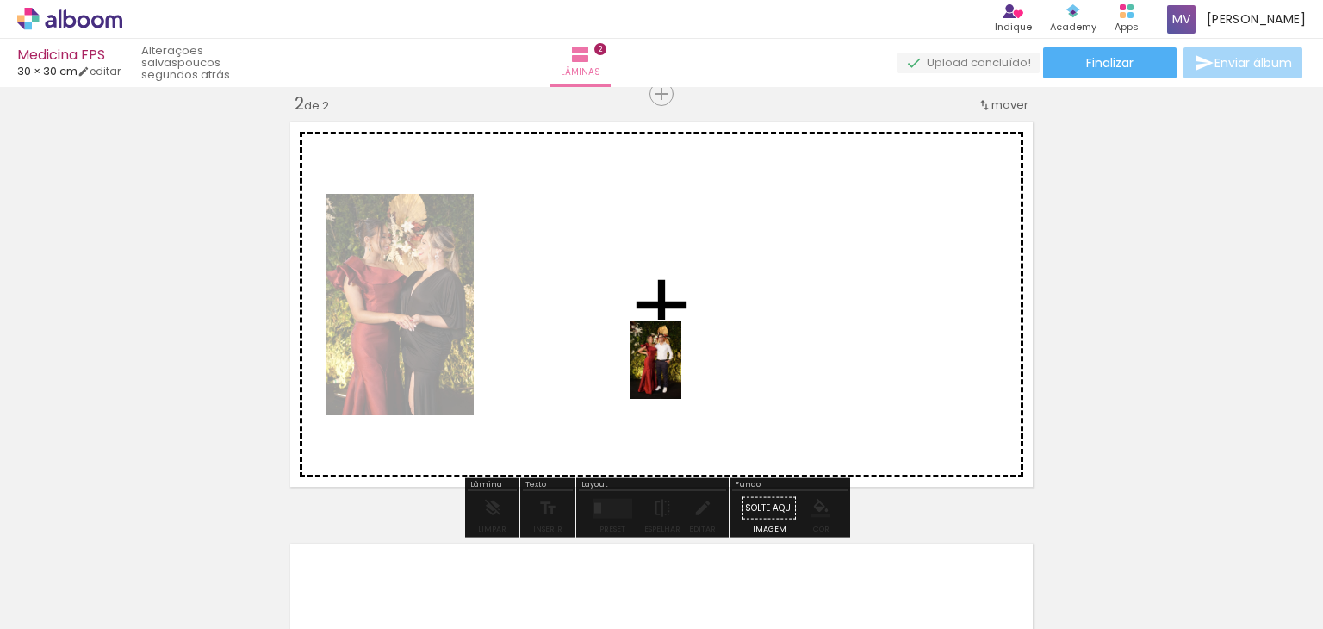
drag, startPoint x: 692, startPoint y: 588, endPoint x: 680, endPoint y: 367, distance: 221.7
click at [680, 367] on quentale-workspace at bounding box center [661, 314] width 1323 height 629
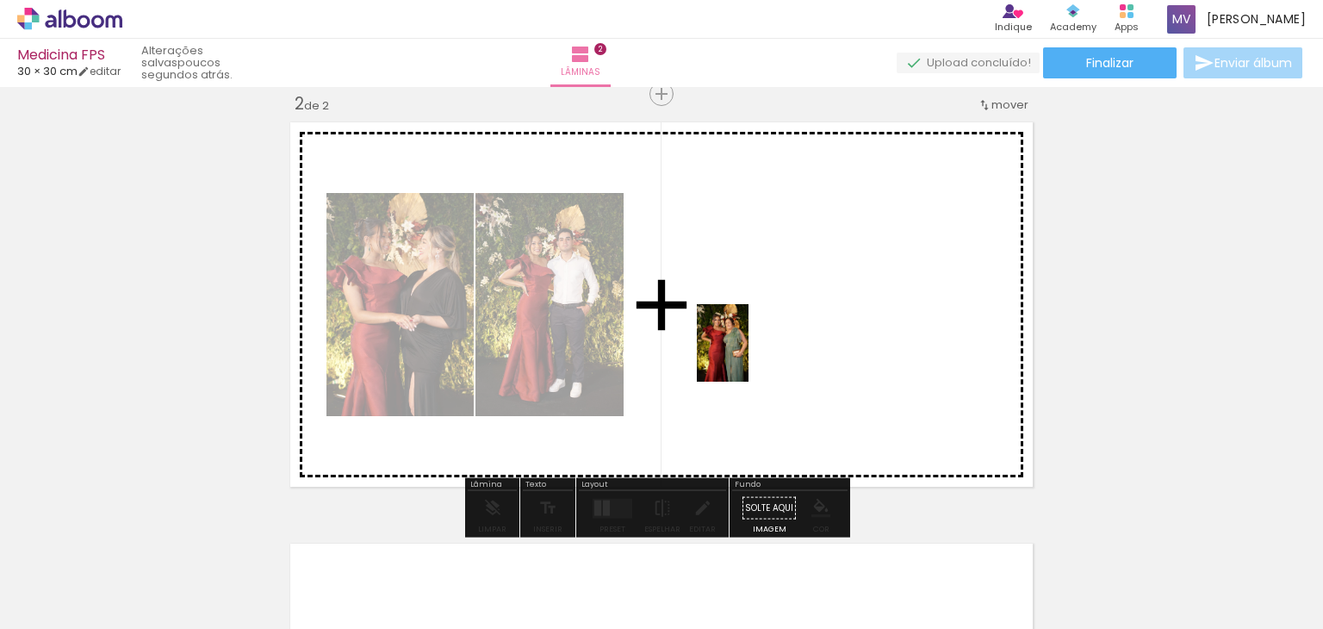
drag, startPoint x: 475, startPoint y: 583, endPoint x: 781, endPoint y: 339, distance: 391.7
click at [781, 339] on quentale-workspace at bounding box center [661, 314] width 1323 height 629
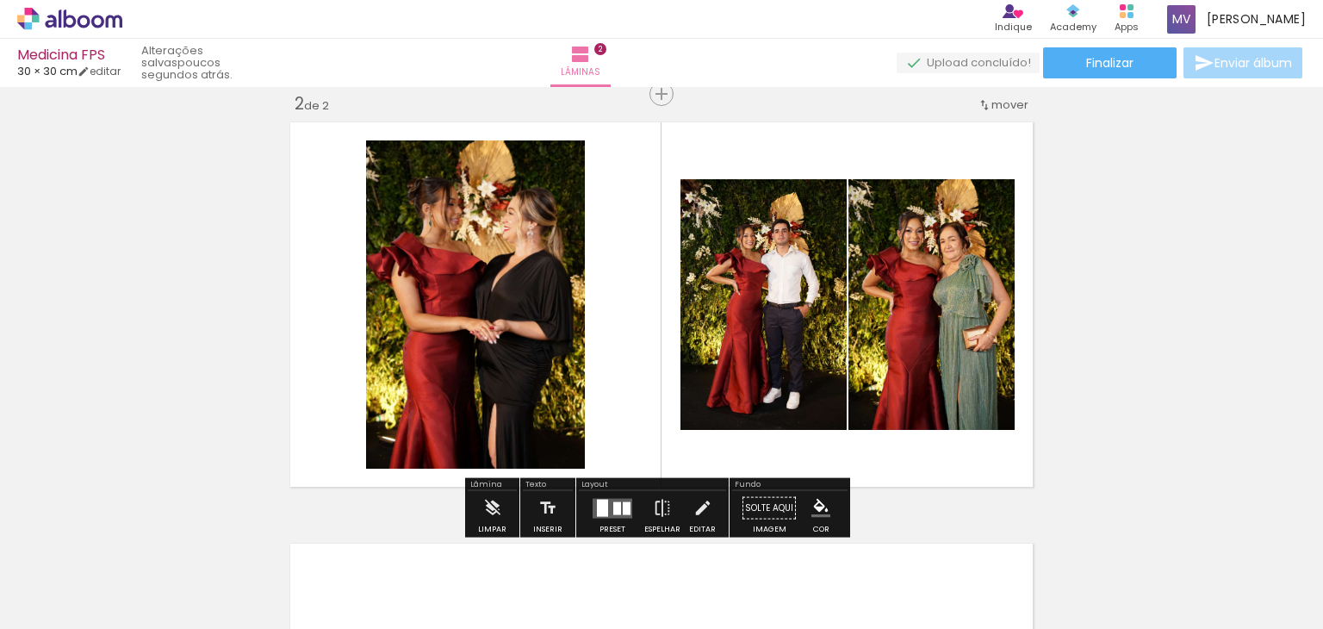
click at [593, 508] on quentale-layouter at bounding box center [613, 508] width 40 height 20
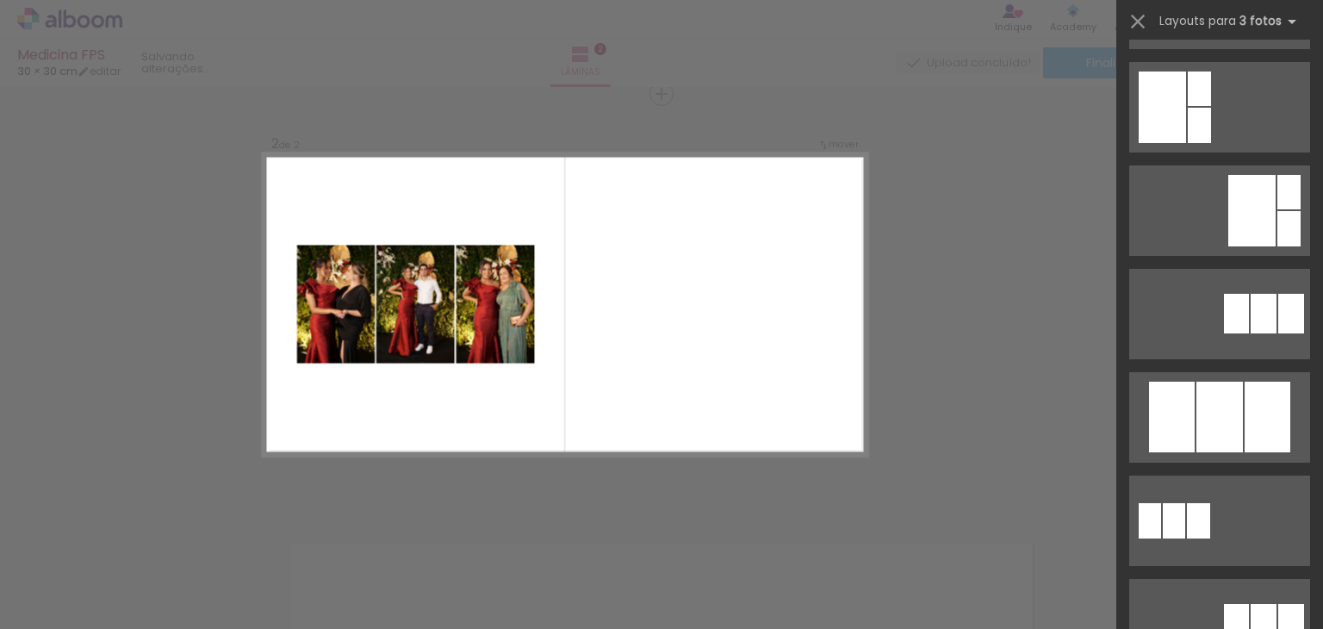
scroll to position [517, 0]
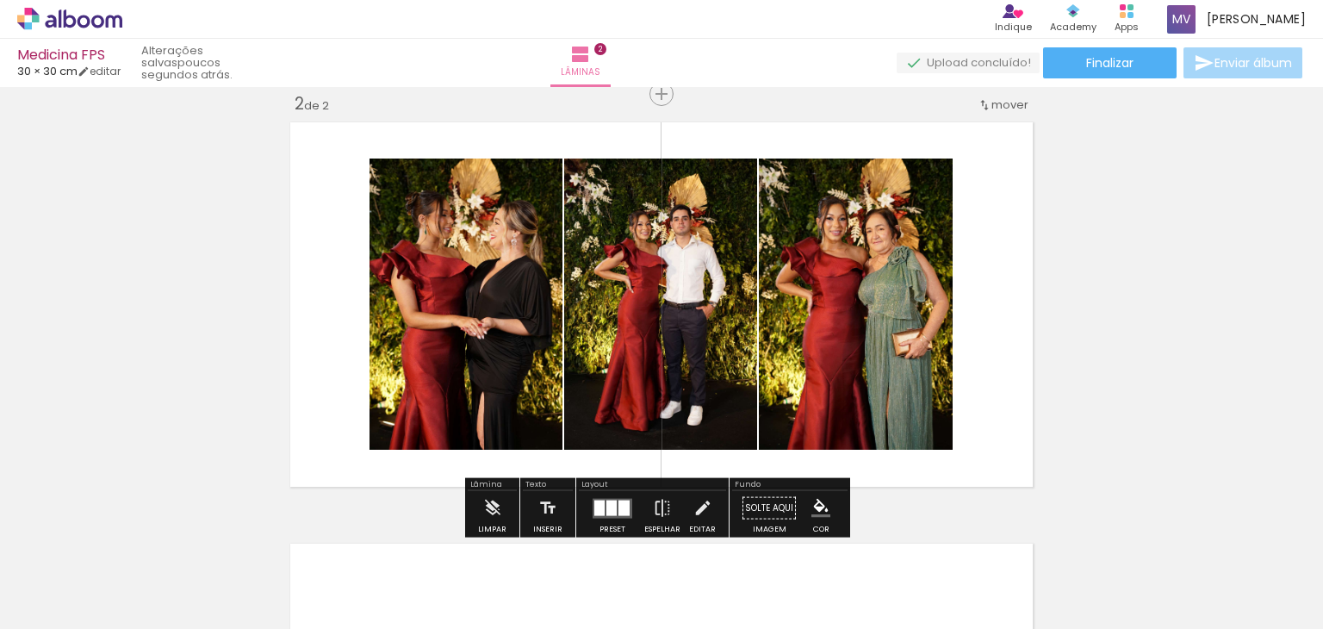
click at [1177, 290] on div "Inserir lâmina 1 de 2 Inserir lâmina 2 de 2" at bounding box center [661, 282] width 1323 height 1265
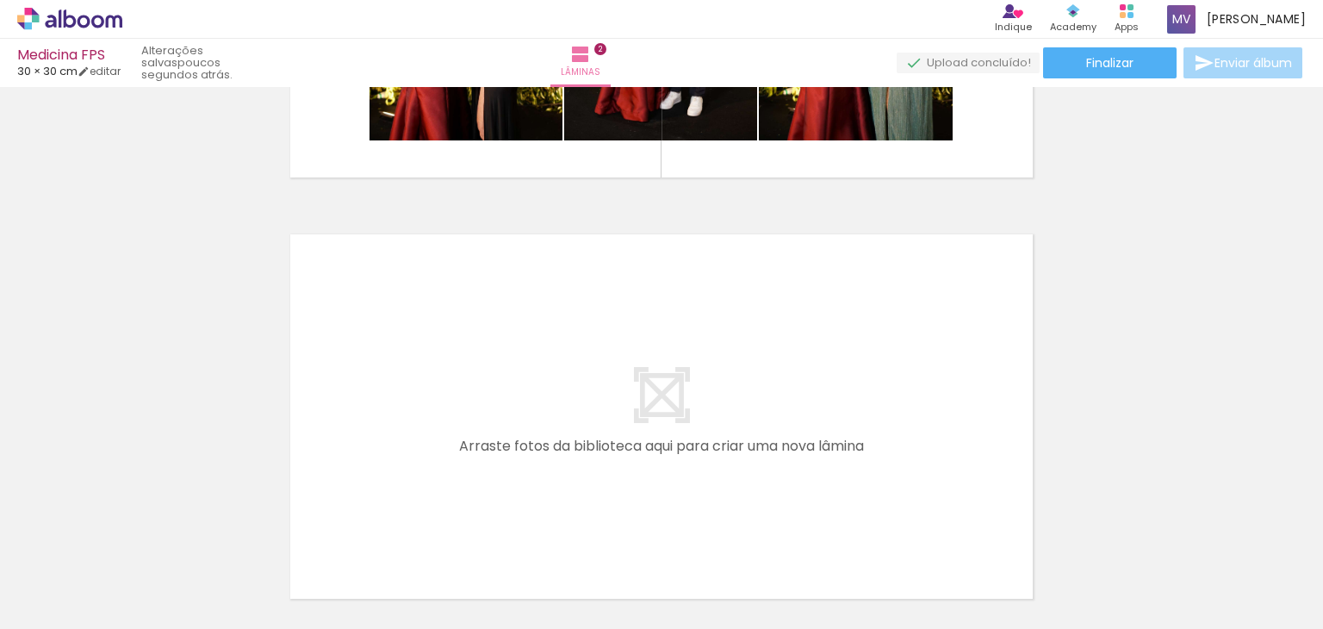
scroll to position [897, 0]
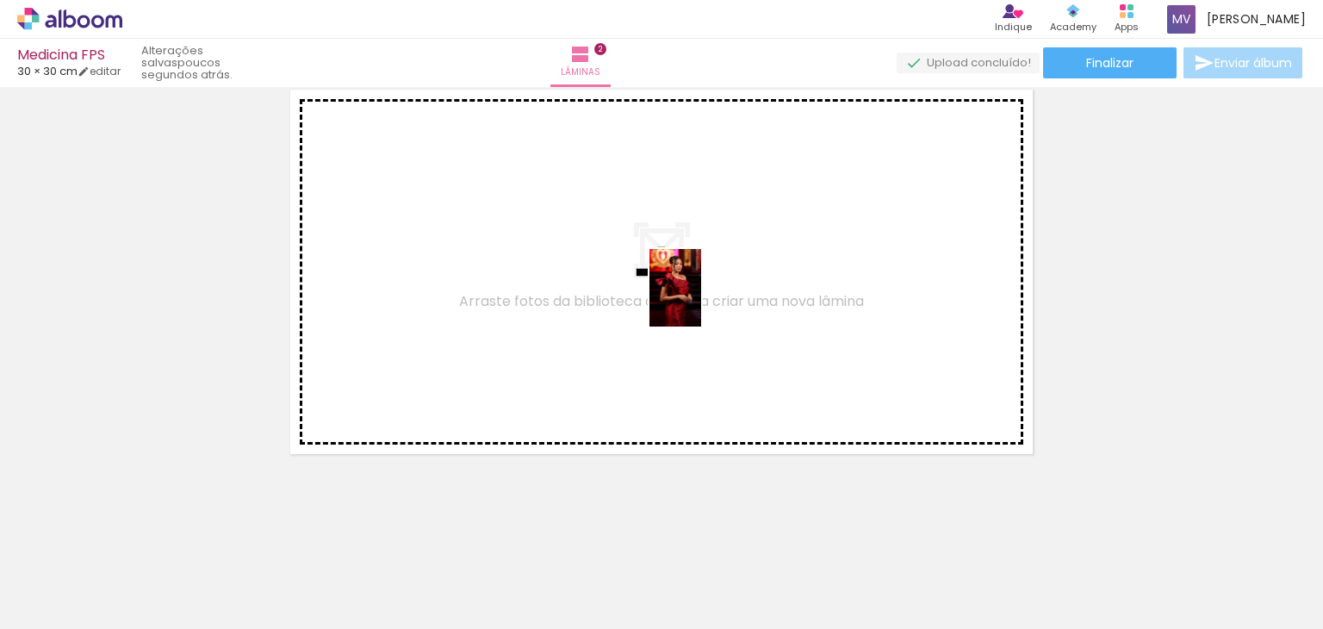
drag, startPoint x: 772, startPoint y: 580, endPoint x: 701, endPoint y: 301, distance: 287.9
click at [701, 301] on quentale-workspace at bounding box center [661, 314] width 1323 height 629
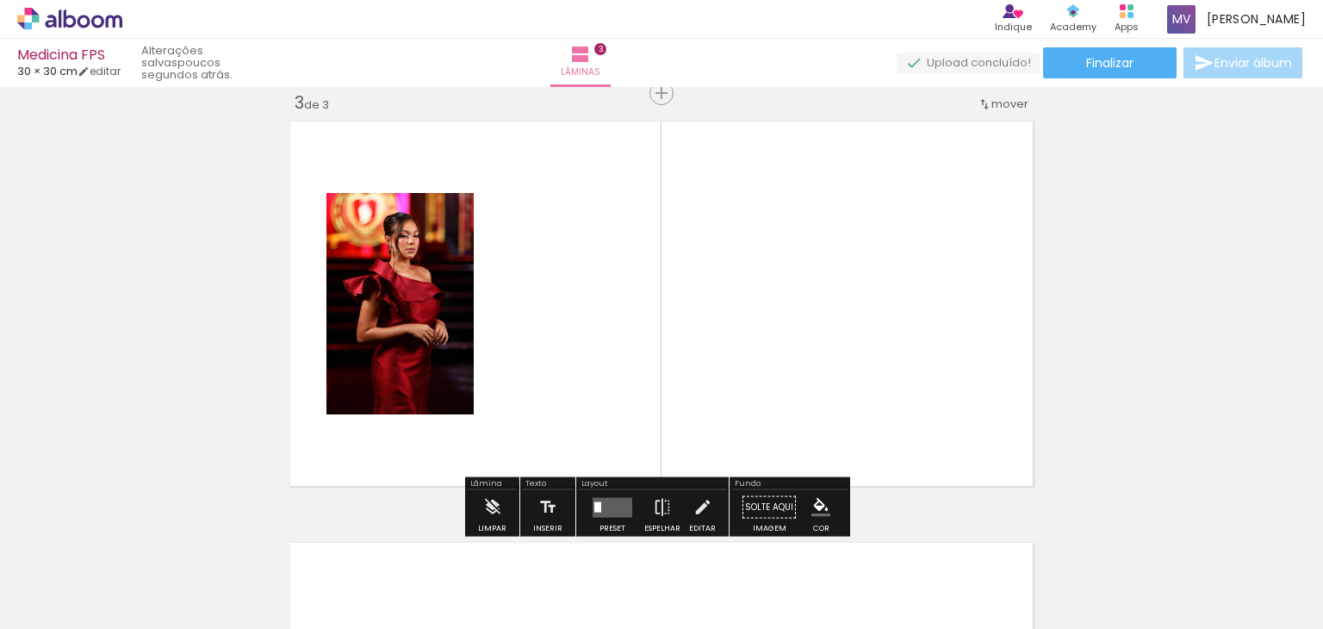
scroll to position [865, 0]
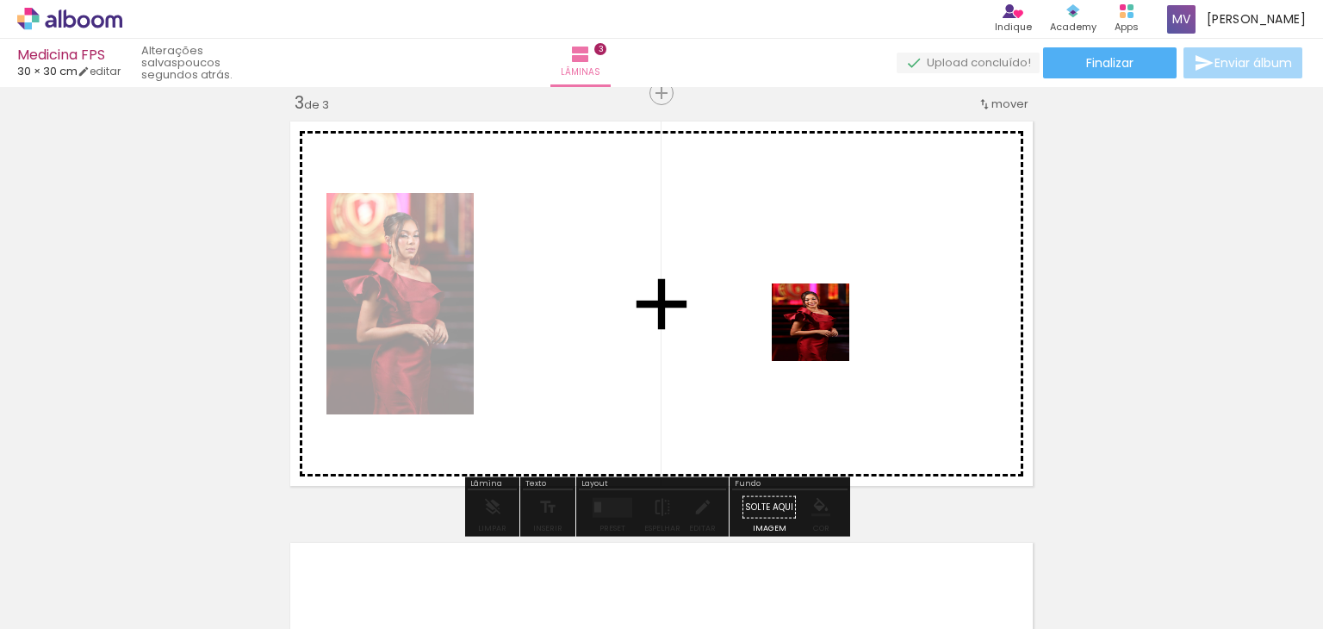
drag, startPoint x: 858, startPoint y: 576, endPoint x: 821, endPoint y: 325, distance: 254.3
click at [821, 325] on quentale-workspace at bounding box center [661, 314] width 1323 height 629
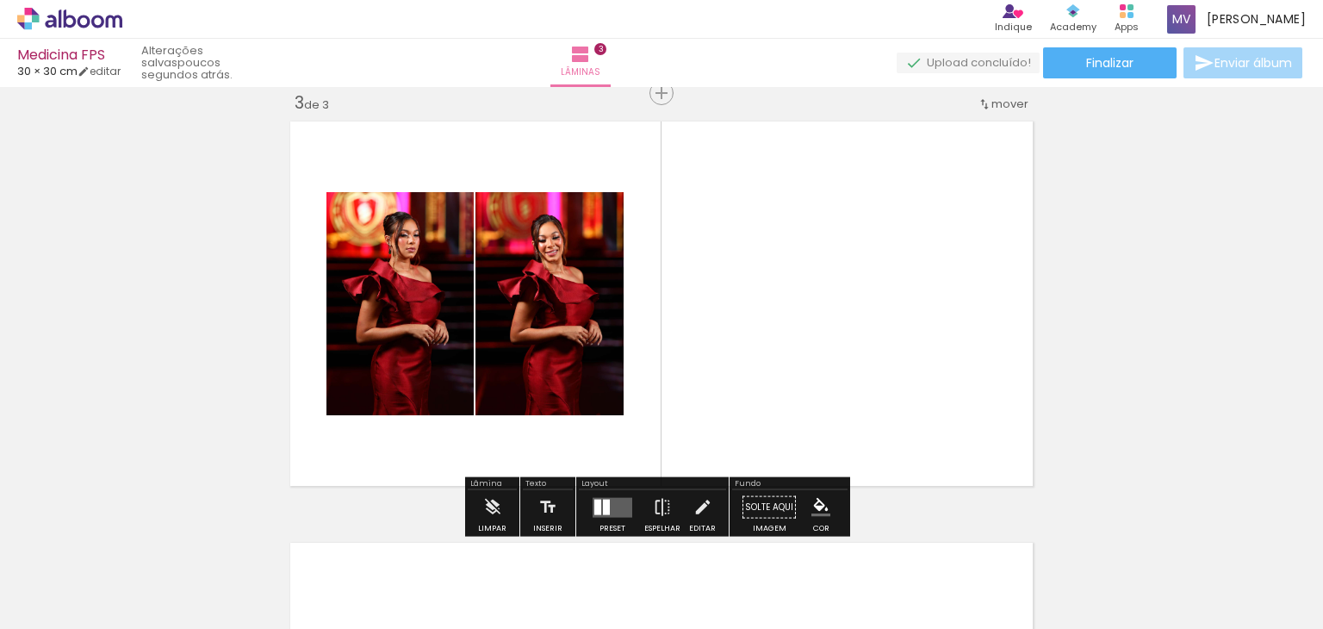
click at [603, 507] on div at bounding box center [606, 507] width 7 height 16
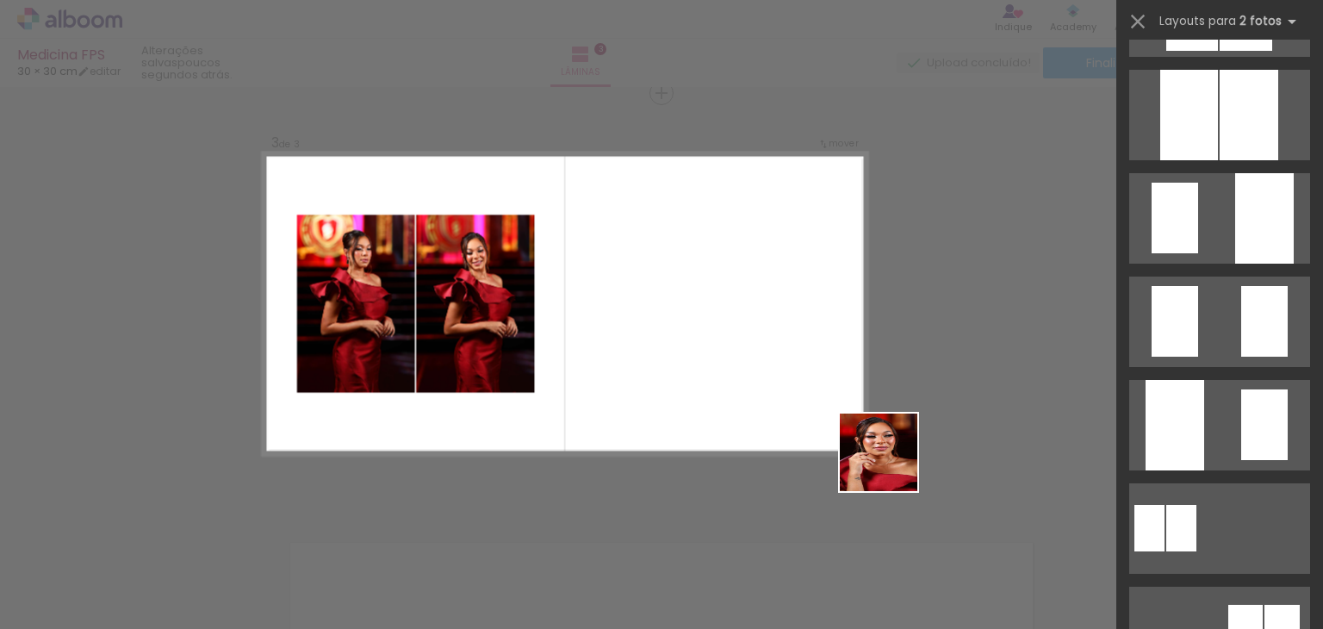
scroll to position [0, 0]
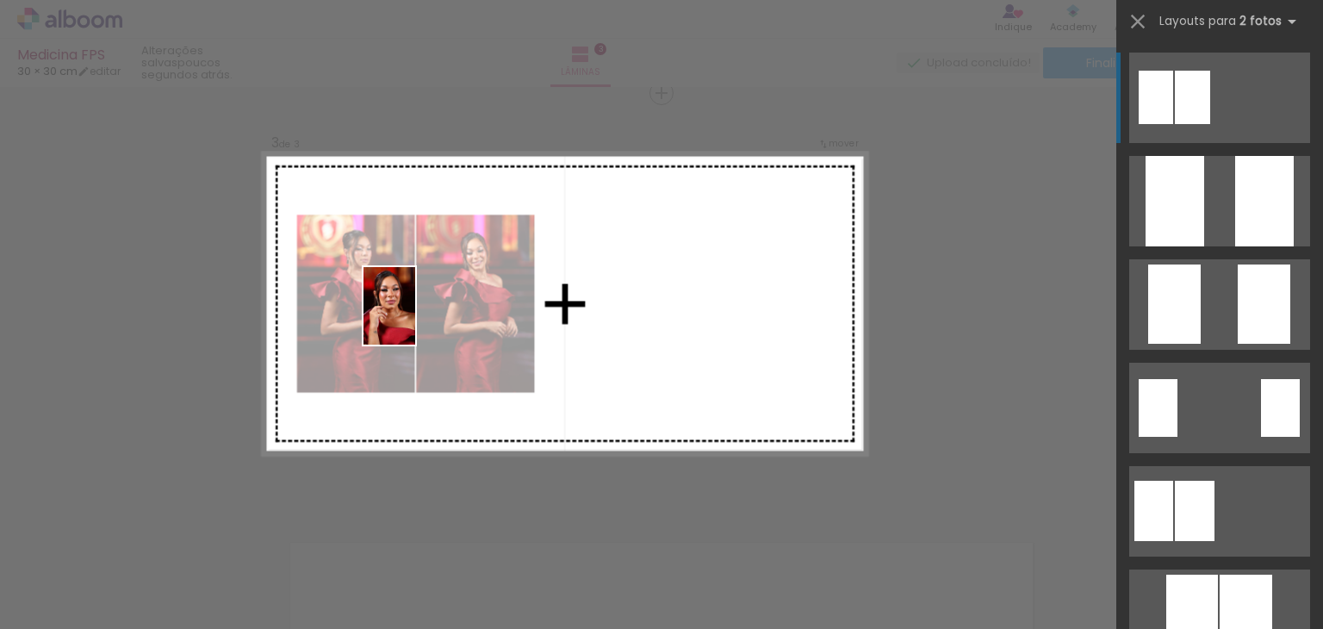
drag, startPoint x: 1027, startPoint y: 578, endPoint x: 401, endPoint y: 319, distance: 677.9
click at [401, 319] on quentale-workspace at bounding box center [661, 314] width 1323 height 629
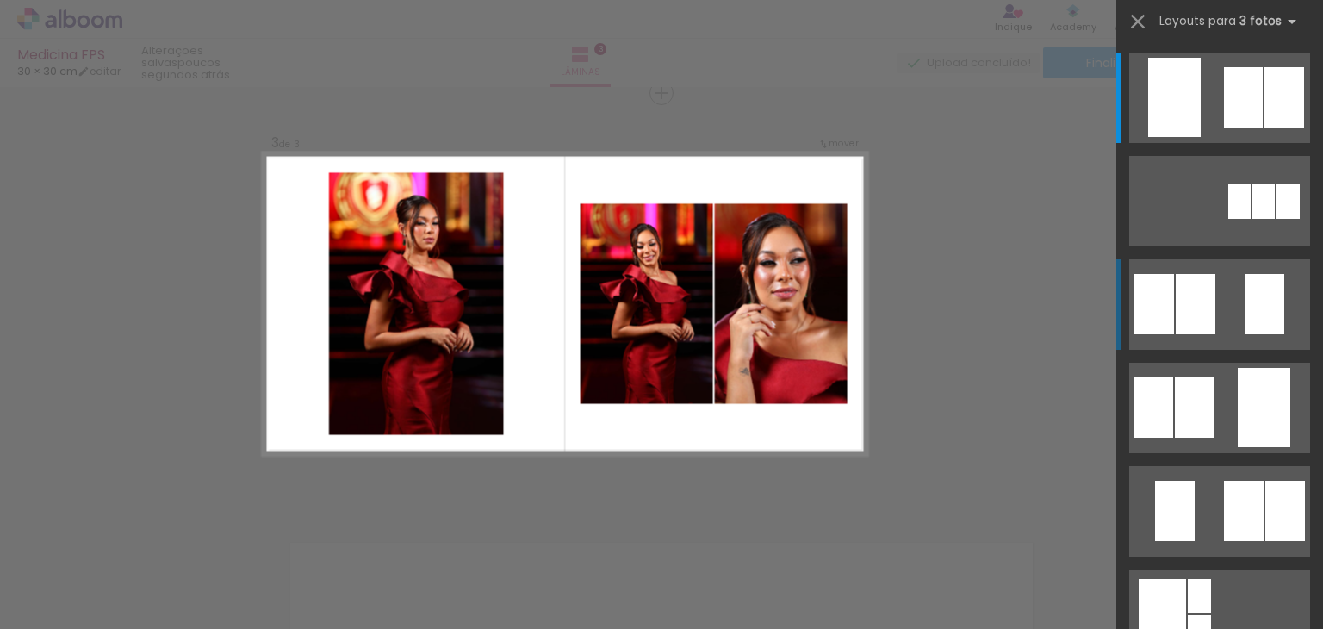
click at [431, 329] on quentale-photo at bounding box center [416, 303] width 175 height 263
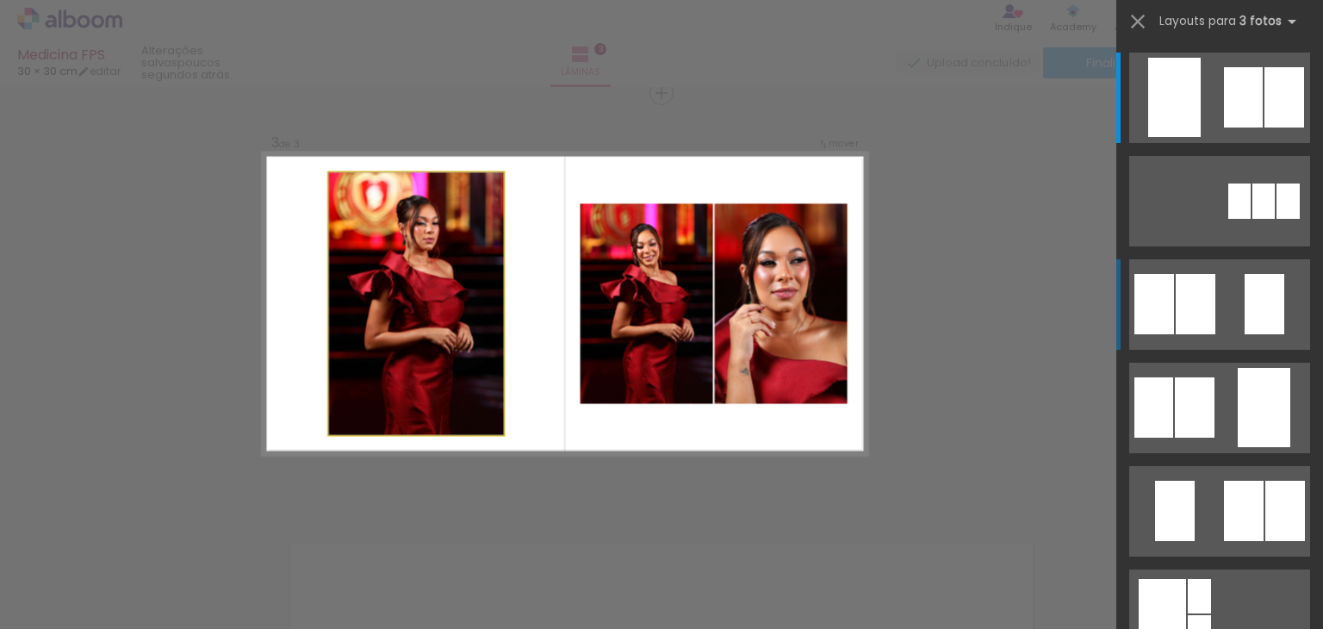
click at [431, 329] on quentale-photo at bounding box center [416, 303] width 175 height 263
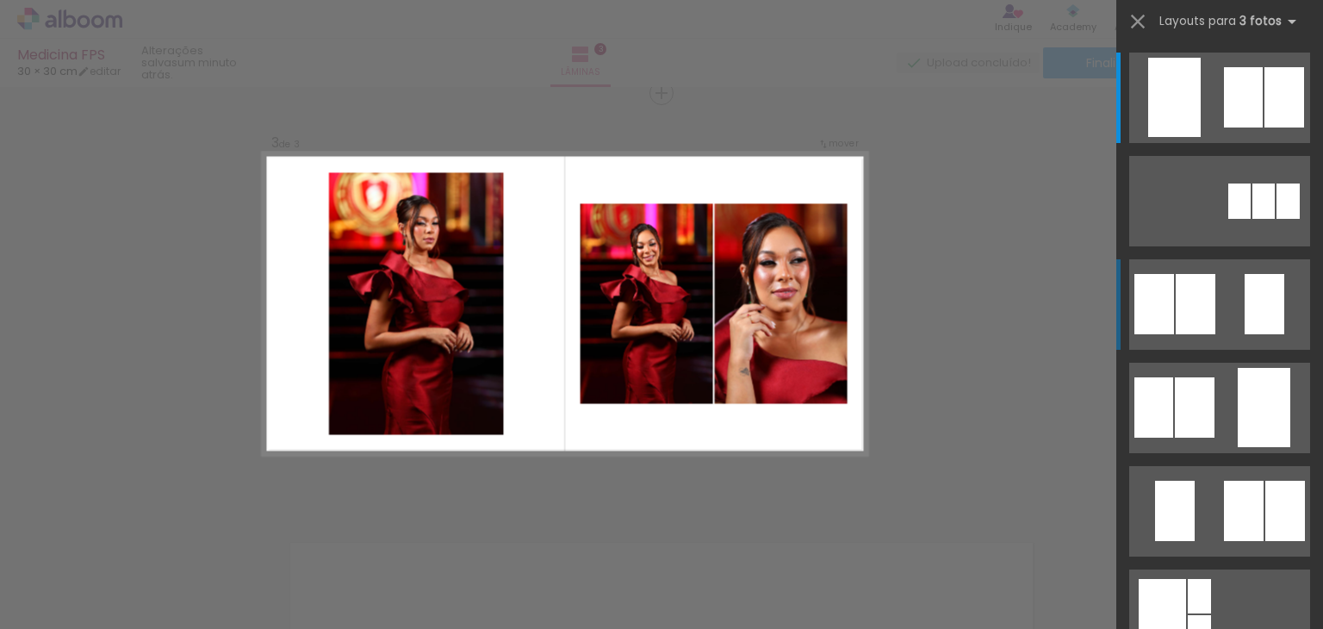
drag, startPoint x: 430, startPoint y: 325, endPoint x: 374, endPoint y: 294, distance: 64.0
click at [374, 294] on quentale-photo at bounding box center [416, 303] width 175 height 263
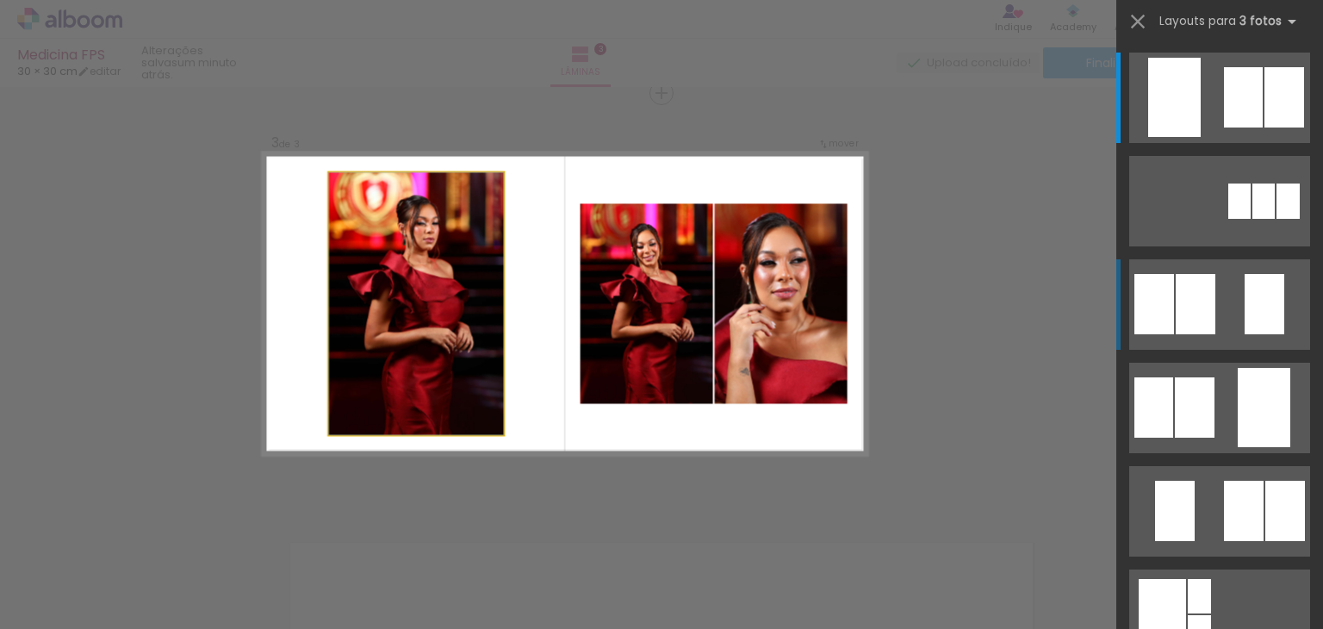
click at [374, 294] on quentale-photo at bounding box center [416, 303] width 175 height 263
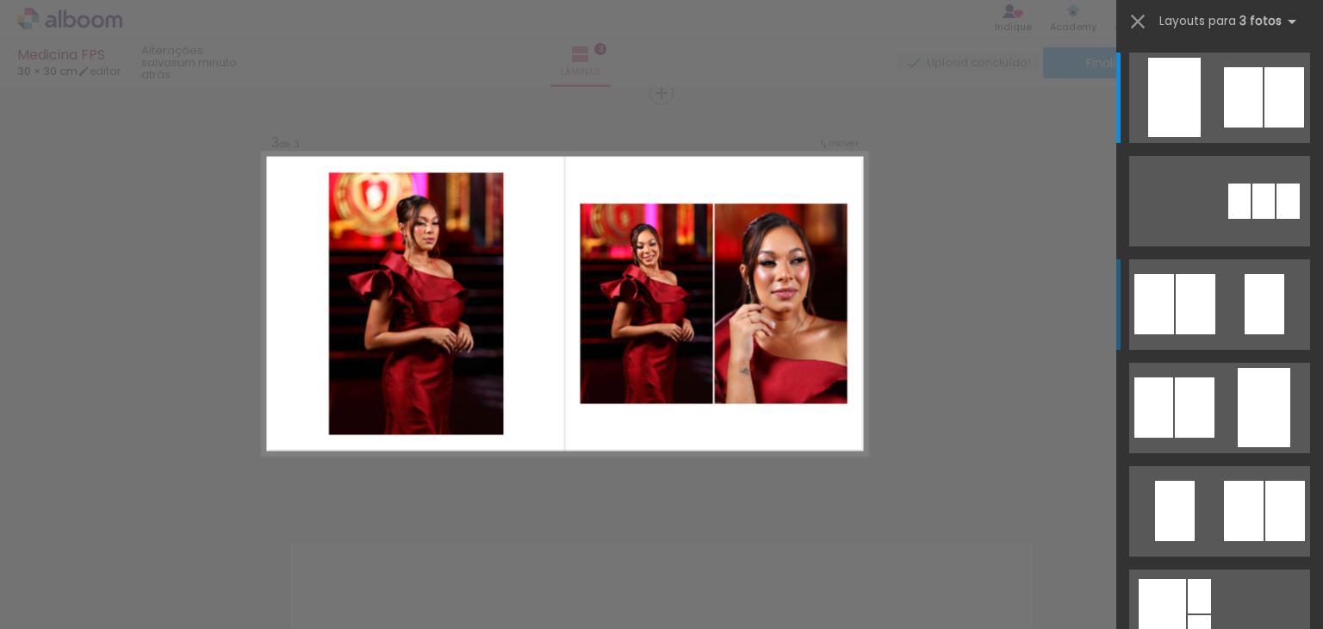
click at [380, 233] on quentale-photo at bounding box center [416, 303] width 175 height 263
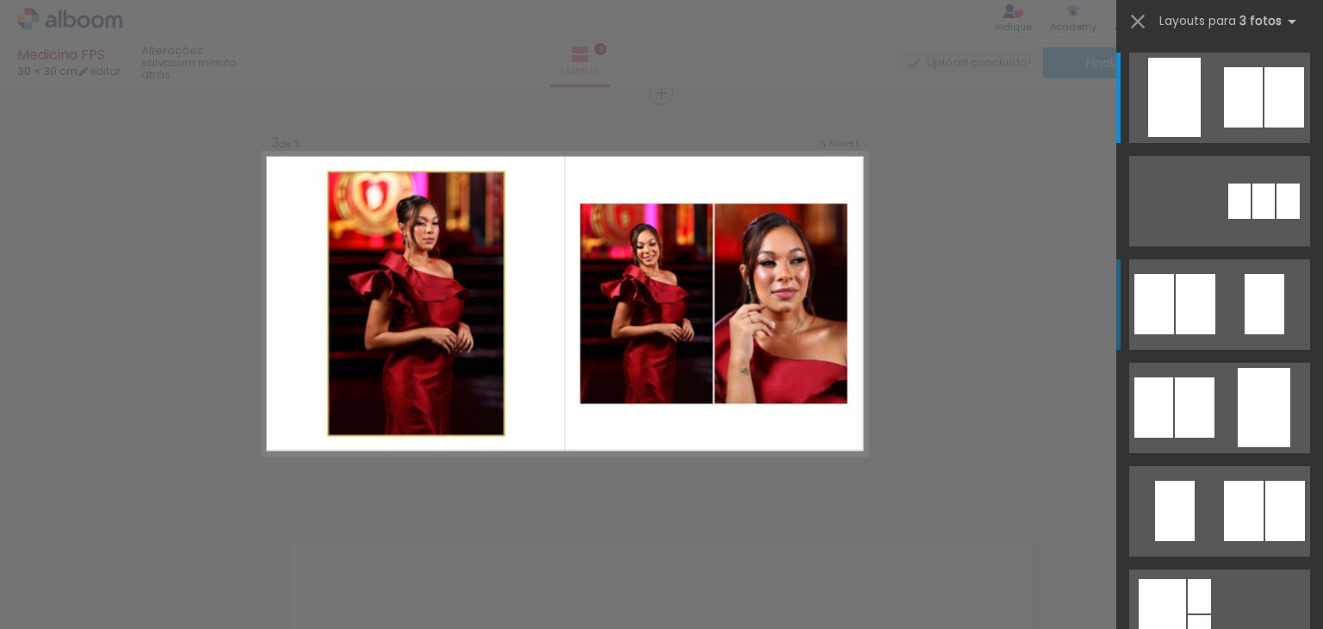
click at [380, 233] on quentale-photo at bounding box center [416, 303] width 175 height 263
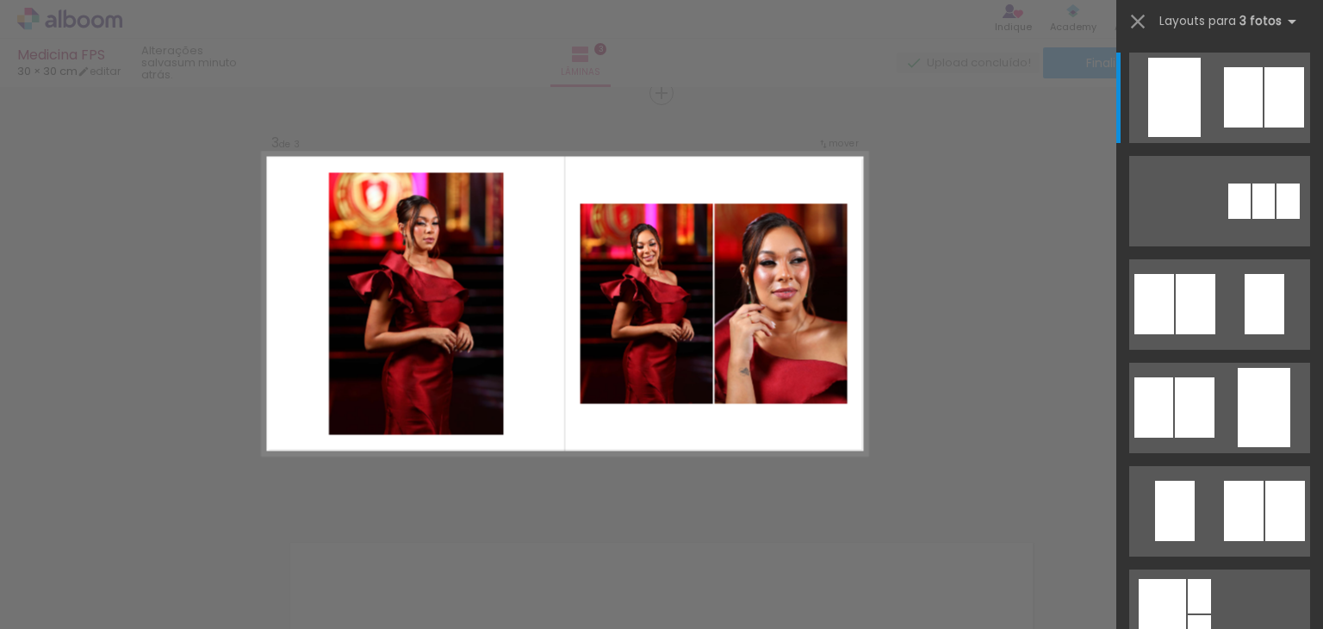
click at [1117, 193] on div at bounding box center [1220, 194] width 207 height 103
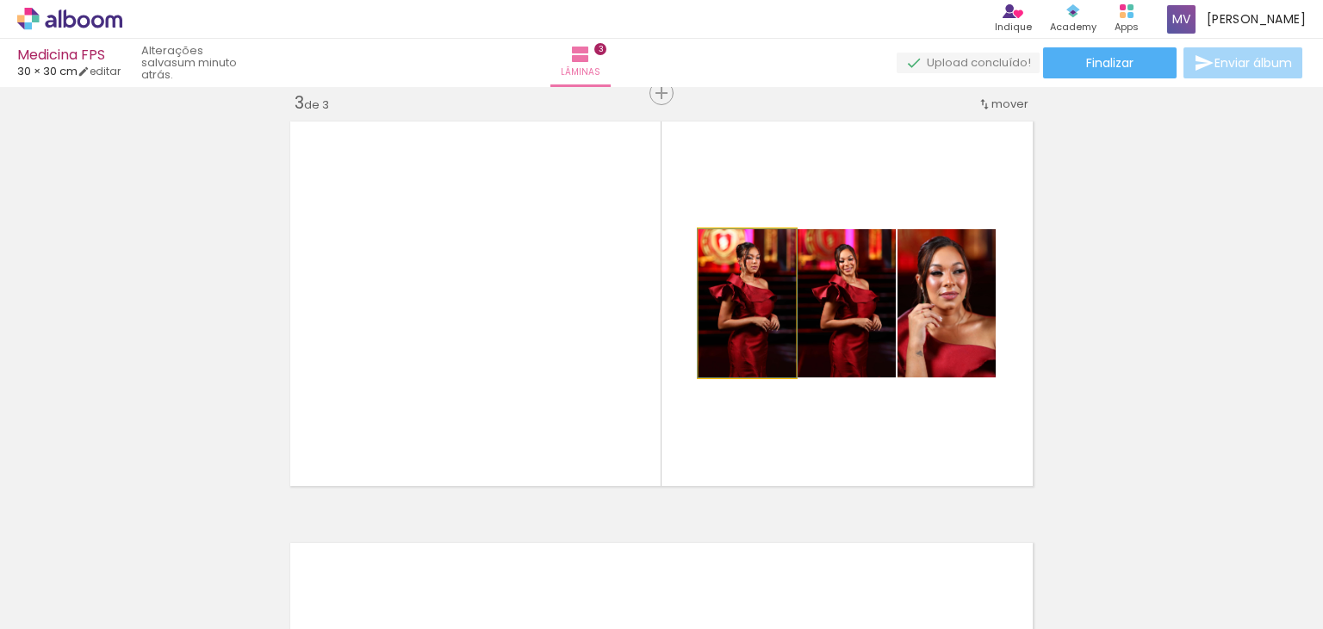
click at [736, 334] on quentale-photo at bounding box center [747, 303] width 97 height 148
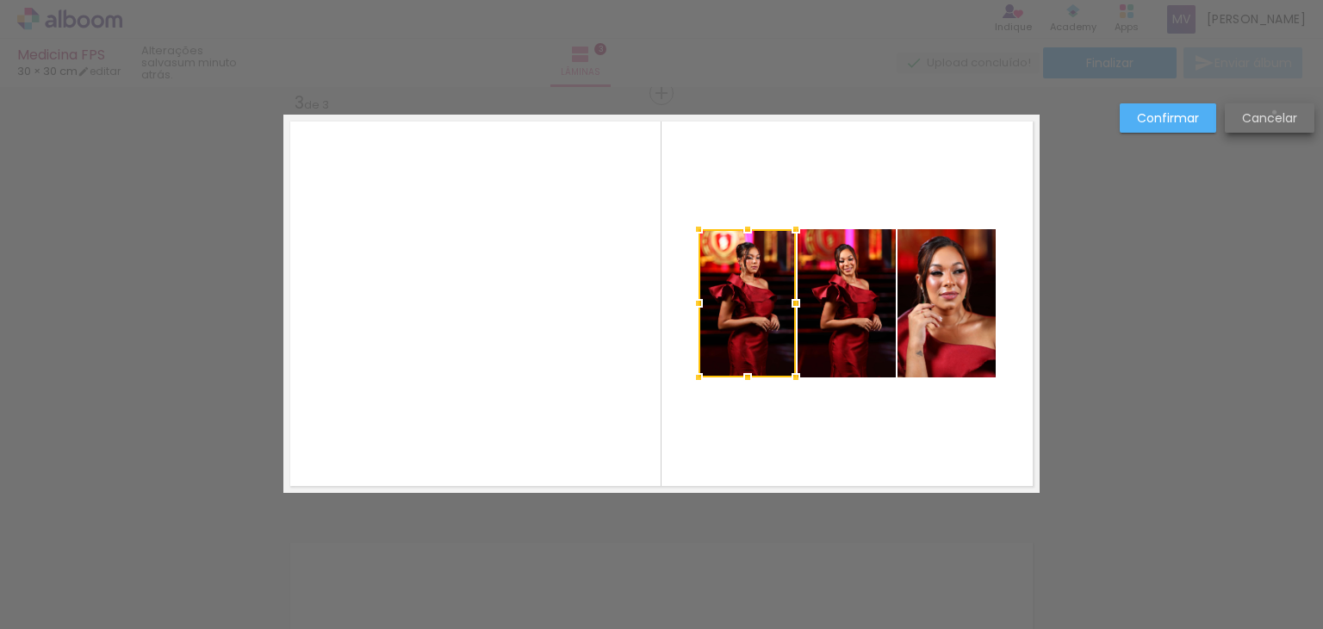
click at [0, 0] on slot "Cancelar" at bounding box center [0, 0] width 0 height 0
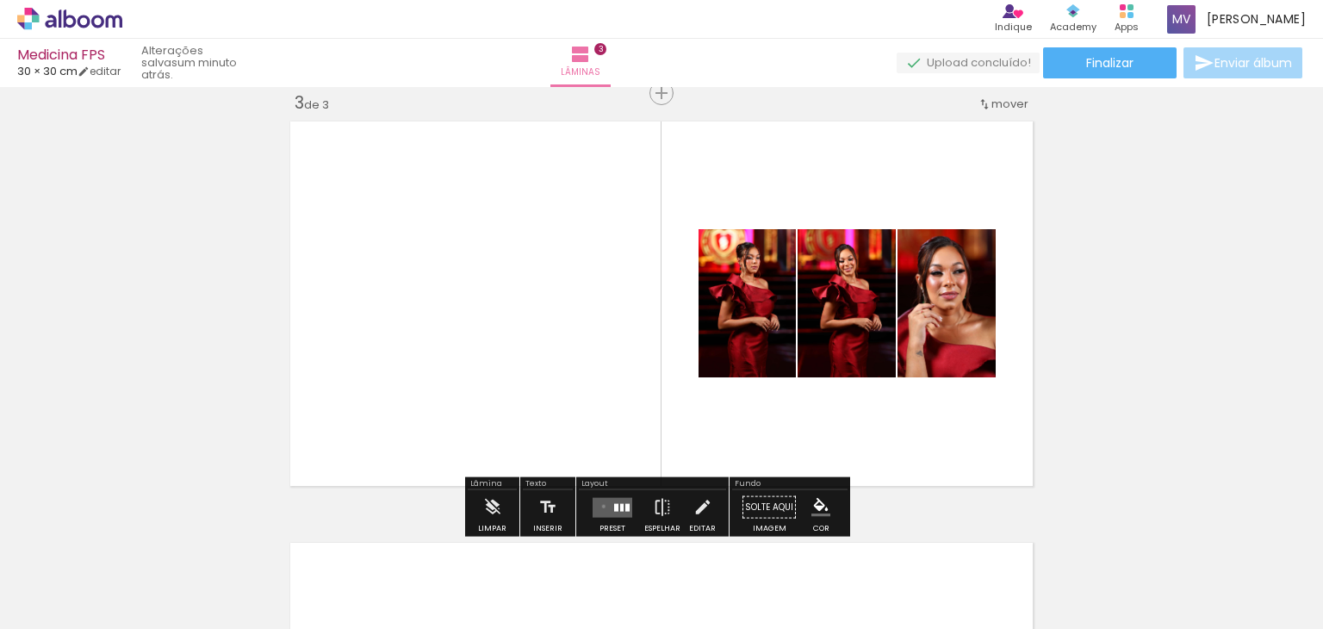
click at [600, 506] on quentale-layouter at bounding box center [613, 507] width 40 height 20
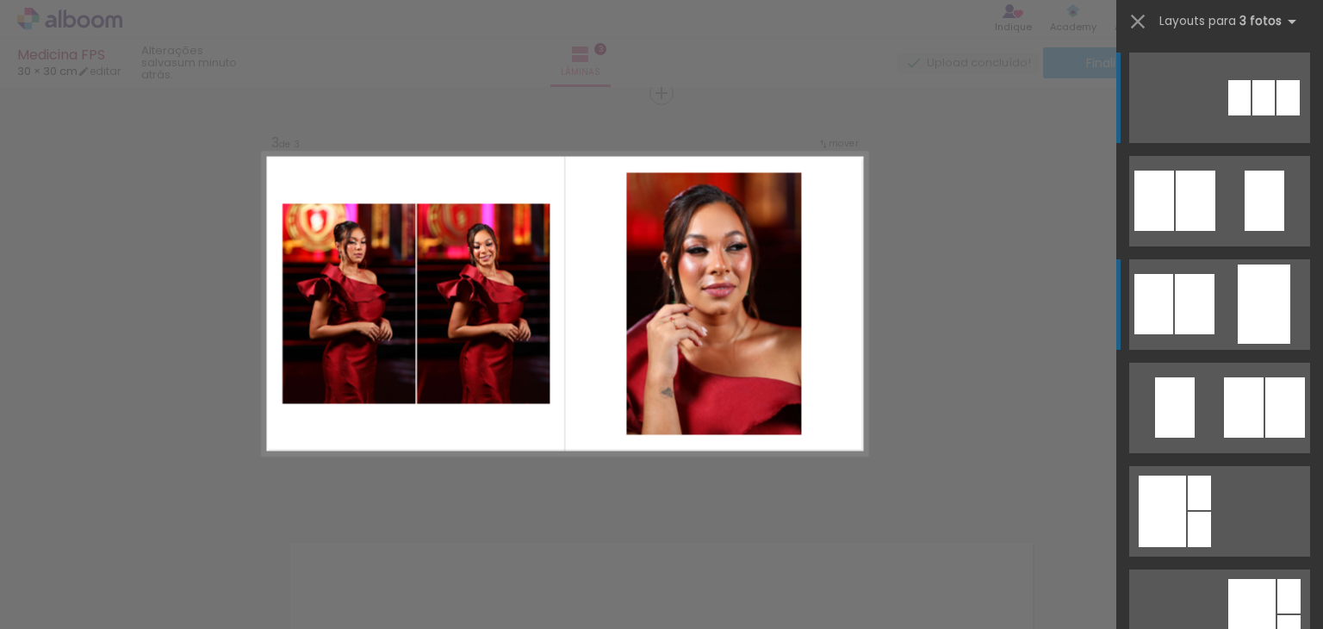
click at [1277, 115] on div at bounding box center [1288, 97] width 23 height 35
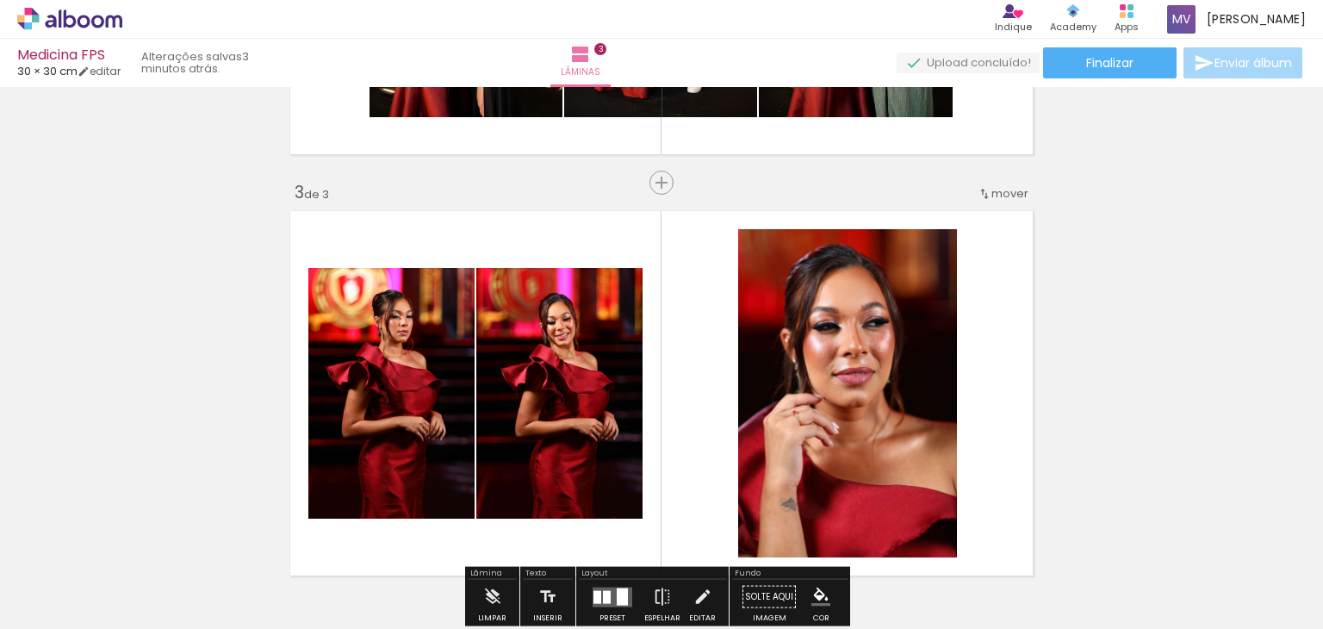
scroll to position [775, 0]
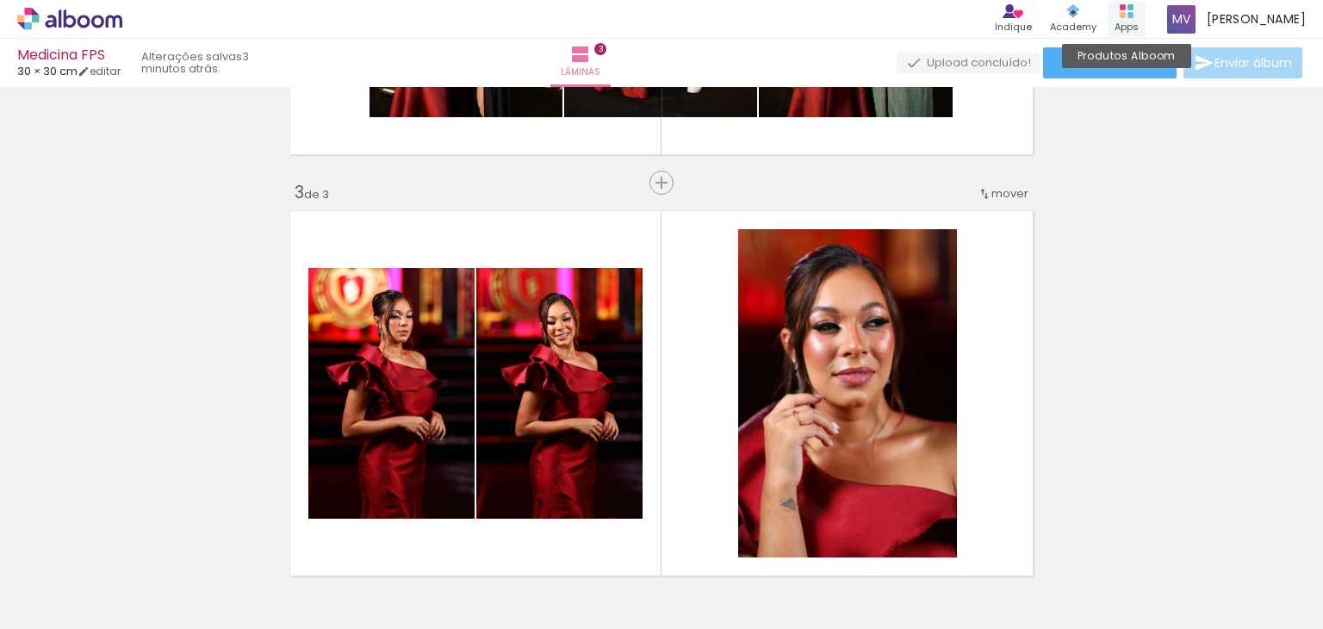
click at [1139, 23] on div "Apps" at bounding box center [1127, 27] width 24 height 15
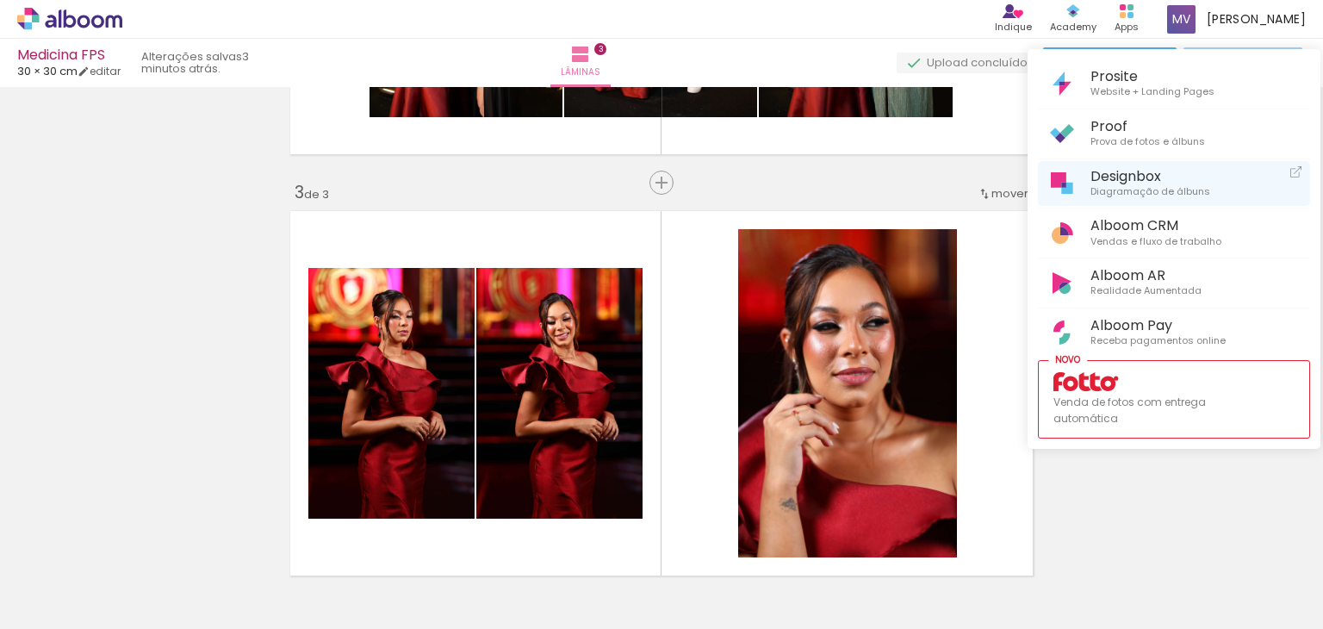
click at [1291, 174] on icon at bounding box center [1296, 171] width 11 height 11
click at [1154, 463] on div at bounding box center [661, 314] width 1323 height 629
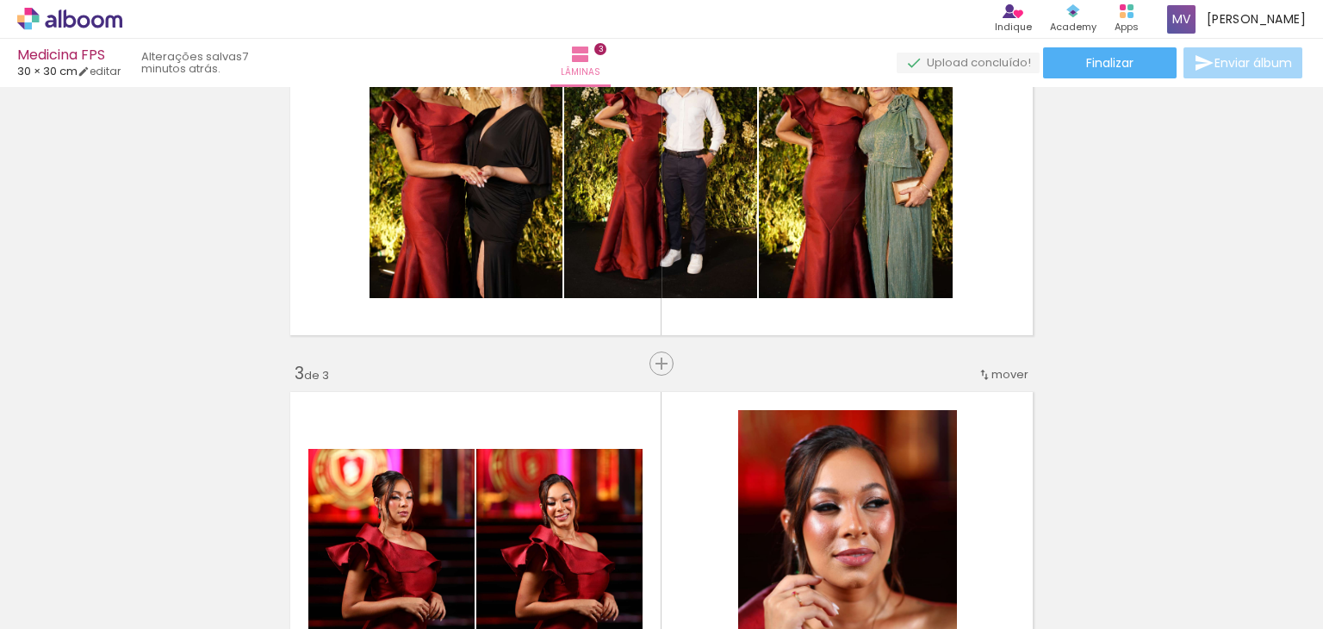
scroll to position [198, 0]
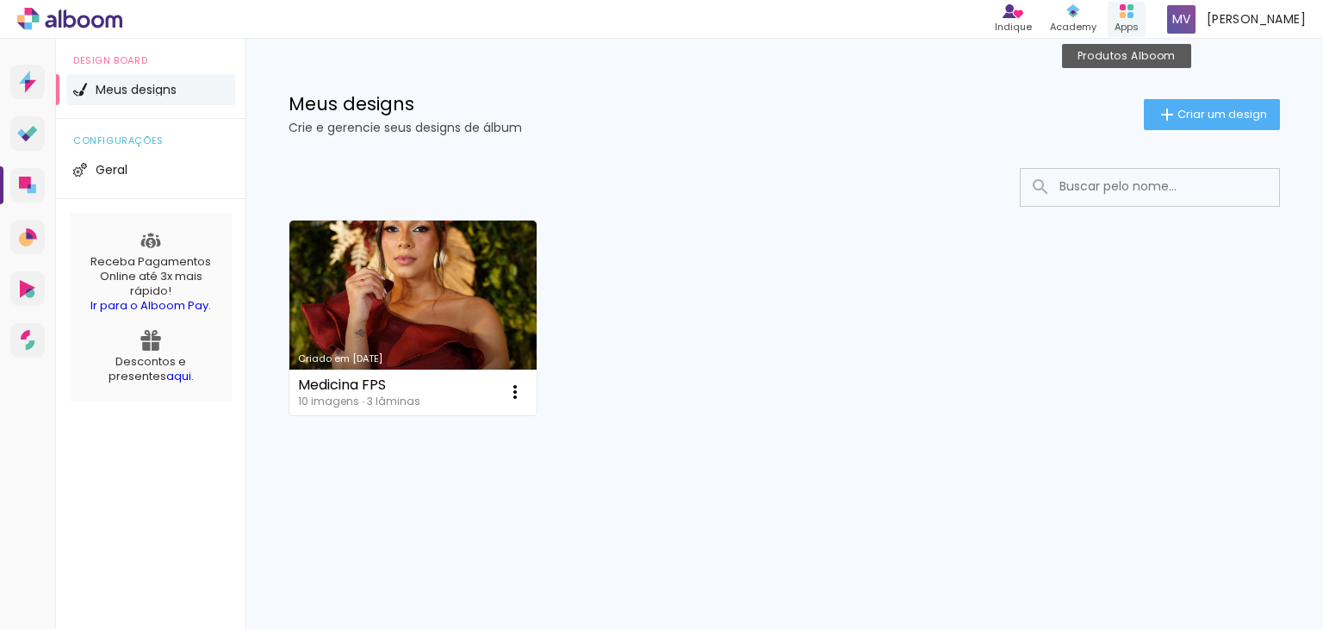
click at [1139, 25] on div "Apps" at bounding box center [1127, 27] width 24 height 15
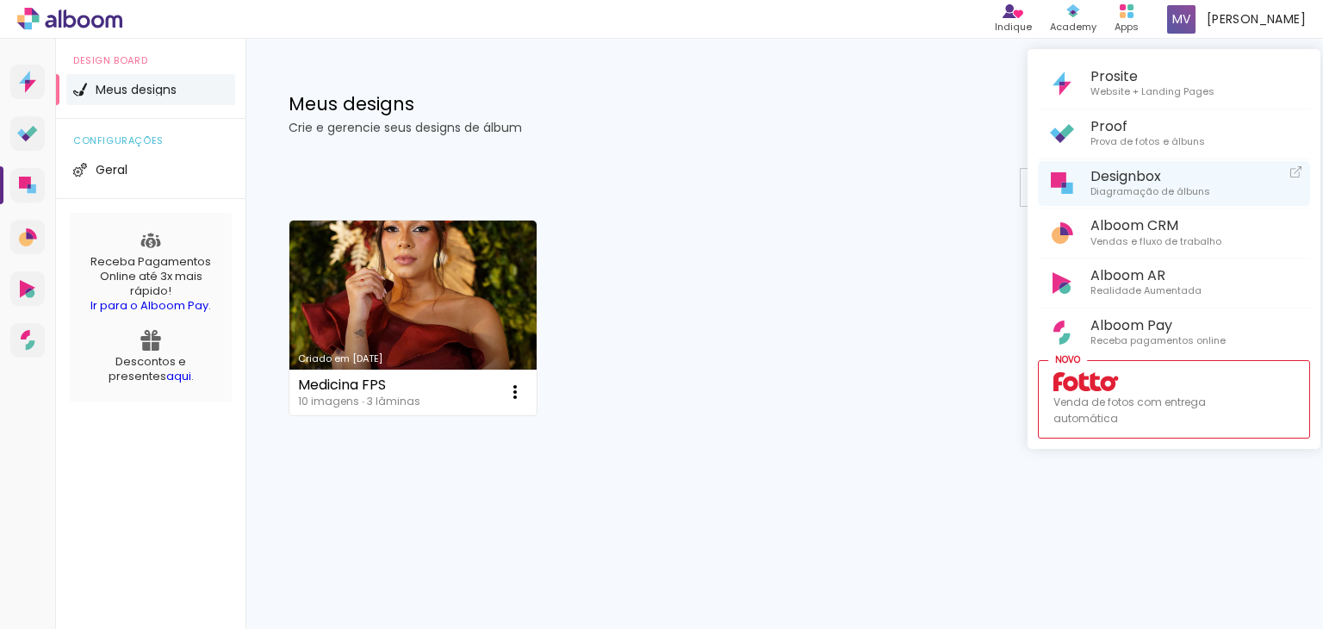
click at [1144, 180] on span "Designbox" at bounding box center [1151, 176] width 120 height 16
